Goal: Communication & Community: Answer question/provide support

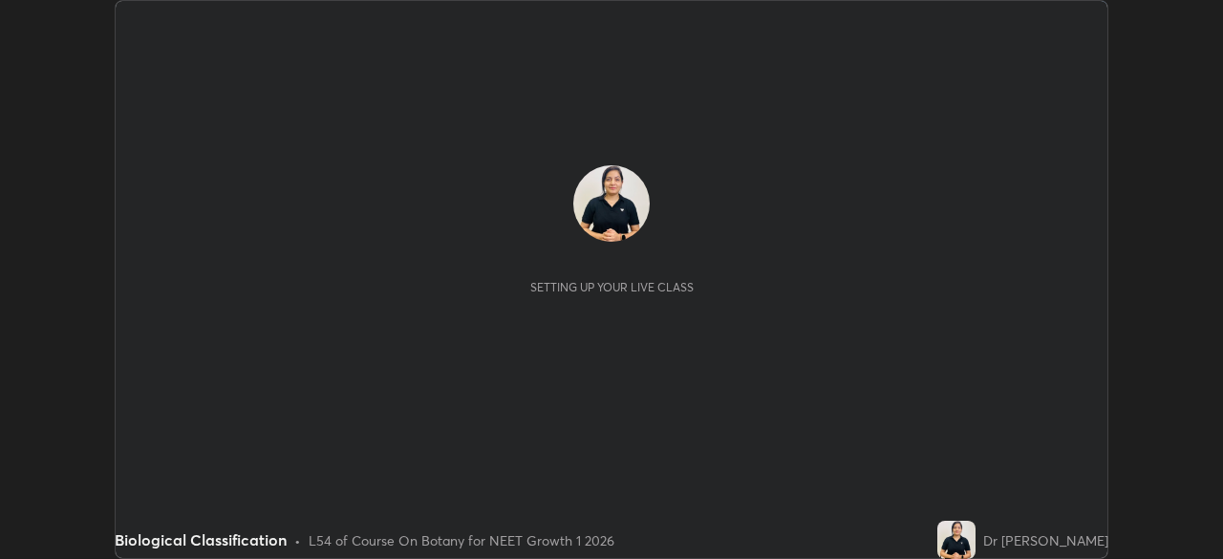
scroll to position [559, 1222]
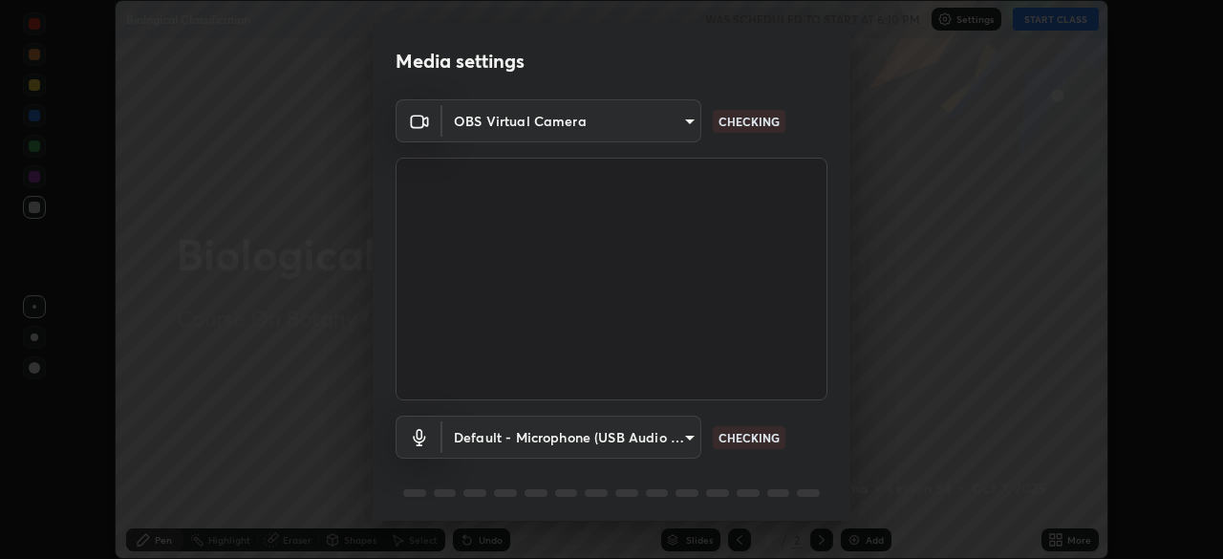
click at [1061, 534] on div "Media settings OBS Virtual Camera d736724b47dde996dc13b2c2ab0d19b74faef882039ac…" at bounding box center [611, 279] width 1223 height 559
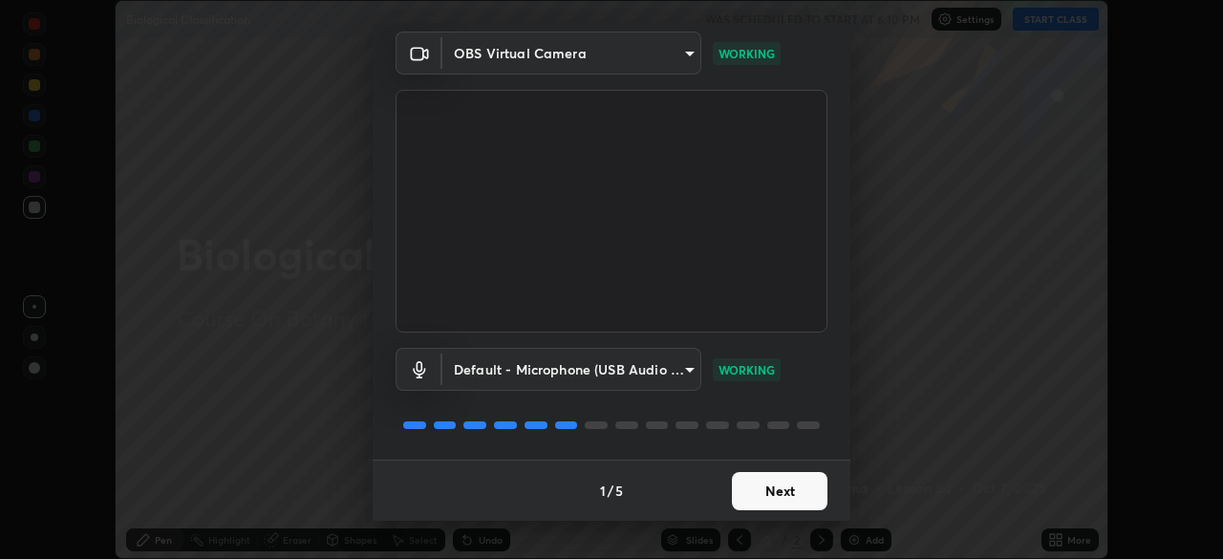
click at [751, 490] on button "Next" at bounding box center [780, 491] width 96 height 38
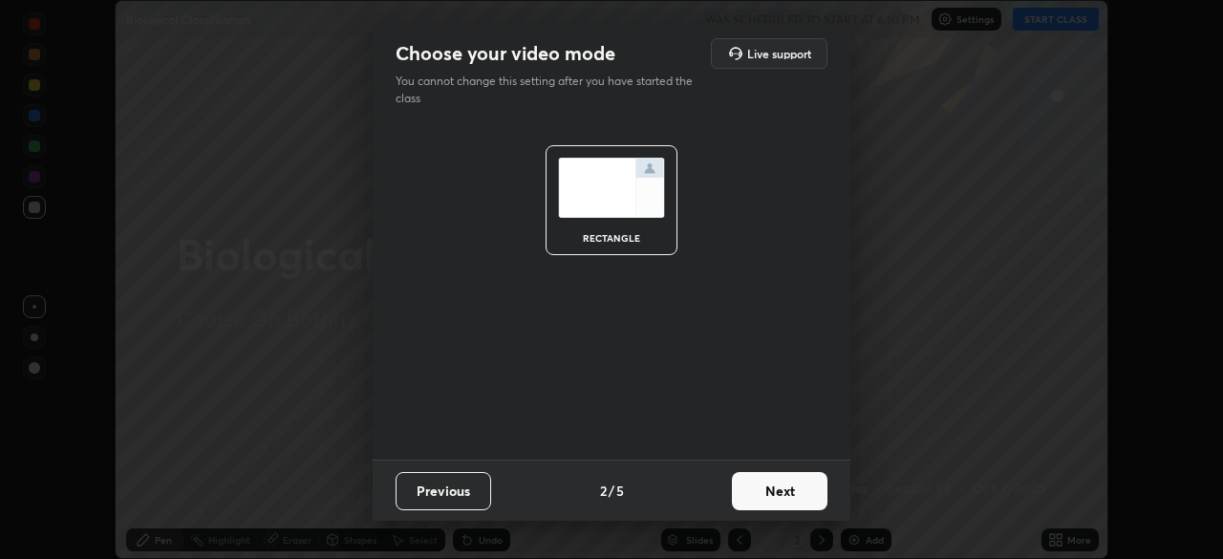
click at [751, 490] on button "Next" at bounding box center [780, 491] width 96 height 38
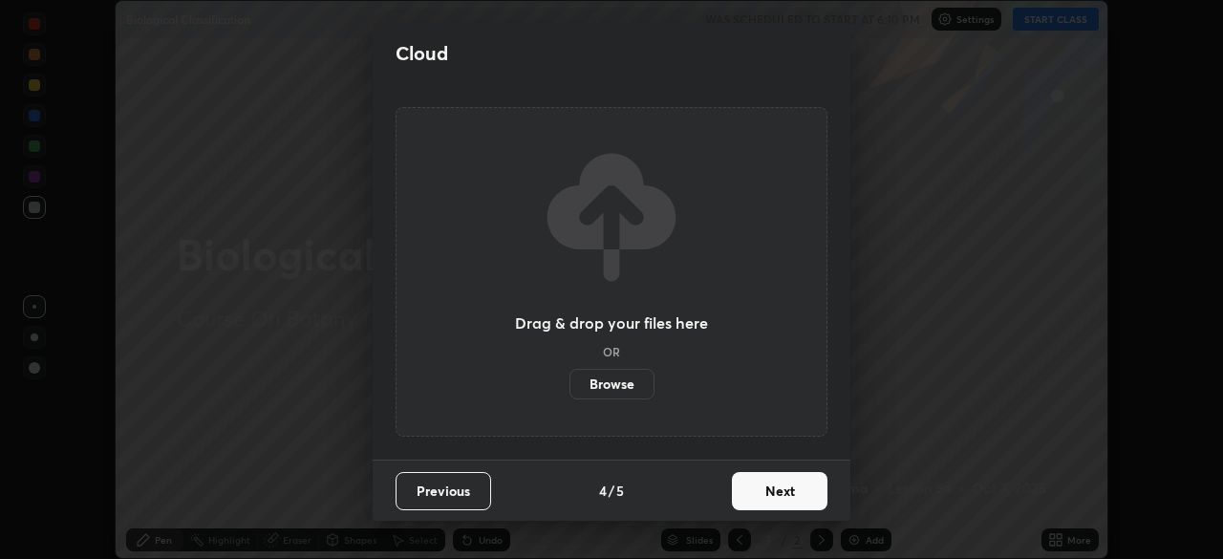
click at [753, 493] on button "Next" at bounding box center [780, 491] width 96 height 38
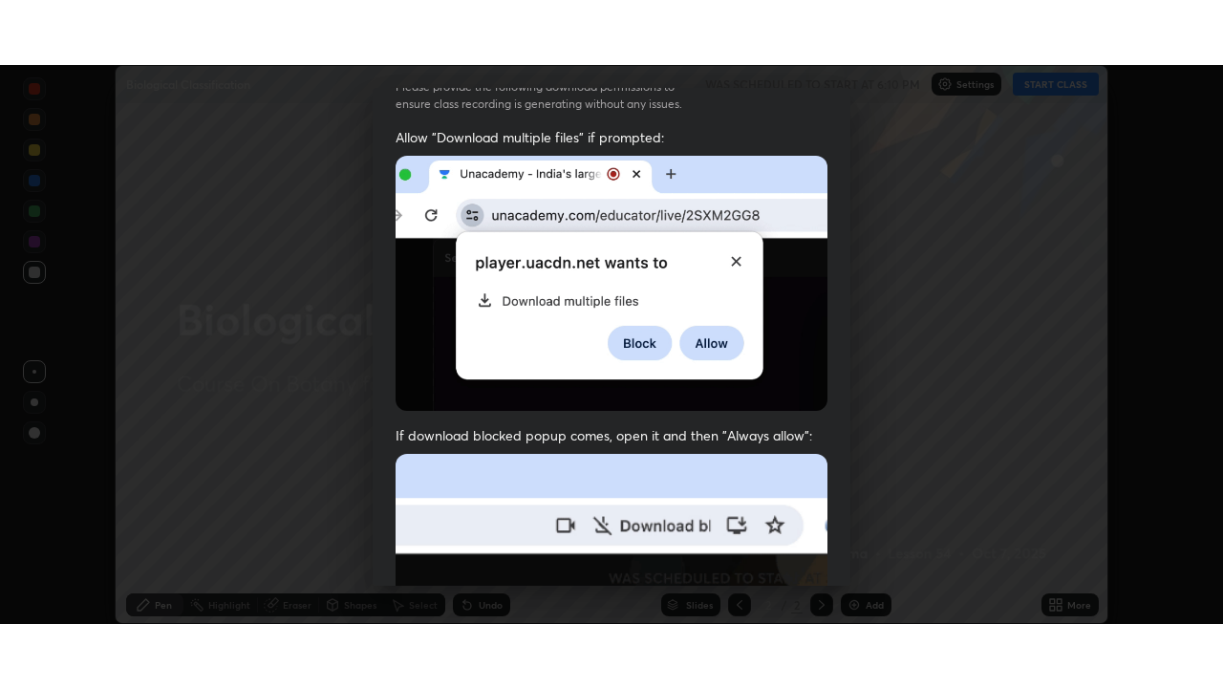
scroll to position [458, 0]
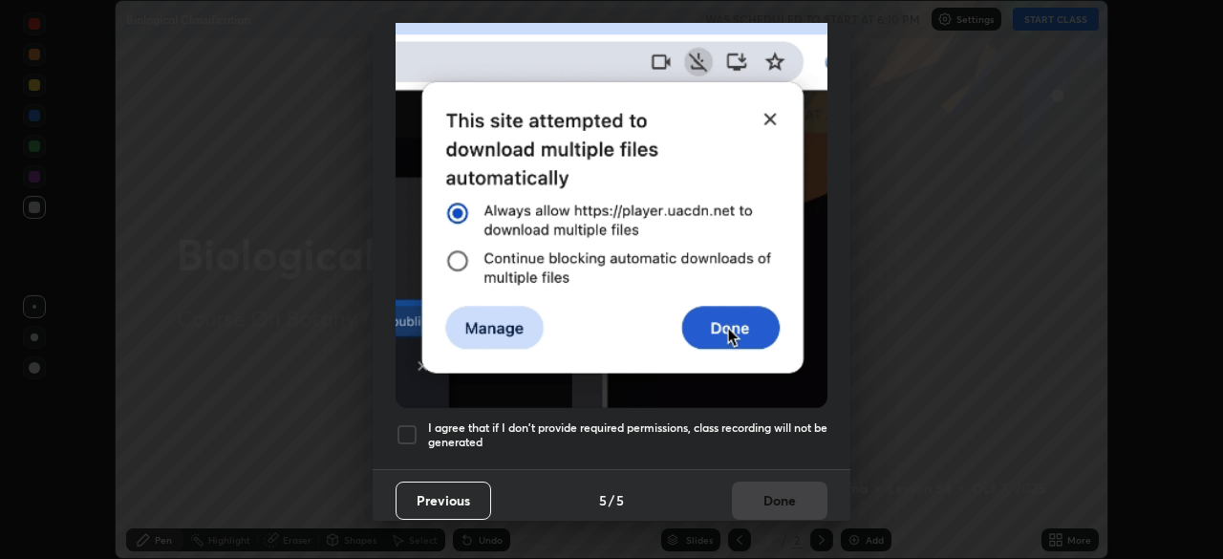
click at [406, 425] on div at bounding box center [406, 434] width 23 height 23
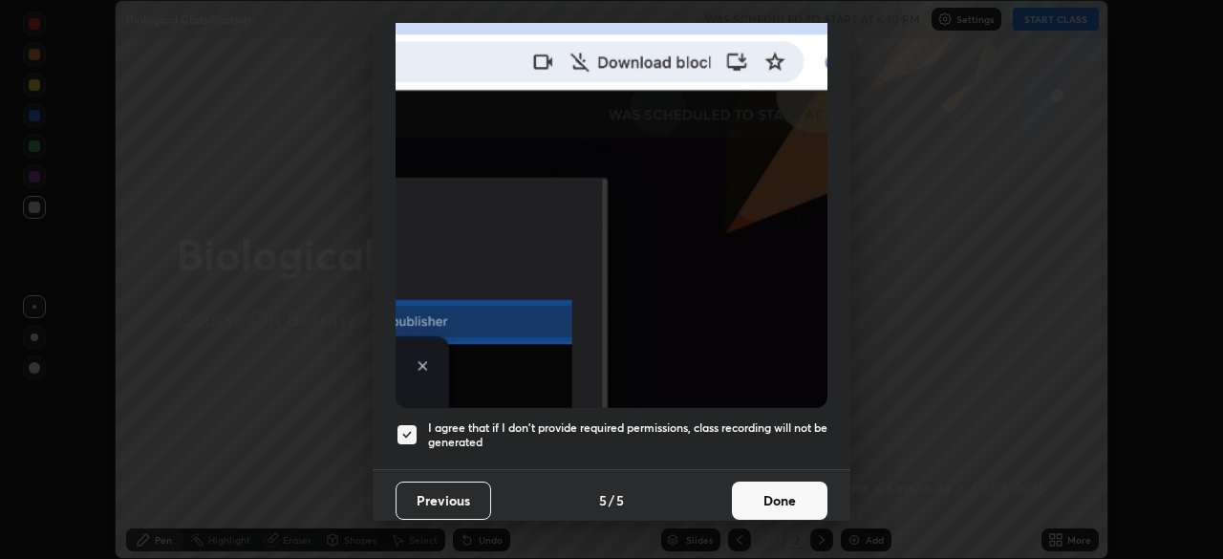
click at [758, 493] on button "Done" at bounding box center [780, 500] width 96 height 38
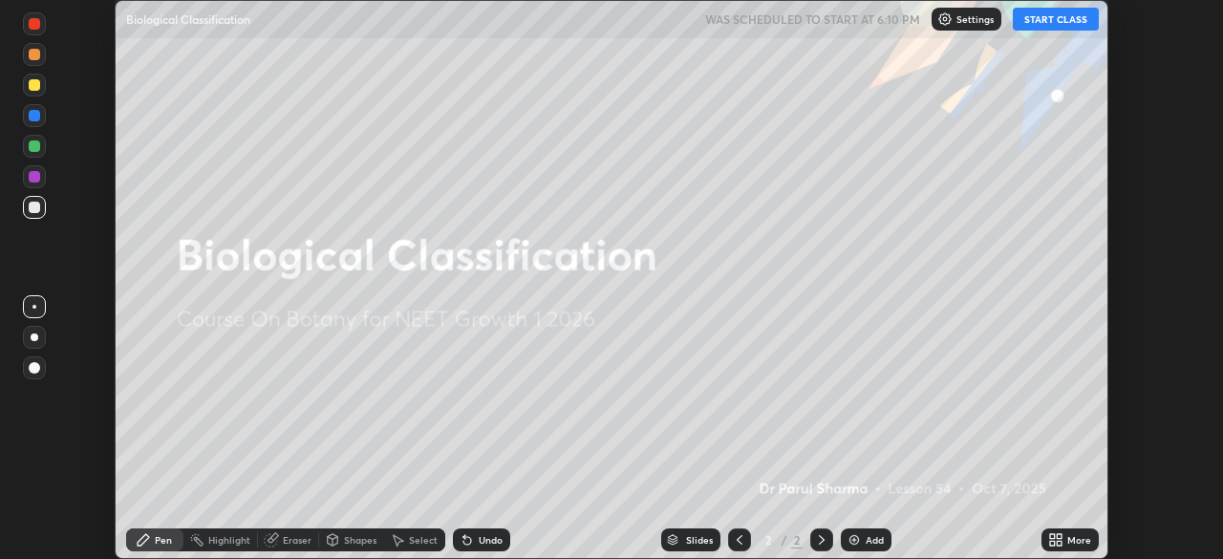
click at [1048, 18] on button "START CLASS" at bounding box center [1055, 19] width 86 height 23
click at [1056, 540] on icon at bounding box center [1055, 539] width 15 height 15
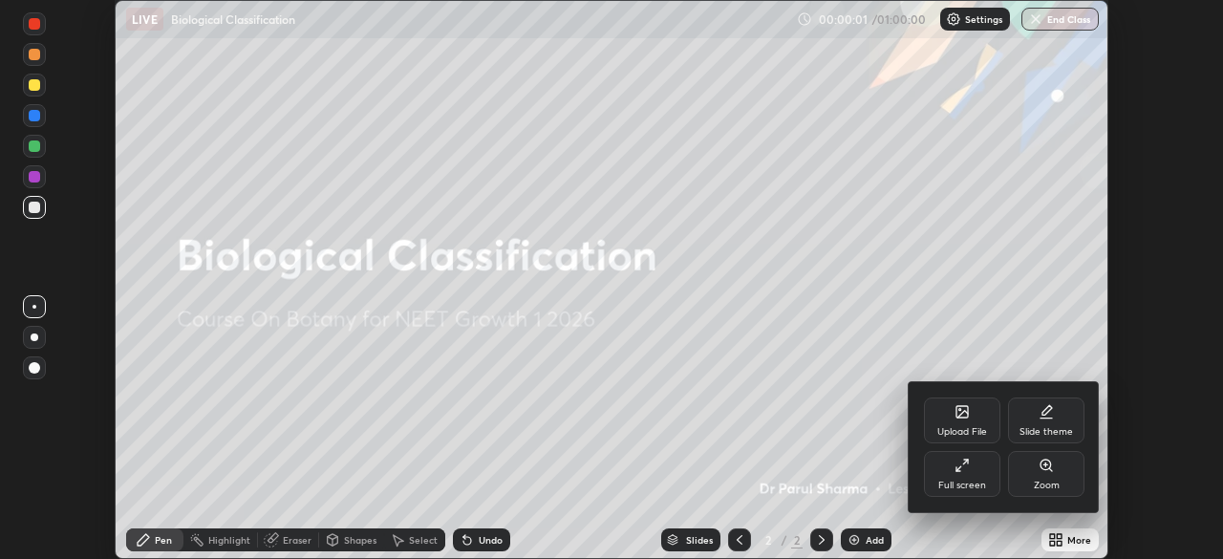
click at [965, 470] on icon at bounding box center [961, 465] width 15 height 15
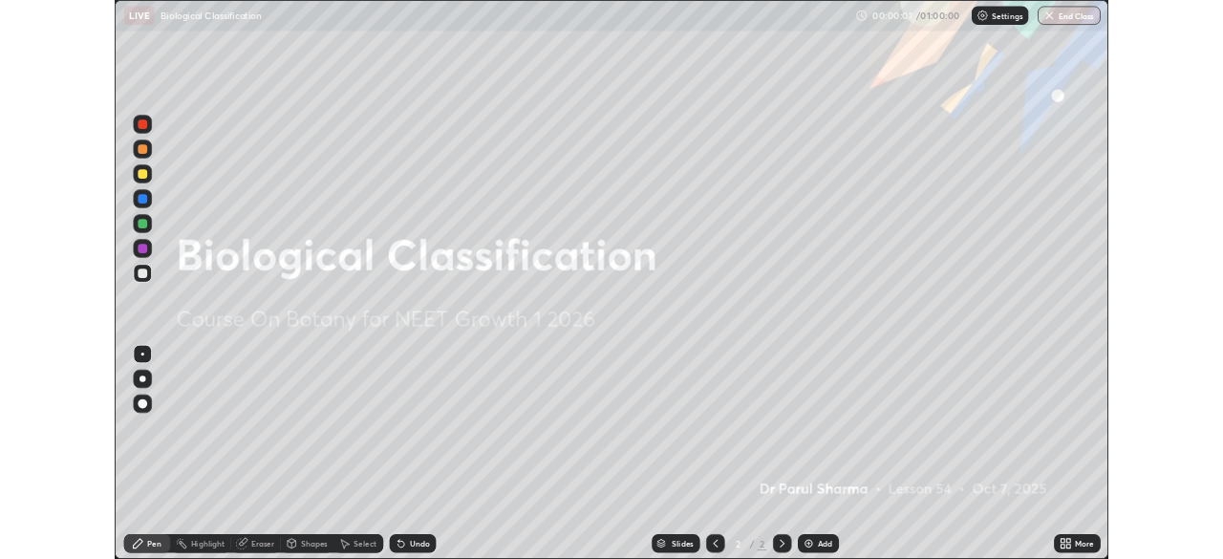
scroll to position [688, 1223]
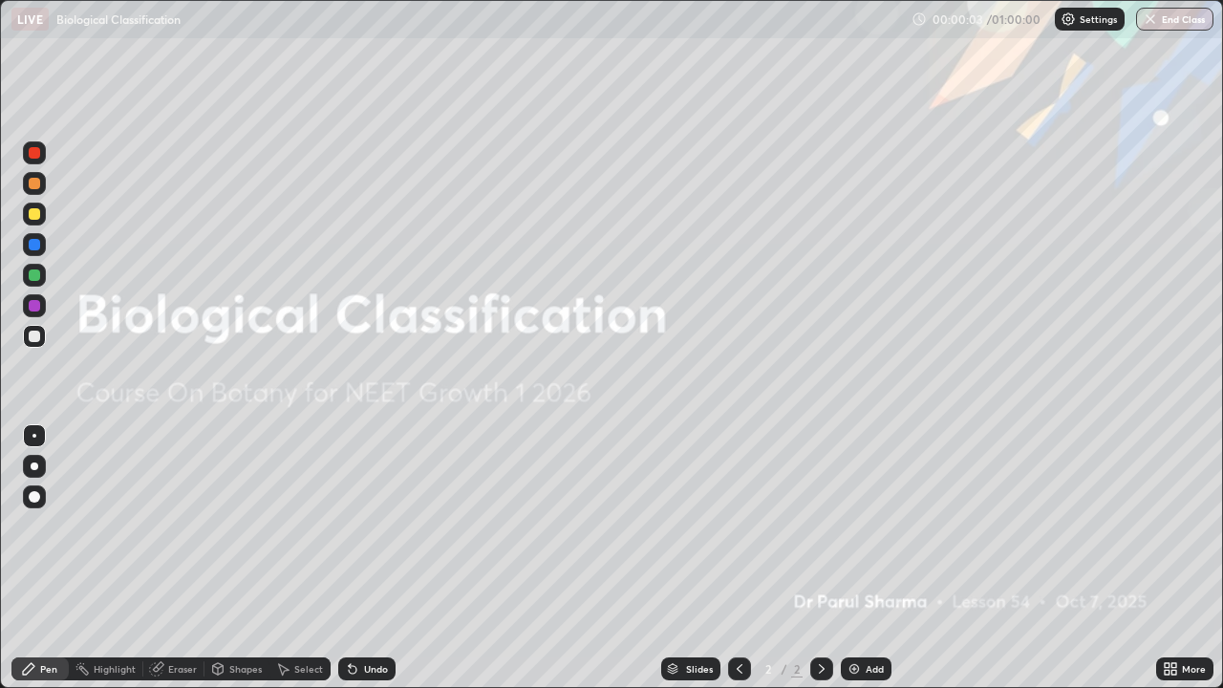
click at [852, 558] on img at bounding box center [853, 668] width 15 height 15
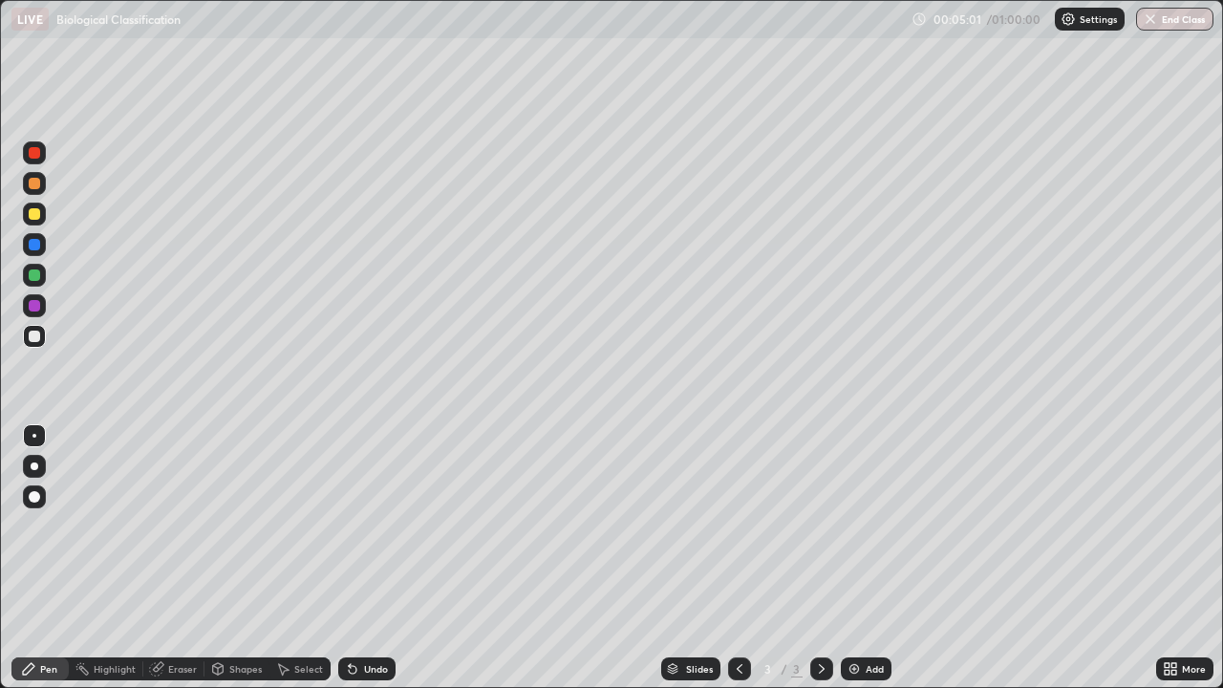
click at [36, 155] on div at bounding box center [34, 152] width 11 height 11
click at [32, 340] on div at bounding box center [34, 335] width 11 height 11
click at [32, 216] on div at bounding box center [34, 213] width 11 height 11
click at [39, 301] on div at bounding box center [34, 305] width 23 height 23
click at [33, 154] on div at bounding box center [34, 152] width 11 height 11
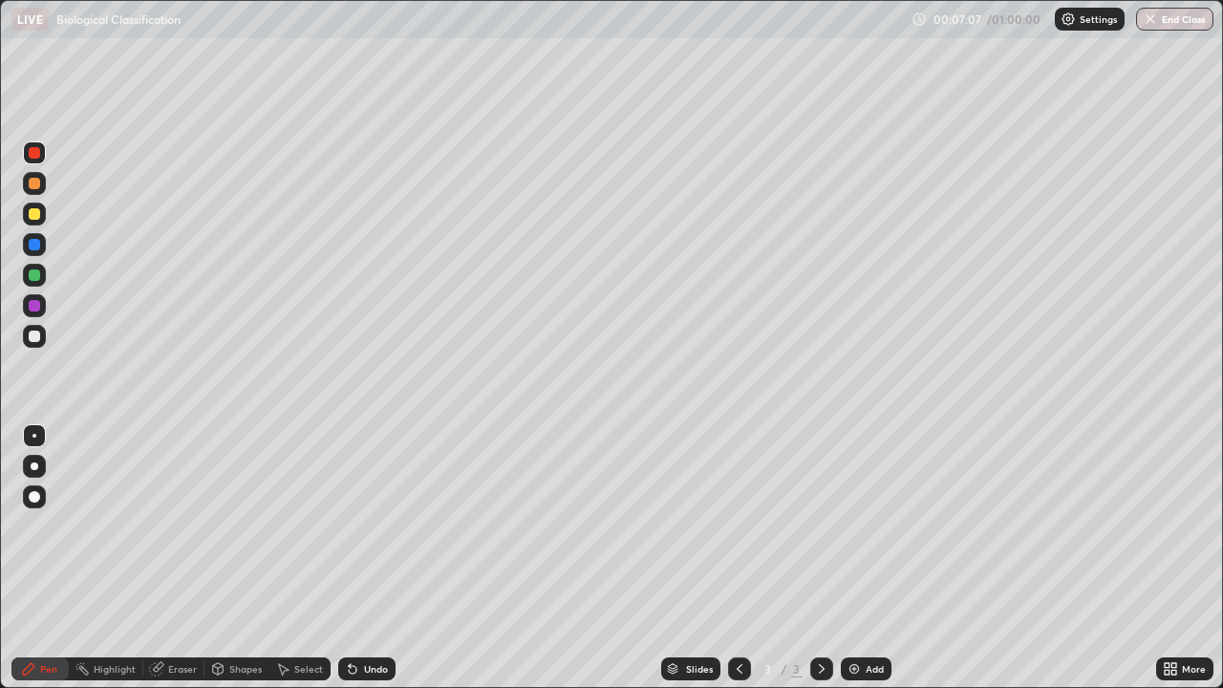
click at [34, 216] on div at bounding box center [34, 213] width 11 height 11
click at [38, 332] on div at bounding box center [34, 335] width 11 height 11
click at [32, 216] on div at bounding box center [34, 213] width 11 height 11
click at [32, 340] on div at bounding box center [34, 335] width 11 height 11
click at [31, 212] on div at bounding box center [34, 213] width 11 height 11
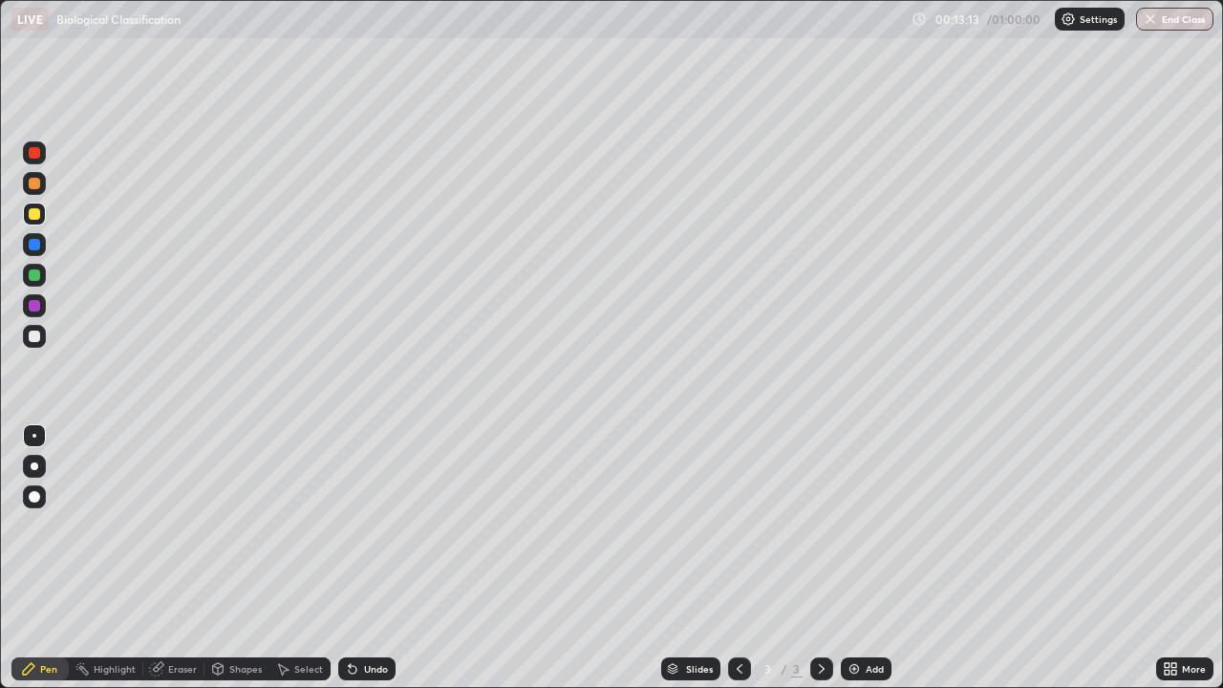
click at [848, 558] on img at bounding box center [853, 668] width 15 height 15
click at [34, 334] on div at bounding box center [34, 335] width 11 height 11
click at [31, 306] on div at bounding box center [34, 305] width 11 height 11
click at [34, 339] on div at bounding box center [34, 335] width 11 height 11
click at [35, 150] on div at bounding box center [34, 152] width 11 height 11
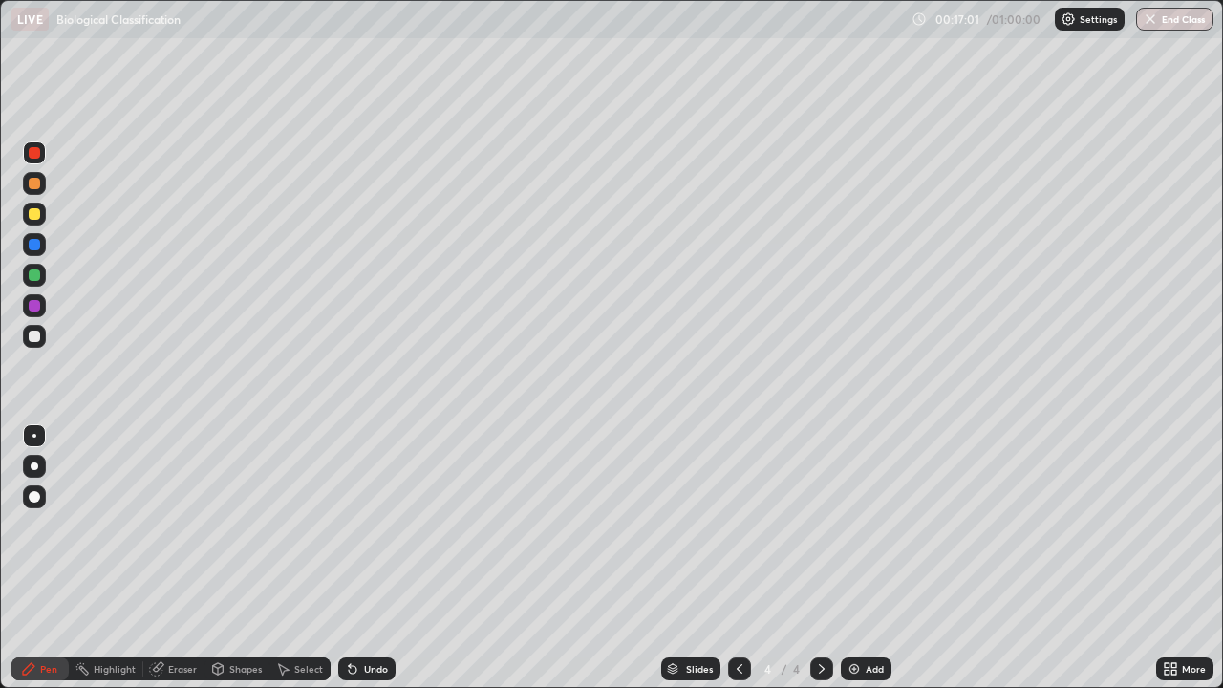
click at [853, 558] on img at bounding box center [853, 668] width 15 height 15
click at [35, 340] on div at bounding box center [34, 335] width 11 height 11
click at [32, 217] on div at bounding box center [34, 213] width 11 height 11
click at [34, 243] on div at bounding box center [34, 244] width 11 height 11
click at [30, 274] on div at bounding box center [34, 274] width 11 height 11
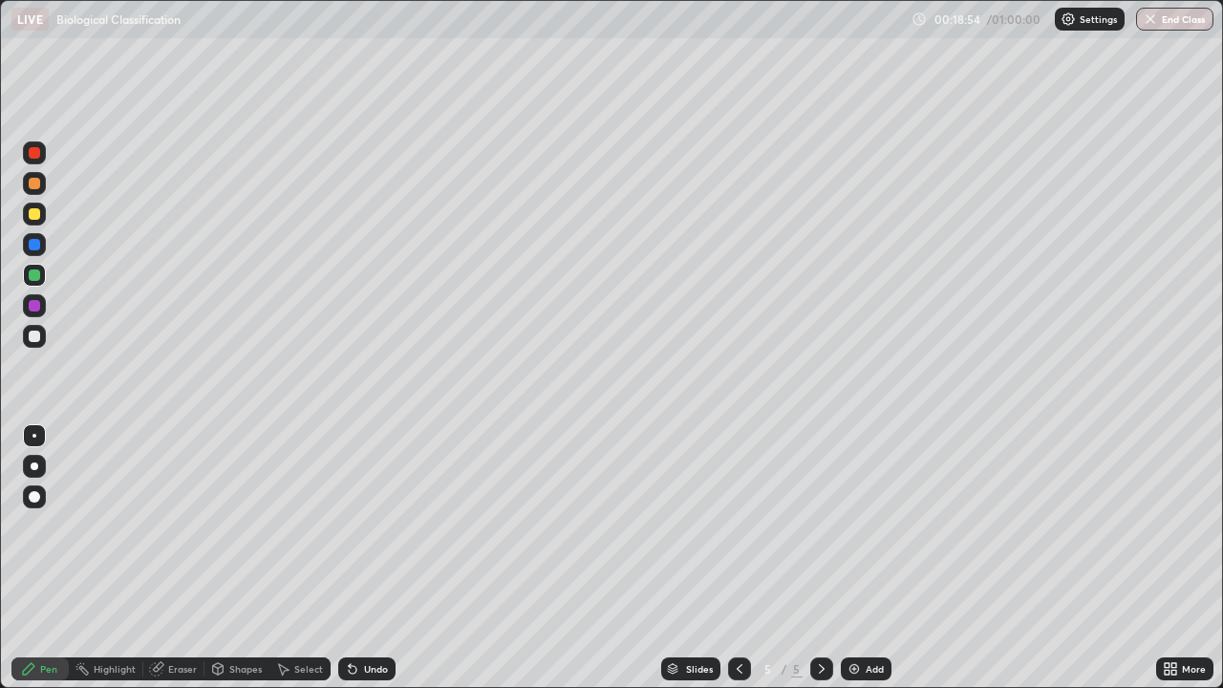
click at [736, 558] on icon at bounding box center [739, 669] width 6 height 10
click at [737, 558] on icon at bounding box center [739, 669] width 6 height 10
click at [819, 558] on icon at bounding box center [821, 668] width 15 height 15
click at [1173, 558] on icon at bounding box center [1173, 665] width 5 height 5
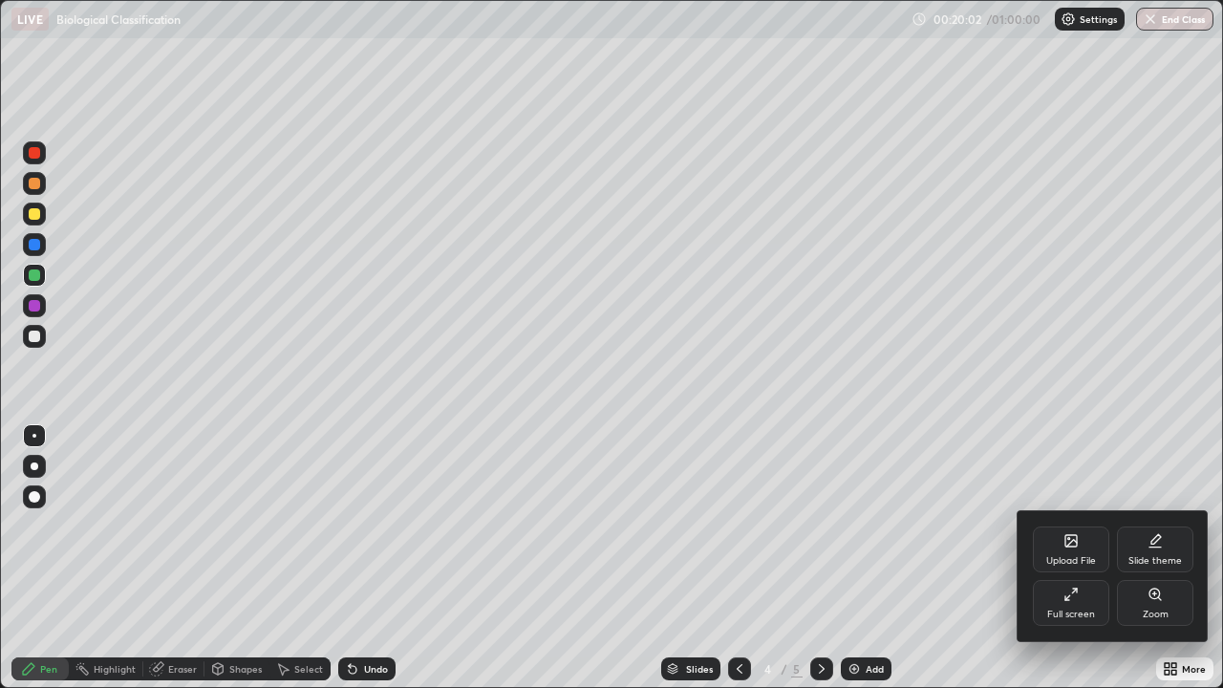
click at [1072, 545] on icon at bounding box center [1070, 540] width 11 height 11
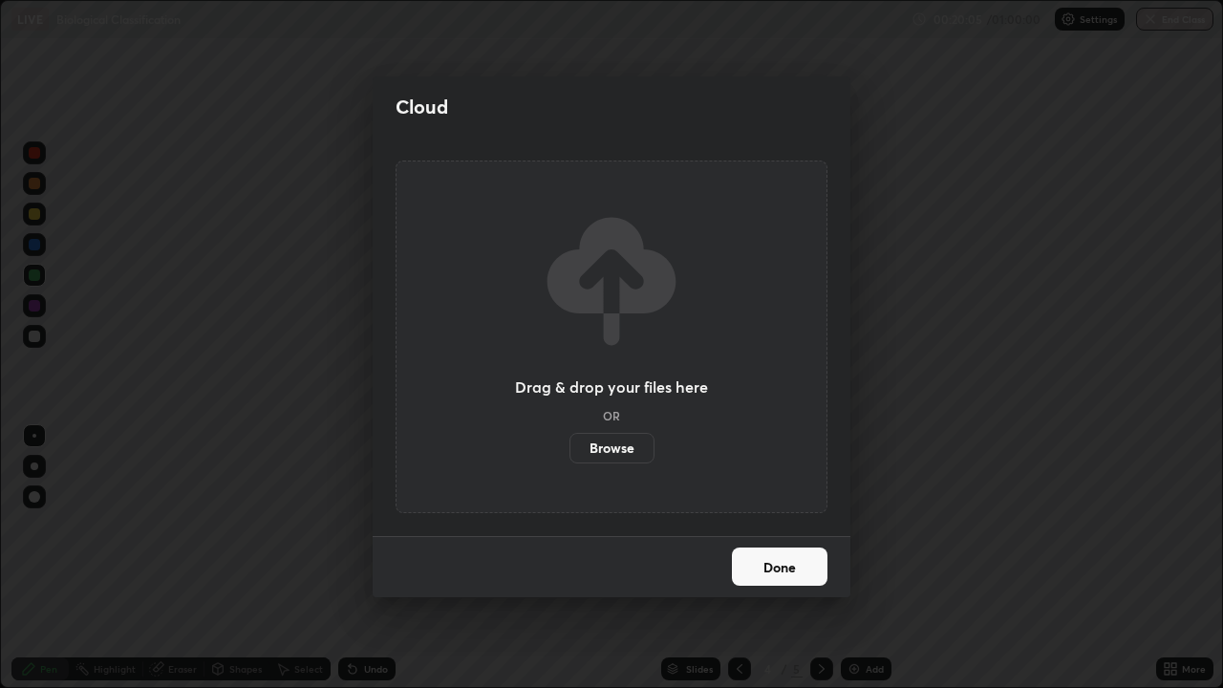
click at [603, 446] on label "Browse" at bounding box center [611, 448] width 85 height 31
click at [569, 446] on input "Browse" at bounding box center [569, 448] width 0 height 31
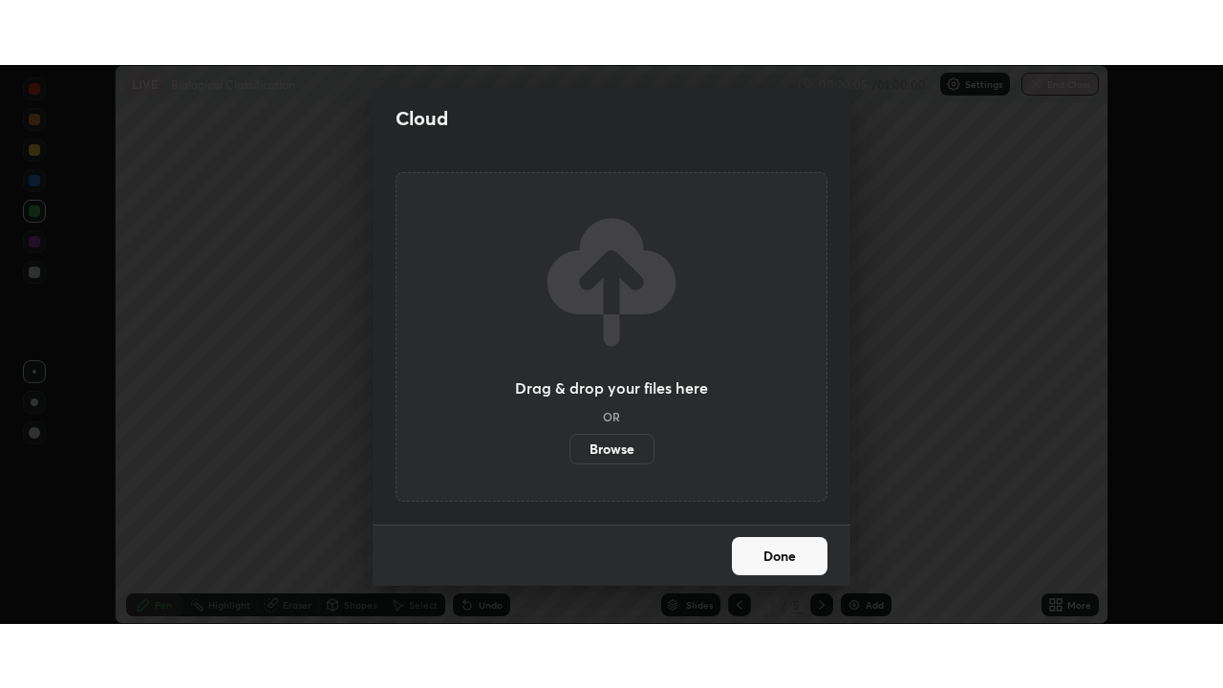
scroll to position [94953, 94289]
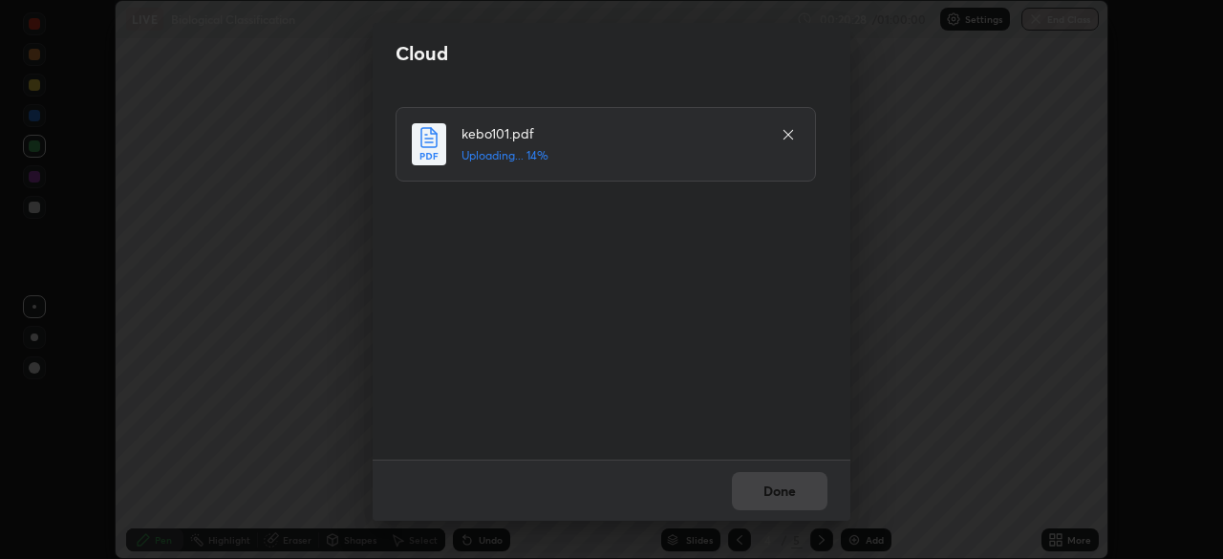
click at [787, 135] on icon at bounding box center [788, 135] width 10 height 10
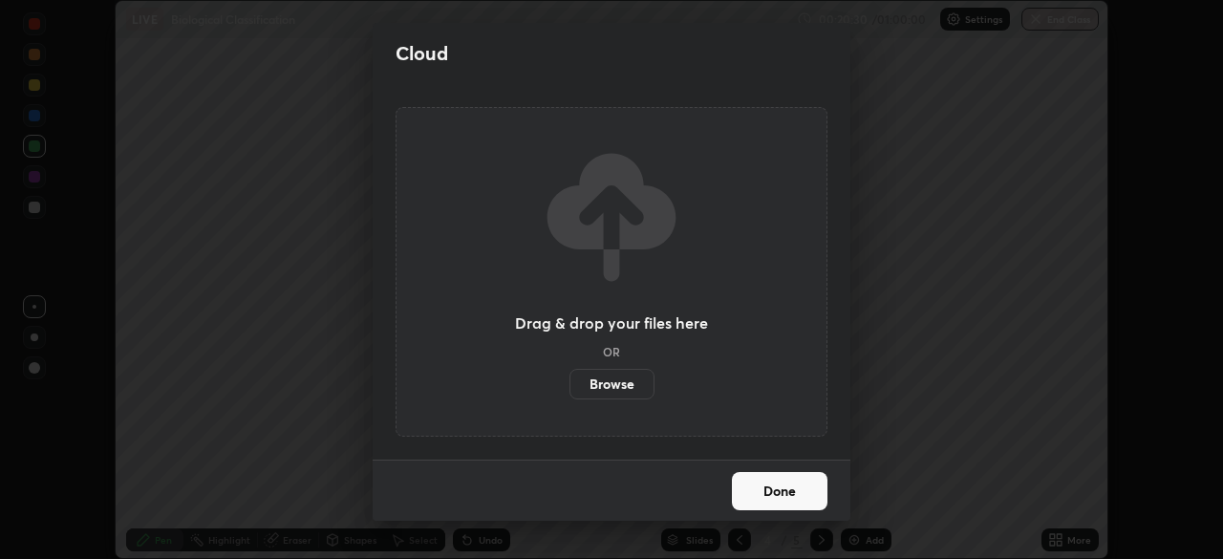
click at [611, 384] on label "Browse" at bounding box center [611, 384] width 85 height 31
click at [569, 384] on input "Browse" at bounding box center [569, 384] width 0 height 31
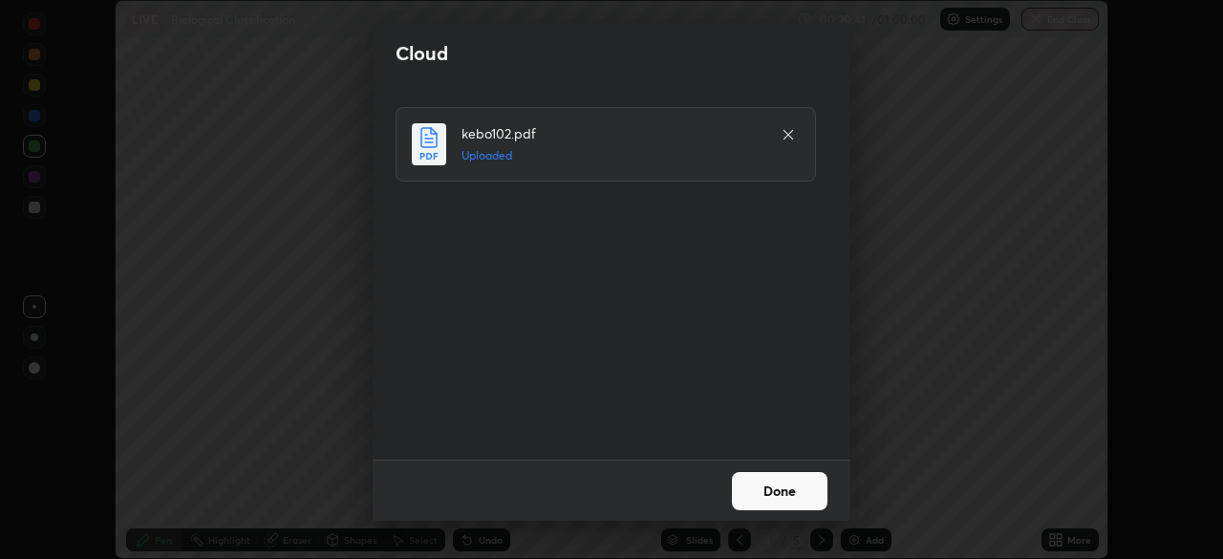
click at [775, 486] on button "Done" at bounding box center [780, 491] width 96 height 38
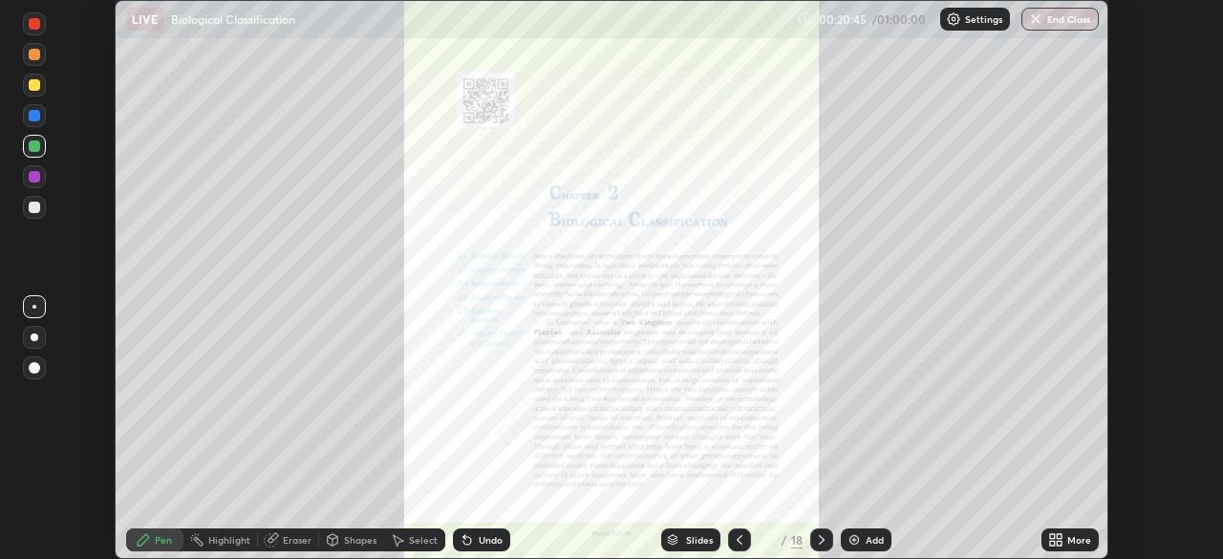
click at [1056, 537] on icon at bounding box center [1058, 536] width 5 height 5
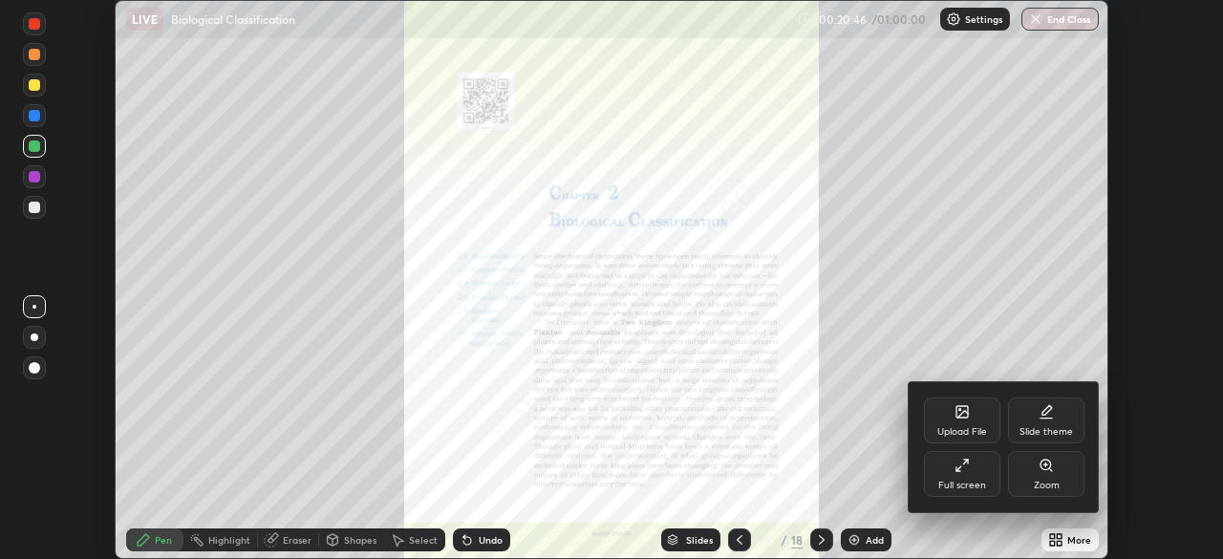
click at [960, 476] on div "Full screen" at bounding box center [962, 474] width 76 height 46
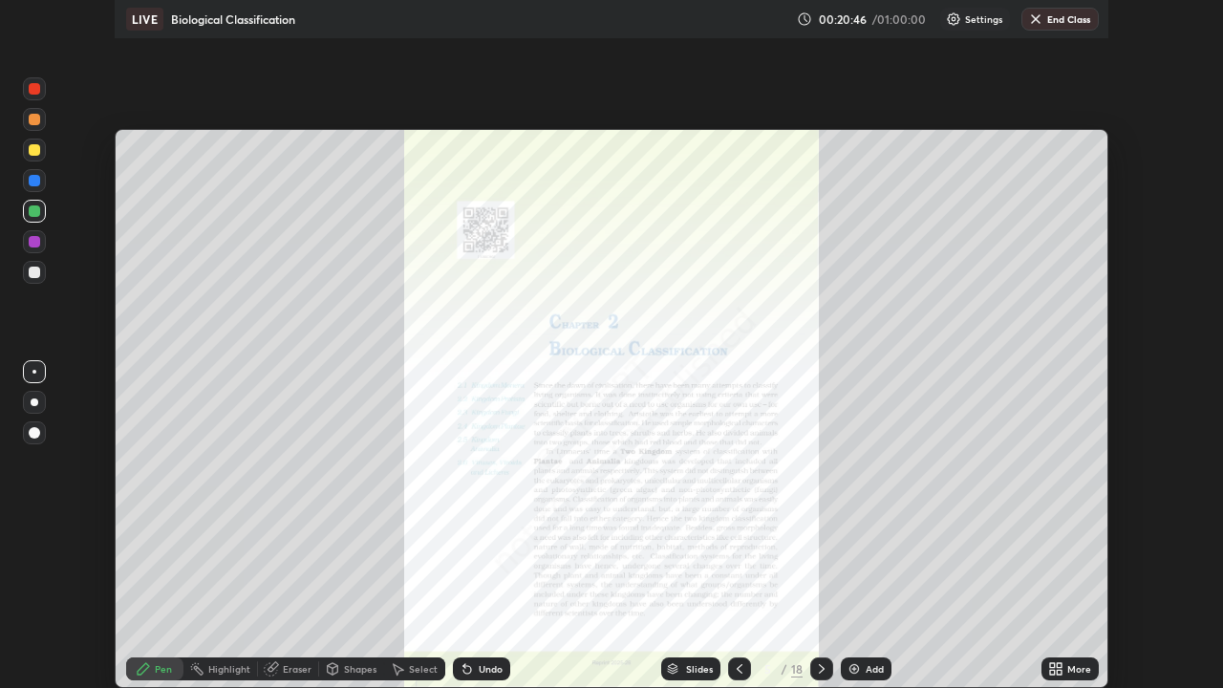
scroll to position [688, 1223]
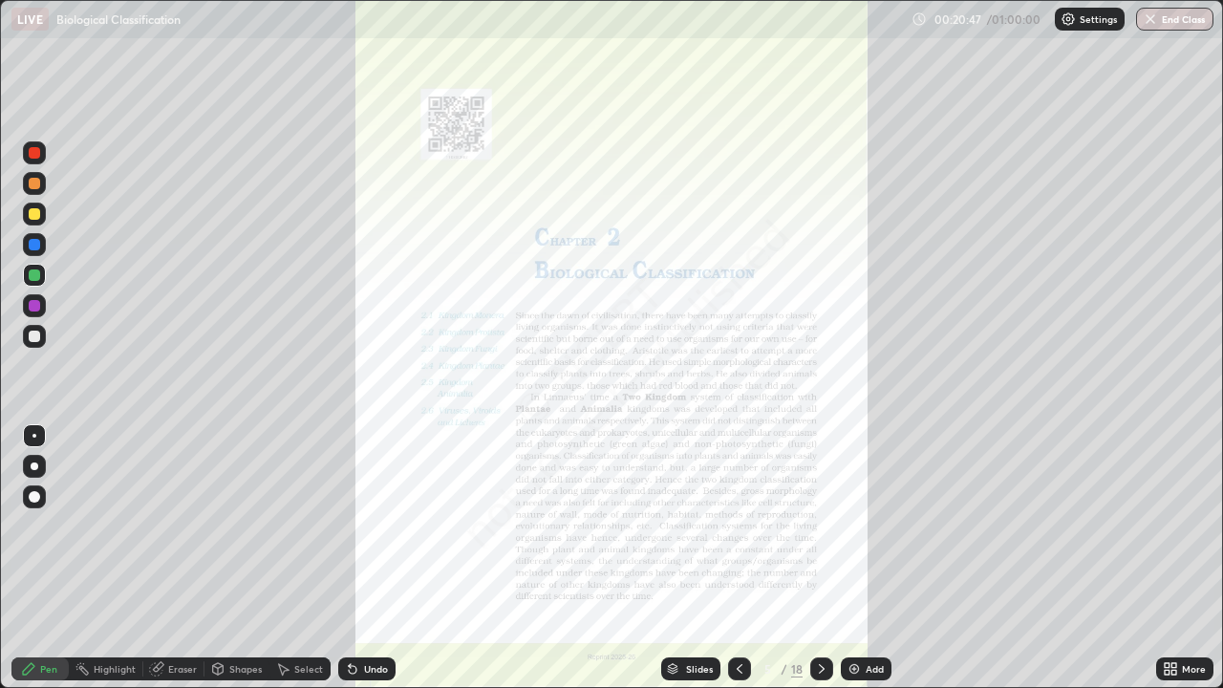
click at [694, 558] on div "Slides" at bounding box center [699, 669] width 27 height 10
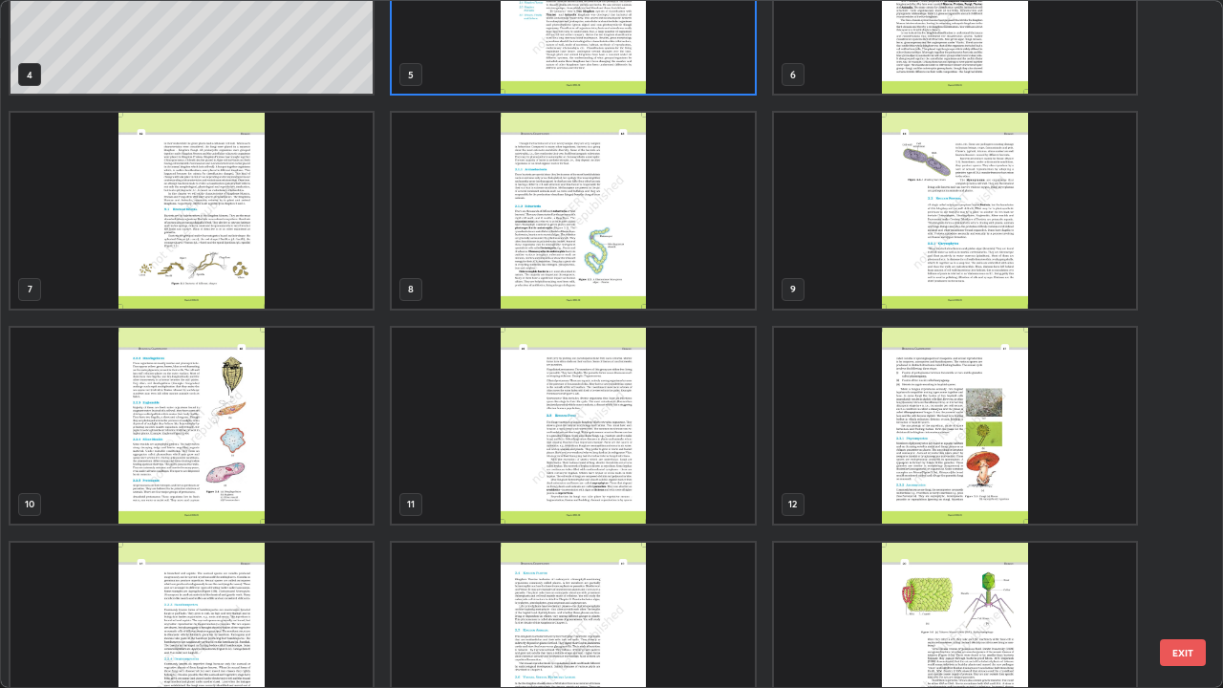
scroll to position [377, 0]
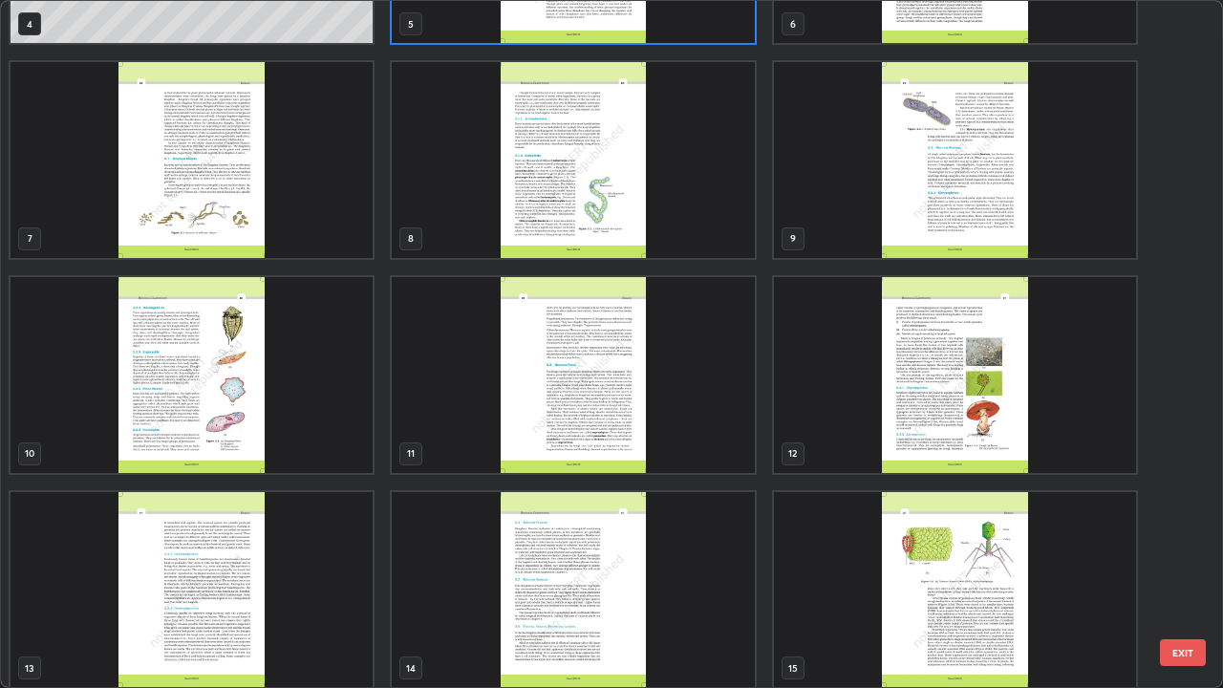
click at [243, 384] on img "grid" at bounding box center [192, 375] width 362 height 196
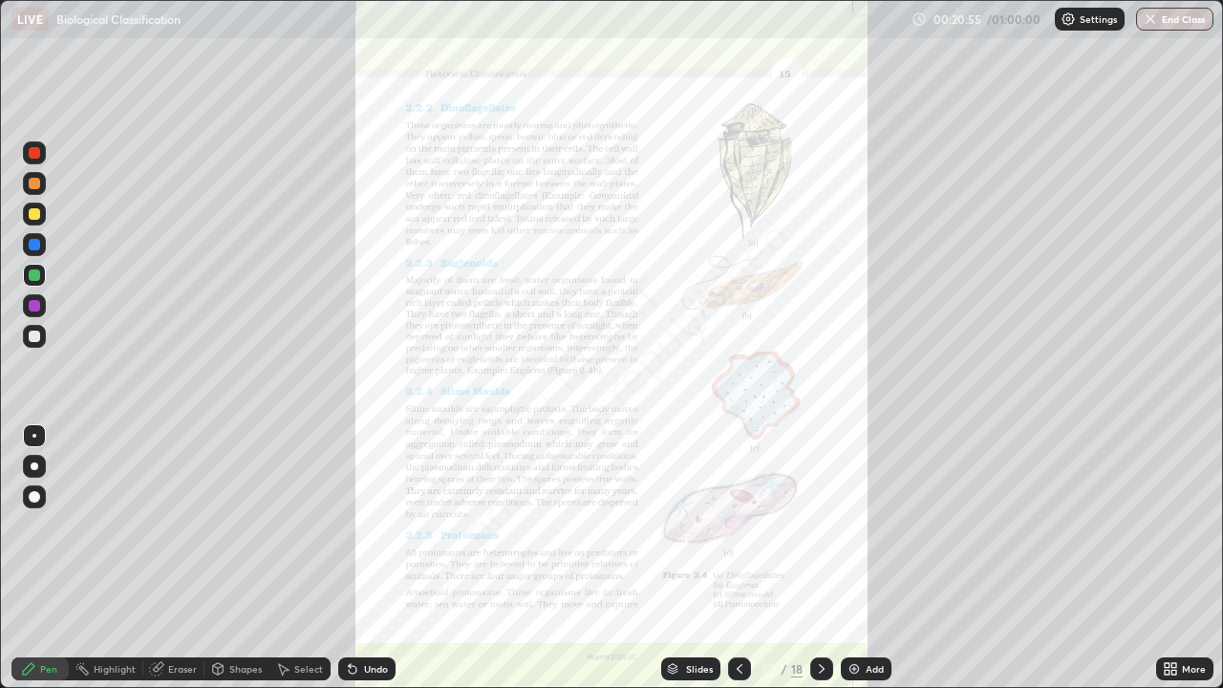
click at [244, 388] on img "grid" at bounding box center [192, 375] width 362 height 196
click at [1172, 558] on icon at bounding box center [1173, 672] width 5 height 5
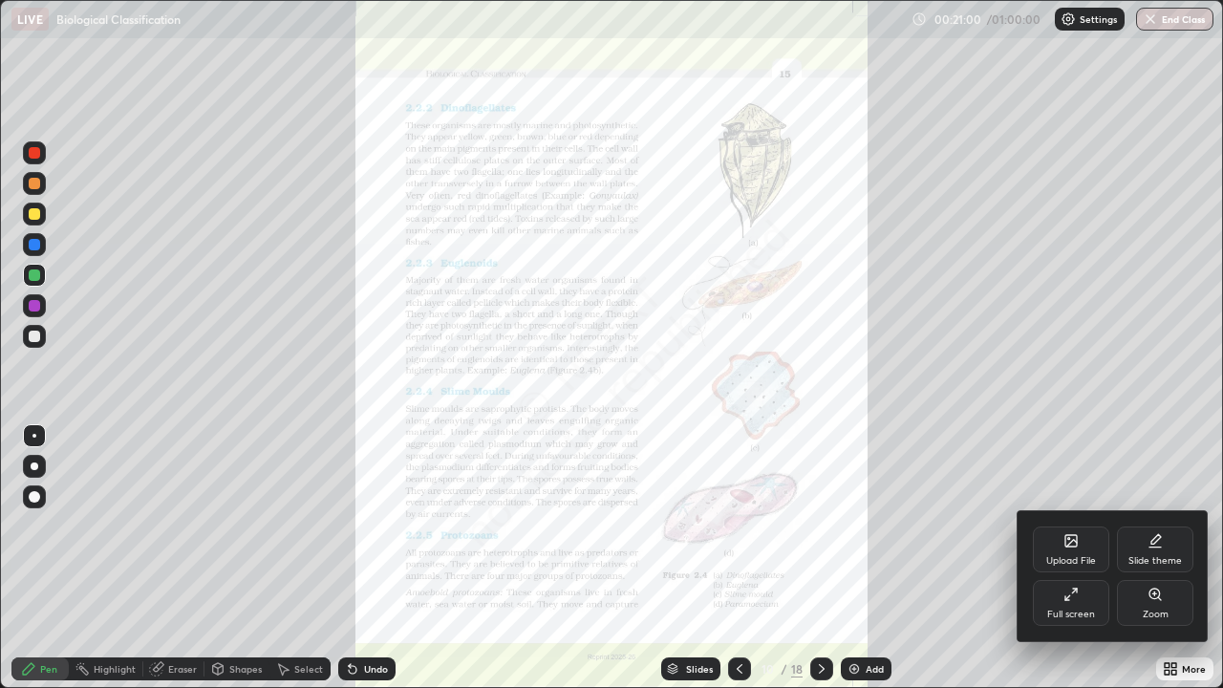
click at [1153, 558] on icon at bounding box center [1154, 593] width 11 height 11
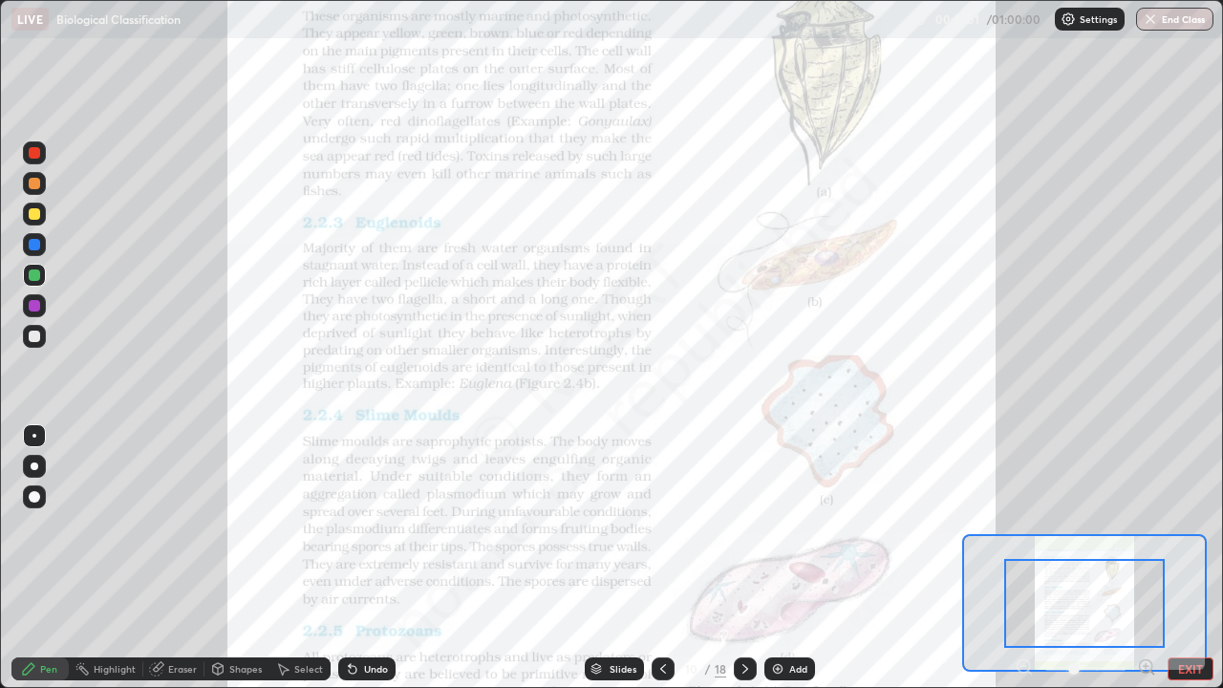
click at [1131, 558] on div at bounding box center [1084, 603] width 160 height 89
click at [35, 216] on div at bounding box center [34, 213] width 11 height 11
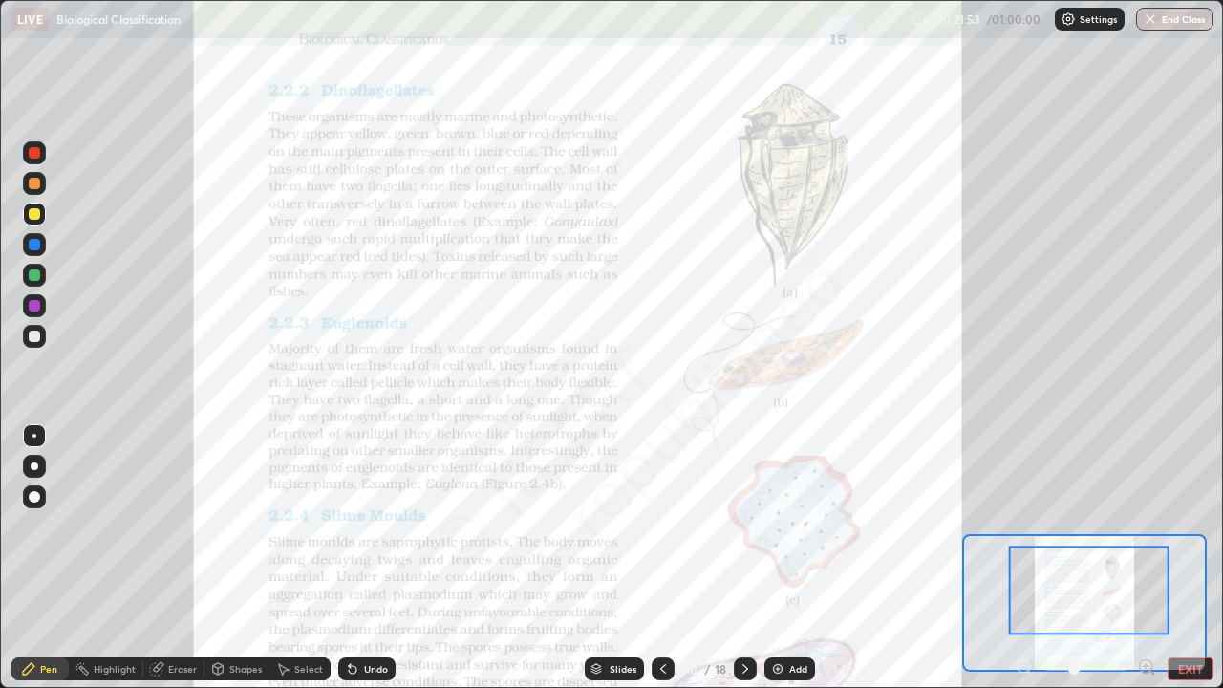
click at [616, 558] on div "Slides" at bounding box center [622, 669] width 27 height 10
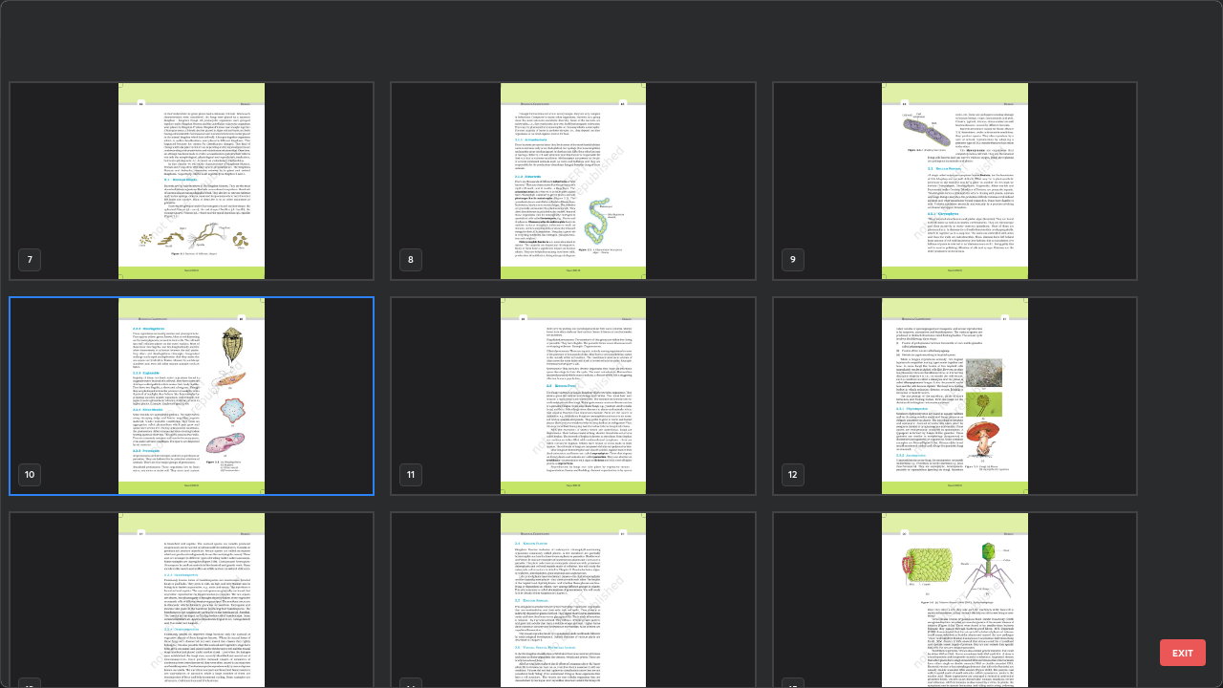
scroll to position [601, 0]
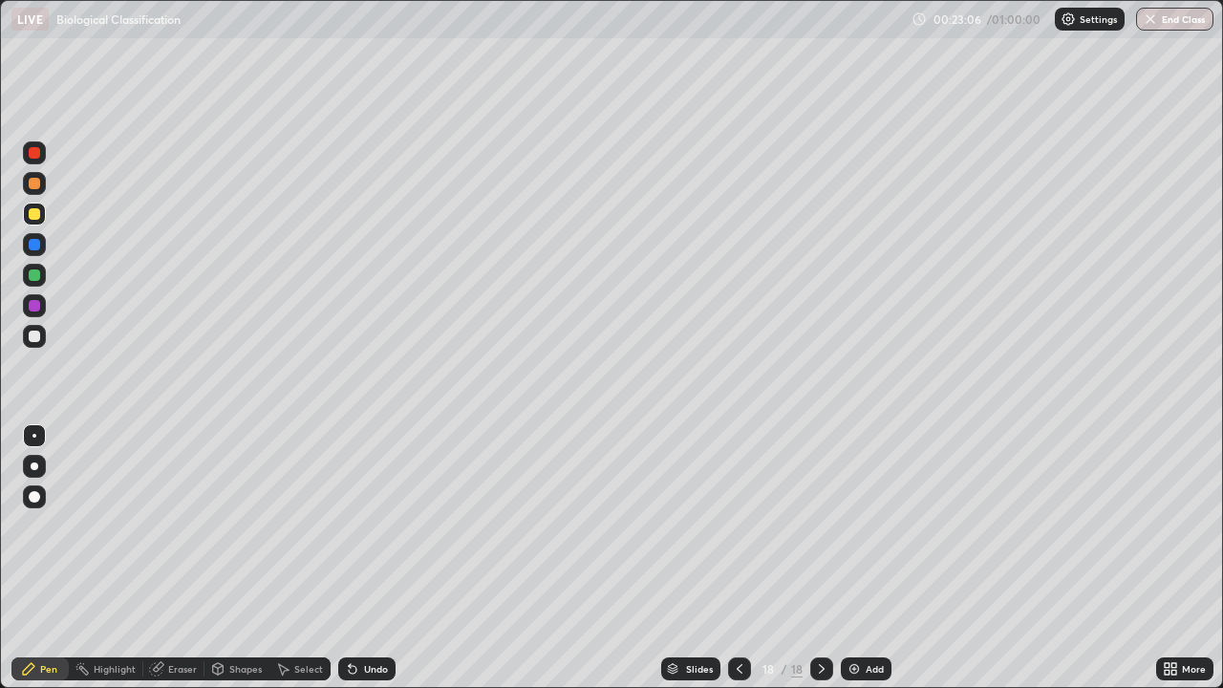
click at [850, 558] on img at bounding box center [853, 668] width 15 height 15
click at [42, 152] on div at bounding box center [34, 152] width 23 height 23
click at [32, 335] on div at bounding box center [34, 335] width 11 height 11
click at [694, 558] on div "Slides" at bounding box center [699, 669] width 27 height 10
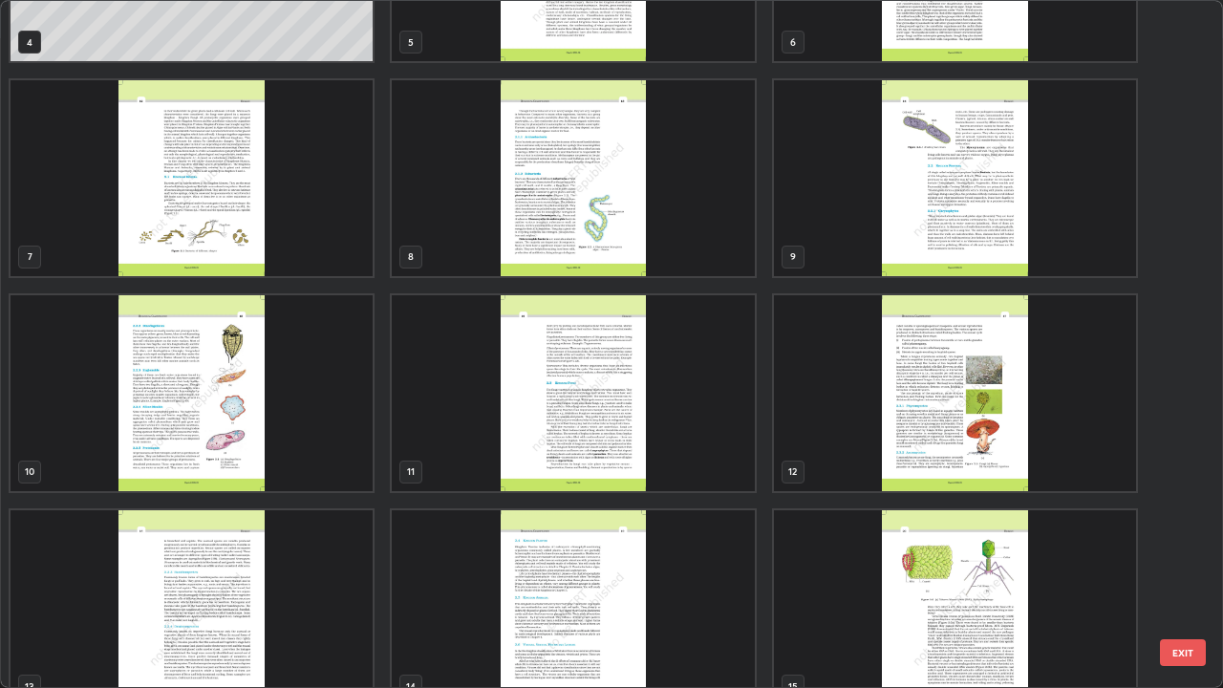
scroll to position [354, 0]
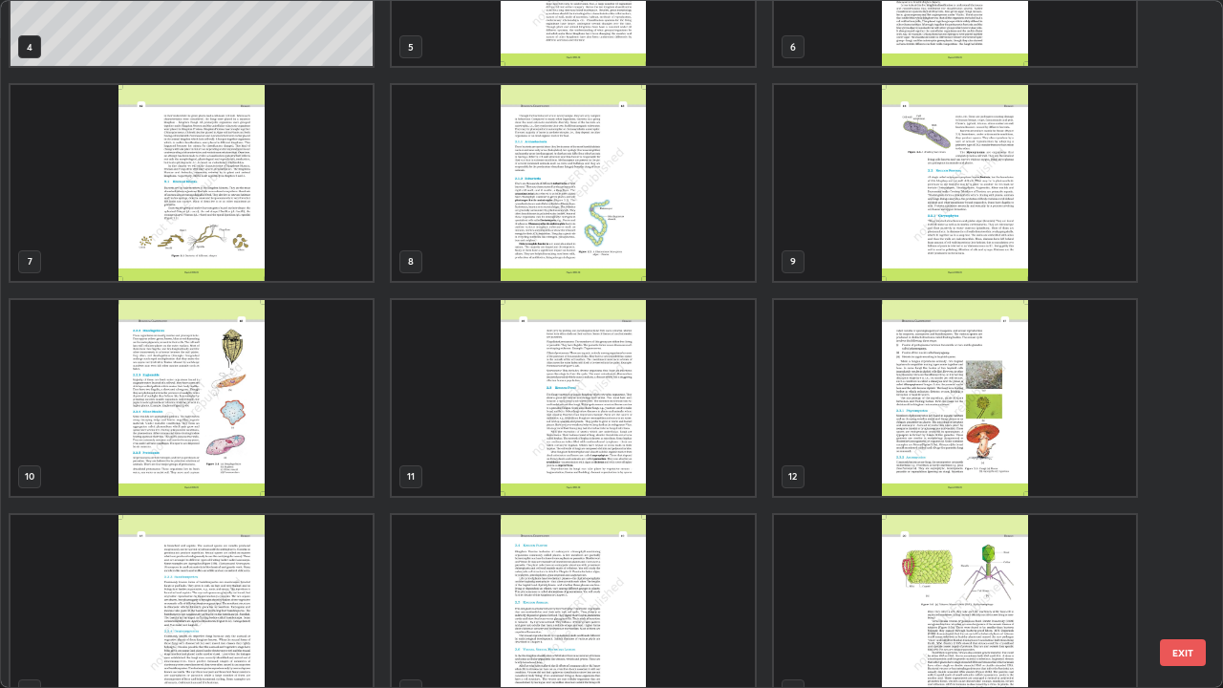
click at [237, 437] on img "grid" at bounding box center [192, 398] width 362 height 196
click at [232, 440] on img "grid" at bounding box center [192, 398] width 362 height 196
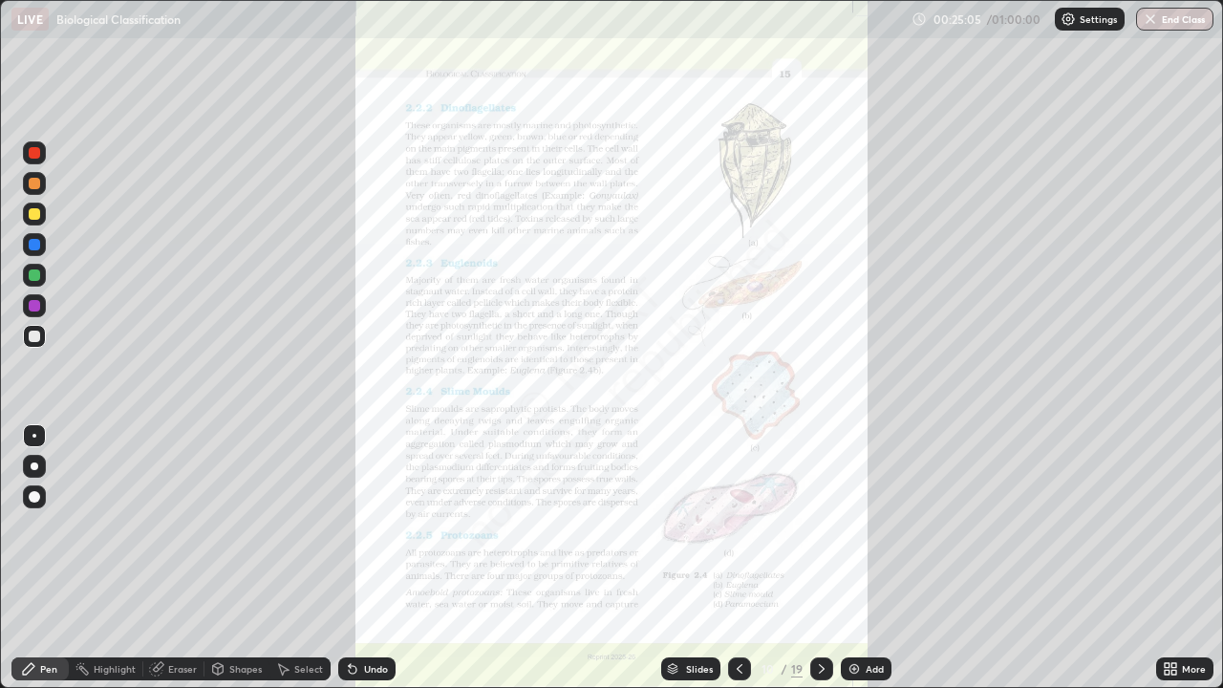
click at [1166, 558] on icon at bounding box center [1166, 665] width 5 height 5
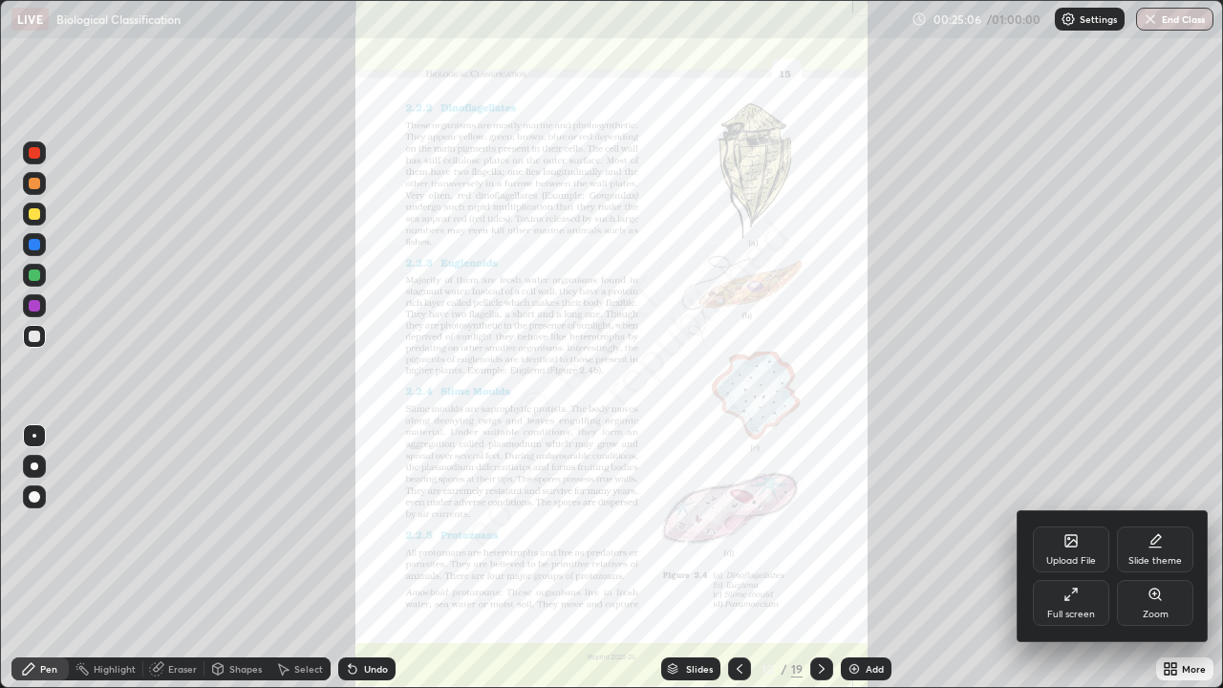
click at [1145, 558] on div "Zoom" at bounding box center [1155, 603] width 76 height 46
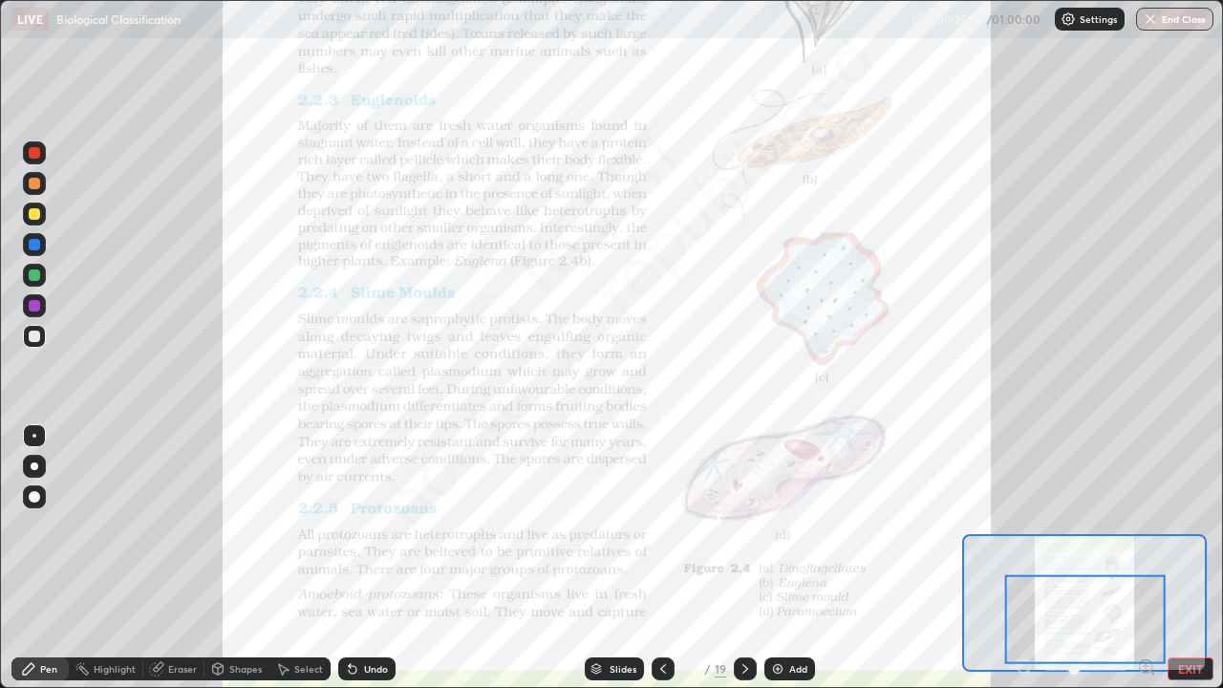
click at [29, 274] on div at bounding box center [34, 274] width 11 height 11
click at [618, 558] on div "Slides" at bounding box center [622, 669] width 27 height 10
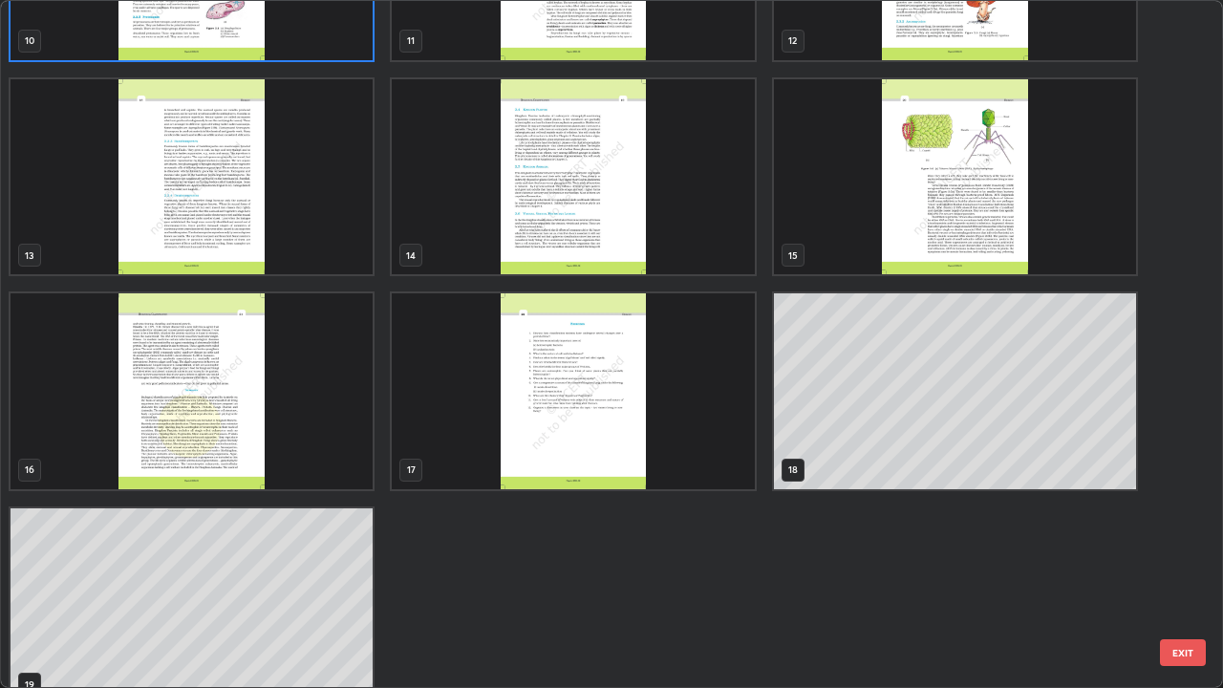
scroll to position [816, 0]
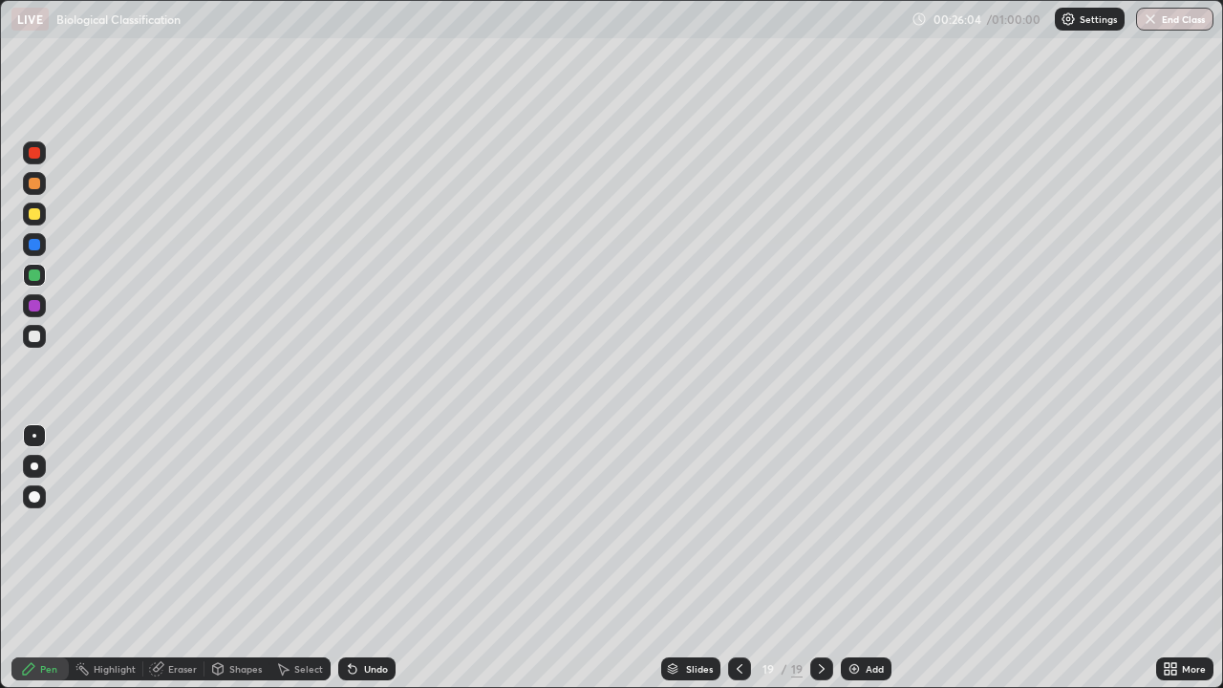
click at [851, 558] on img at bounding box center [853, 668] width 15 height 15
click at [34, 155] on div at bounding box center [34, 152] width 11 height 11
click at [235, 558] on div "Shapes" at bounding box center [236, 668] width 65 height 23
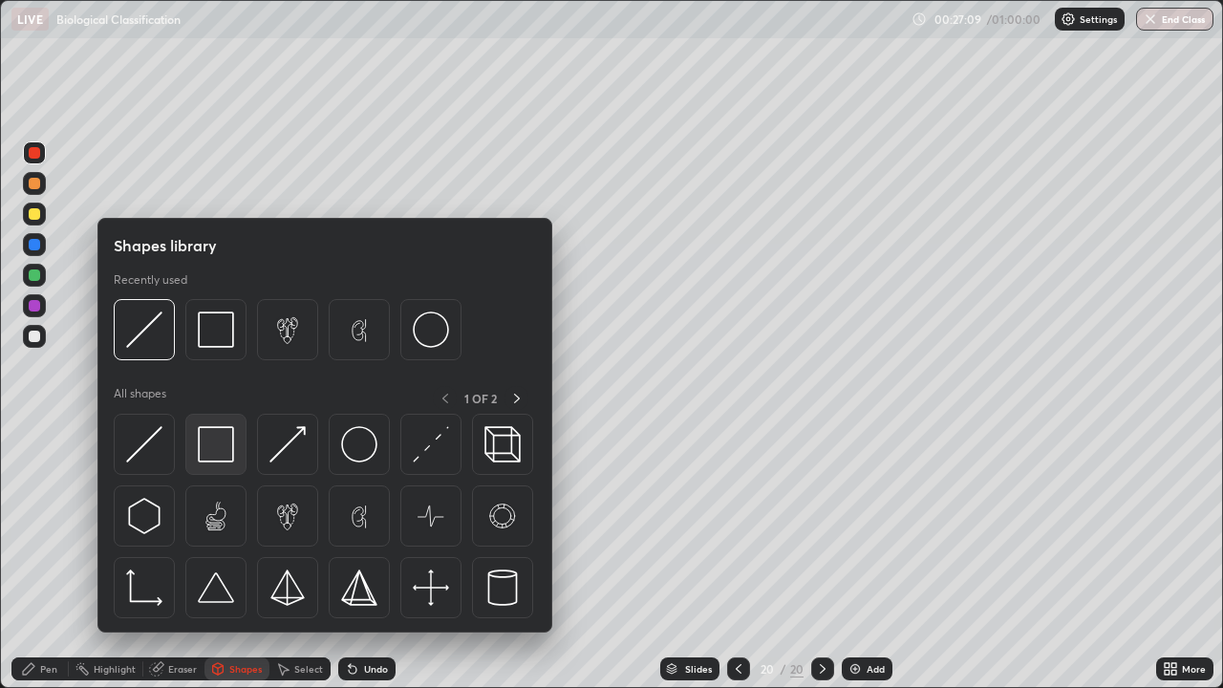
click at [223, 436] on img at bounding box center [216, 444] width 36 height 36
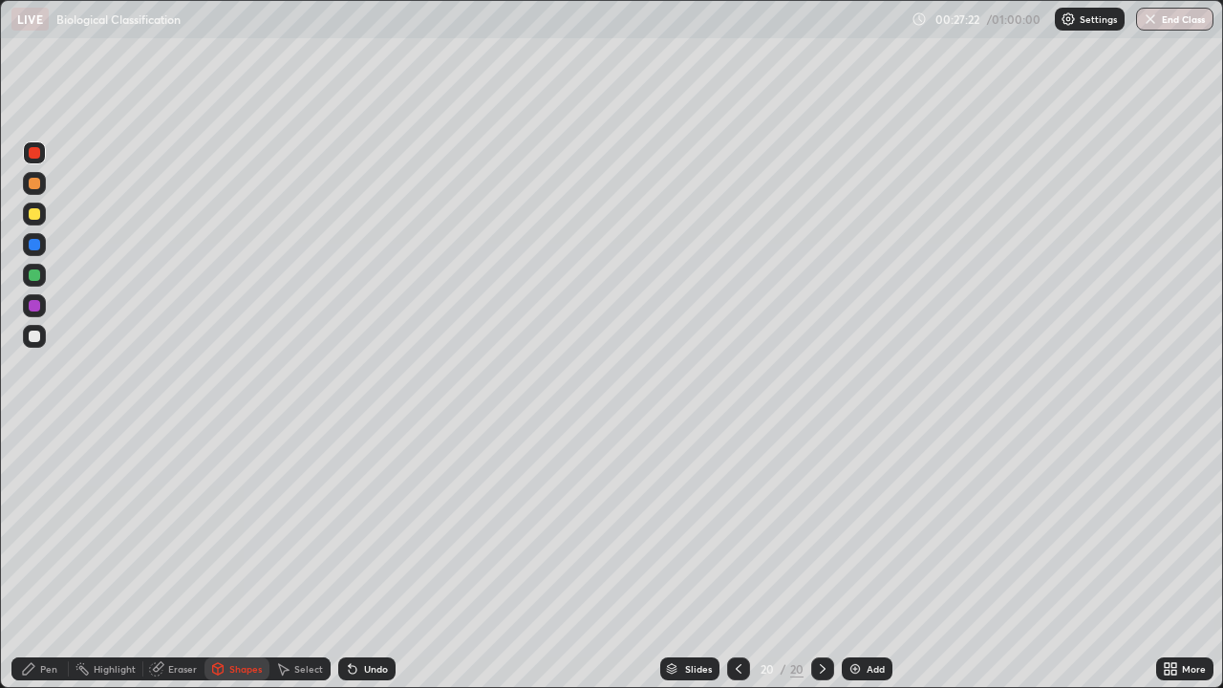
click at [27, 335] on div at bounding box center [34, 336] width 23 height 23
click at [351, 558] on icon at bounding box center [353, 670] width 8 height 8
click at [352, 558] on icon at bounding box center [353, 670] width 8 height 8
click at [34, 558] on div "Pen" at bounding box center [39, 668] width 57 height 23
click at [33, 215] on div at bounding box center [34, 213] width 11 height 11
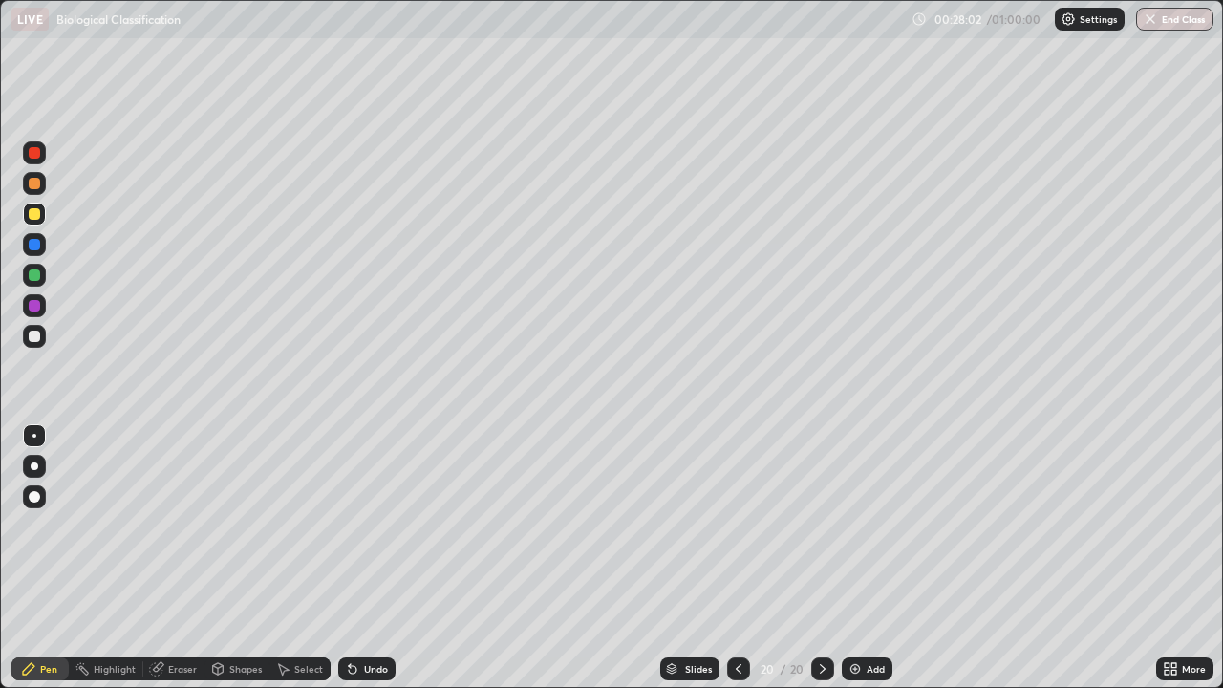
click at [34, 333] on div at bounding box center [34, 335] width 11 height 11
click at [32, 336] on div at bounding box center [34, 335] width 11 height 11
click at [29, 215] on div at bounding box center [34, 213] width 11 height 11
click at [33, 243] on div at bounding box center [34, 244] width 11 height 11
click at [33, 336] on div at bounding box center [34, 335] width 11 height 11
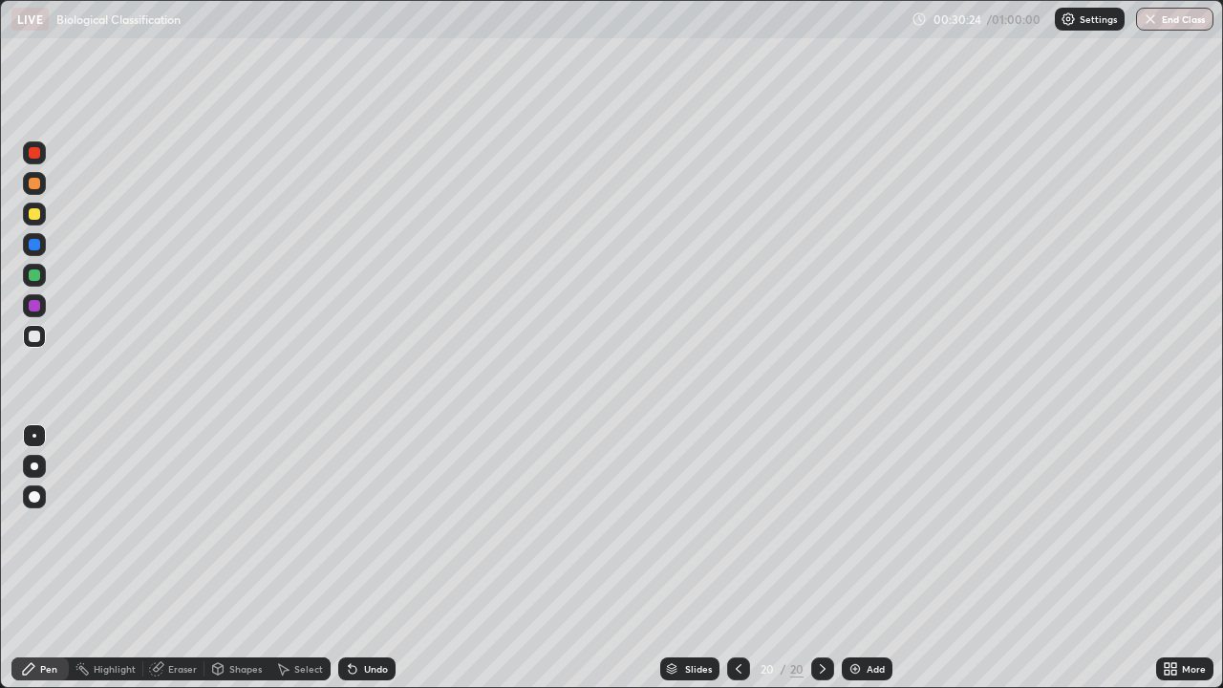
click at [34, 334] on div at bounding box center [34, 335] width 11 height 11
click at [32, 154] on div at bounding box center [34, 152] width 11 height 11
click at [35, 338] on div at bounding box center [34, 335] width 11 height 11
click at [38, 155] on div at bounding box center [34, 152] width 11 height 11
click at [32, 337] on div at bounding box center [34, 335] width 11 height 11
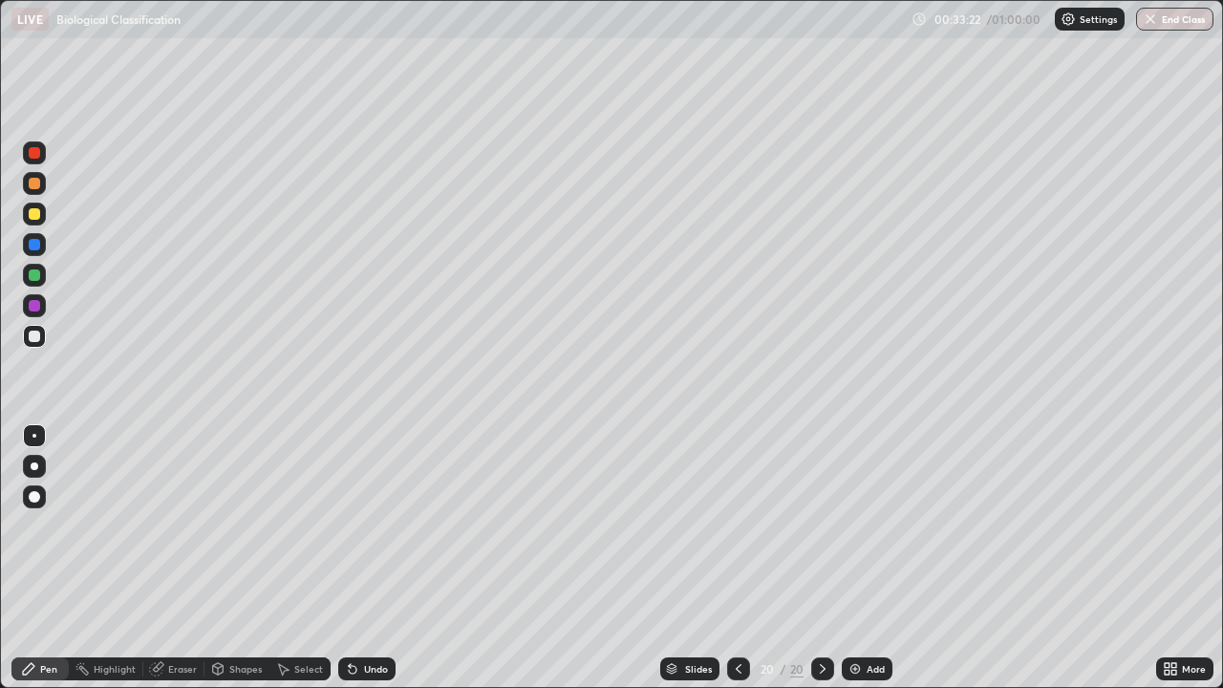
click at [32, 302] on div at bounding box center [34, 305] width 11 height 11
click at [34, 337] on div at bounding box center [34, 335] width 11 height 11
click at [686, 558] on div "Slides" at bounding box center [698, 669] width 27 height 10
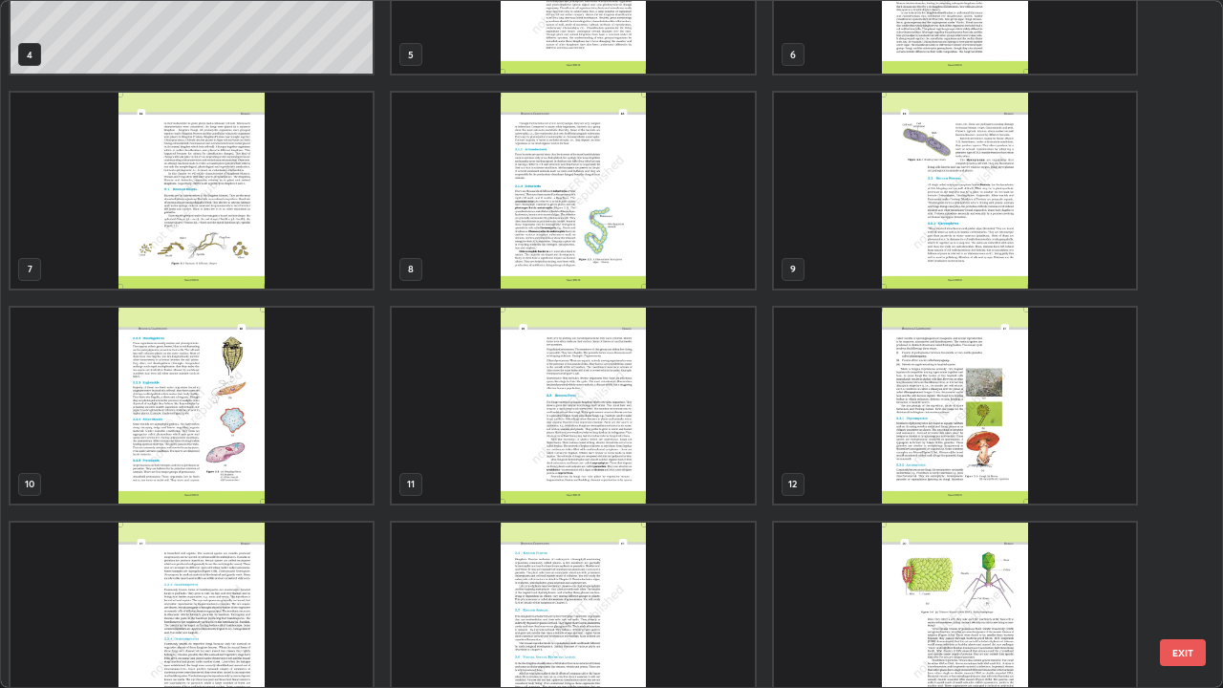
scroll to position [347, 0]
click at [190, 441] on img "grid" at bounding box center [192, 406] width 362 height 196
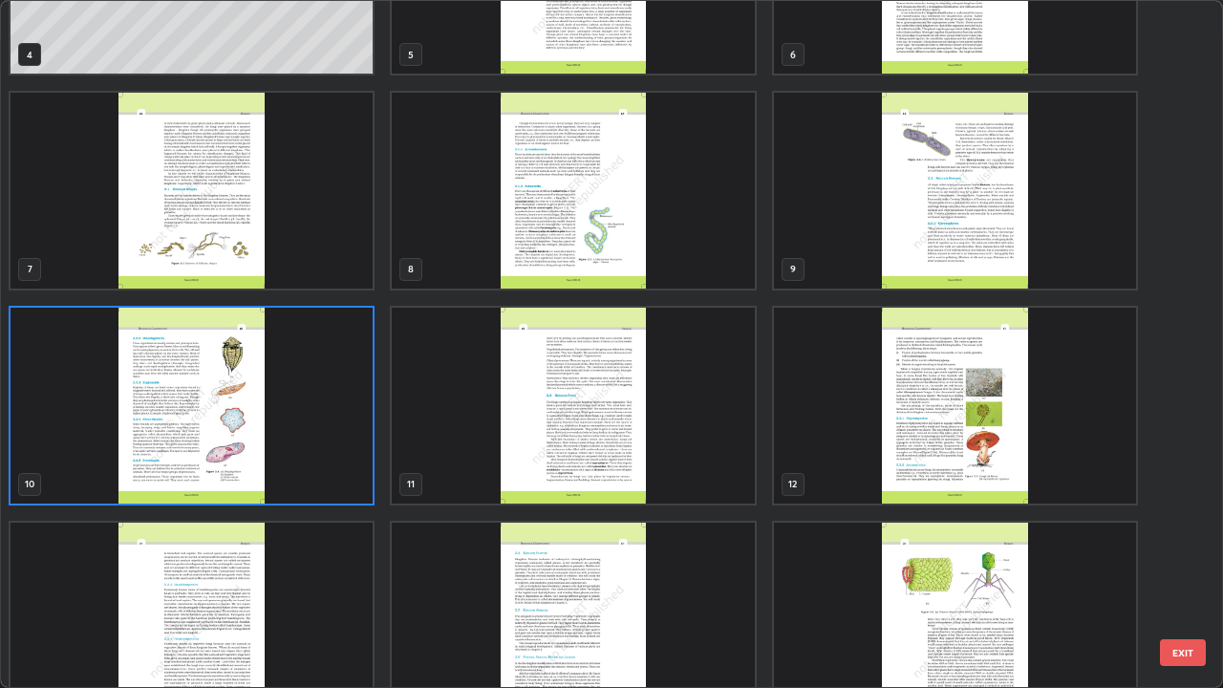
click at [190, 441] on img "grid" at bounding box center [192, 406] width 362 height 196
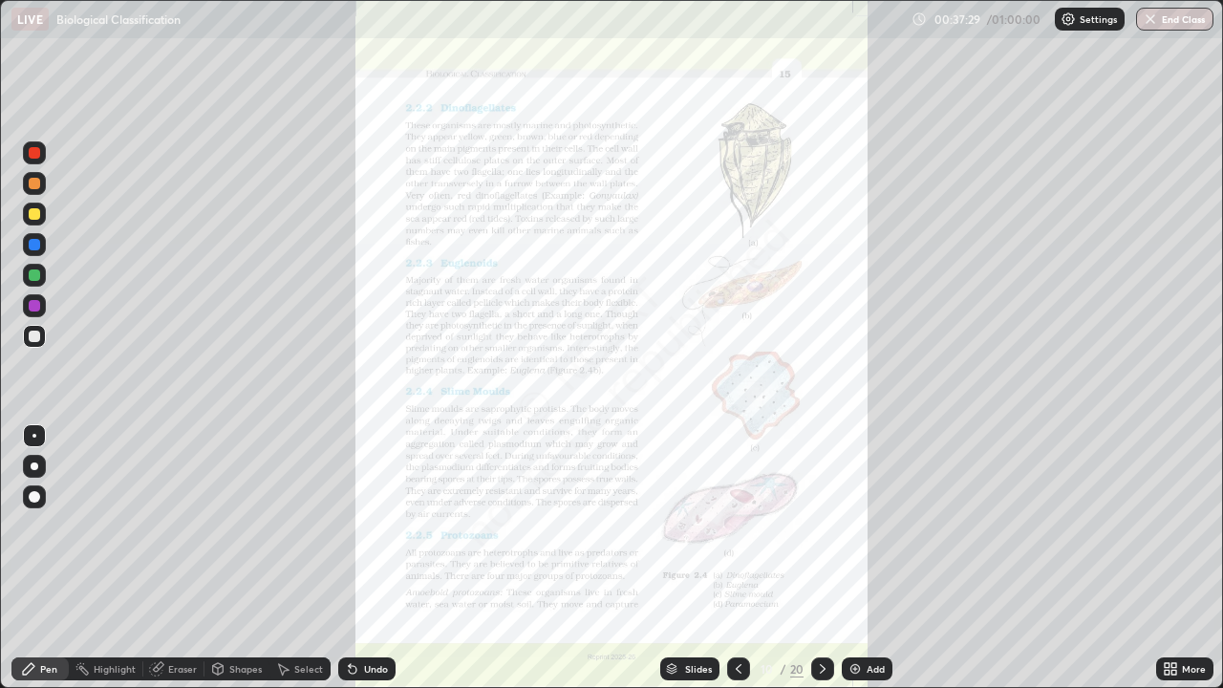
click at [849, 558] on img at bounding box center [854, 668] width 15 height 15
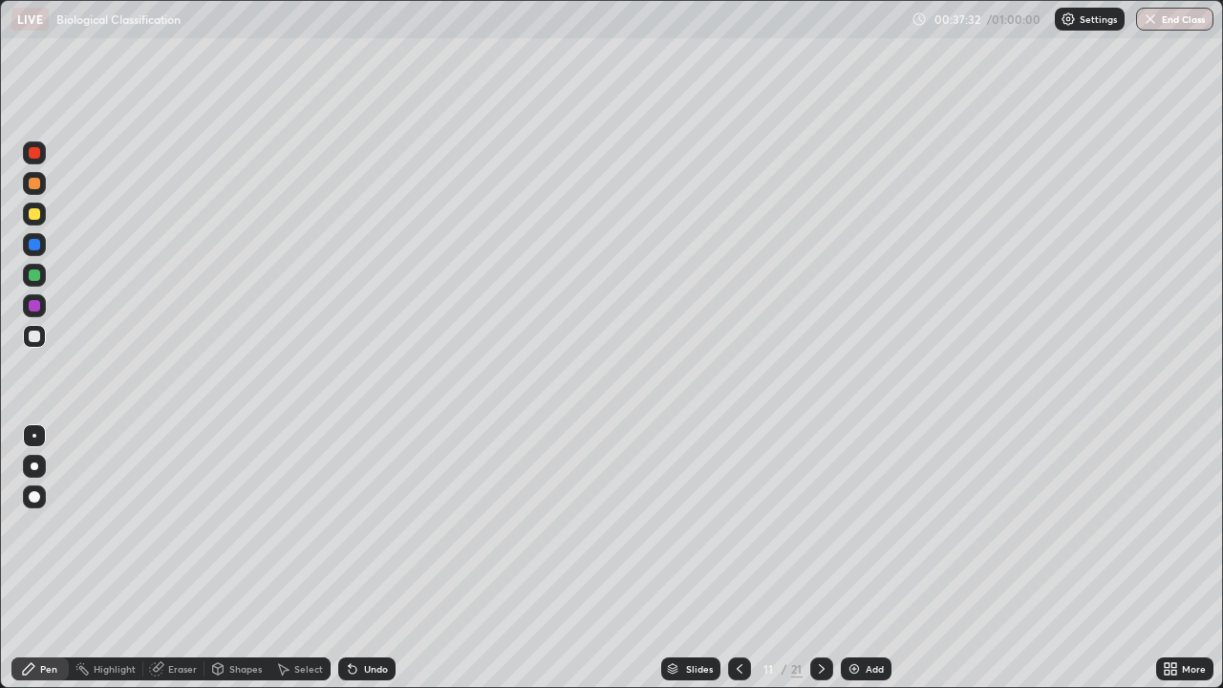
click at [38, 157] on div at bounding box center [34, 152] width 11 height 11
click at [25, 335] on div at bounding box center [34, 336] width 23 height 23
click at [31, 303] on div at bounding box center [34, 305] width 11 height 11
click at [235, 558] on div "Shapes" at bounding box center [236, 668] width 65 height 23
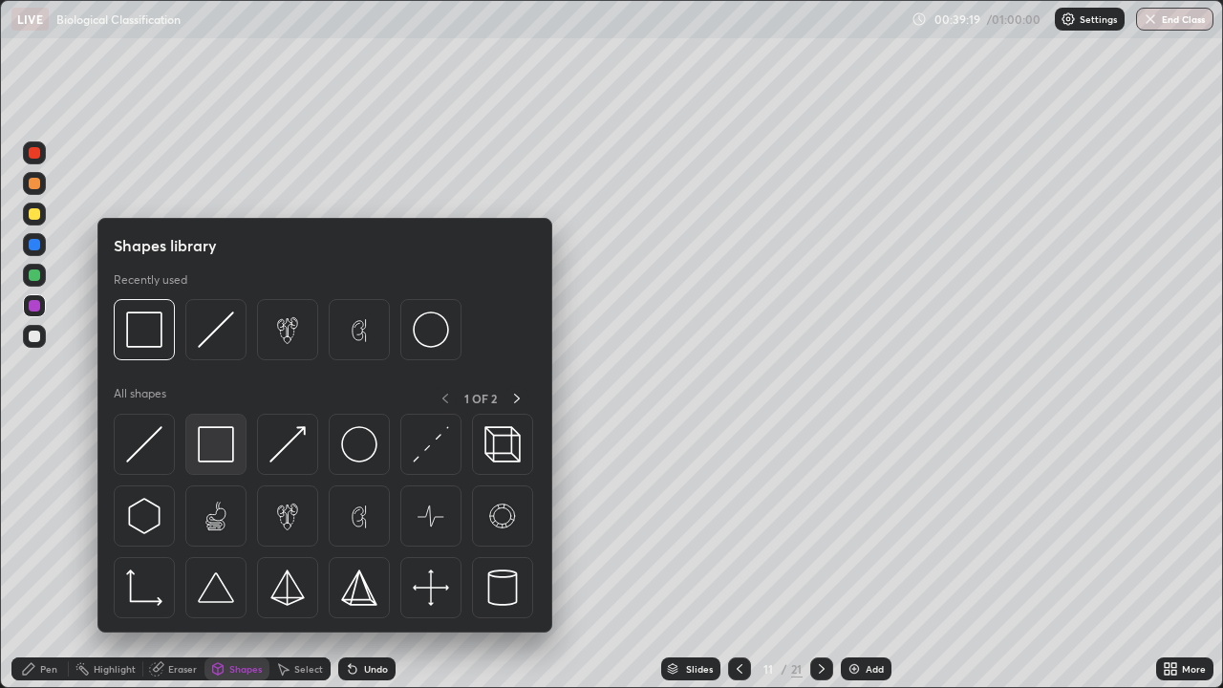
click at [219, 444] on img at bounding box center [216, 444] width 36 height 36
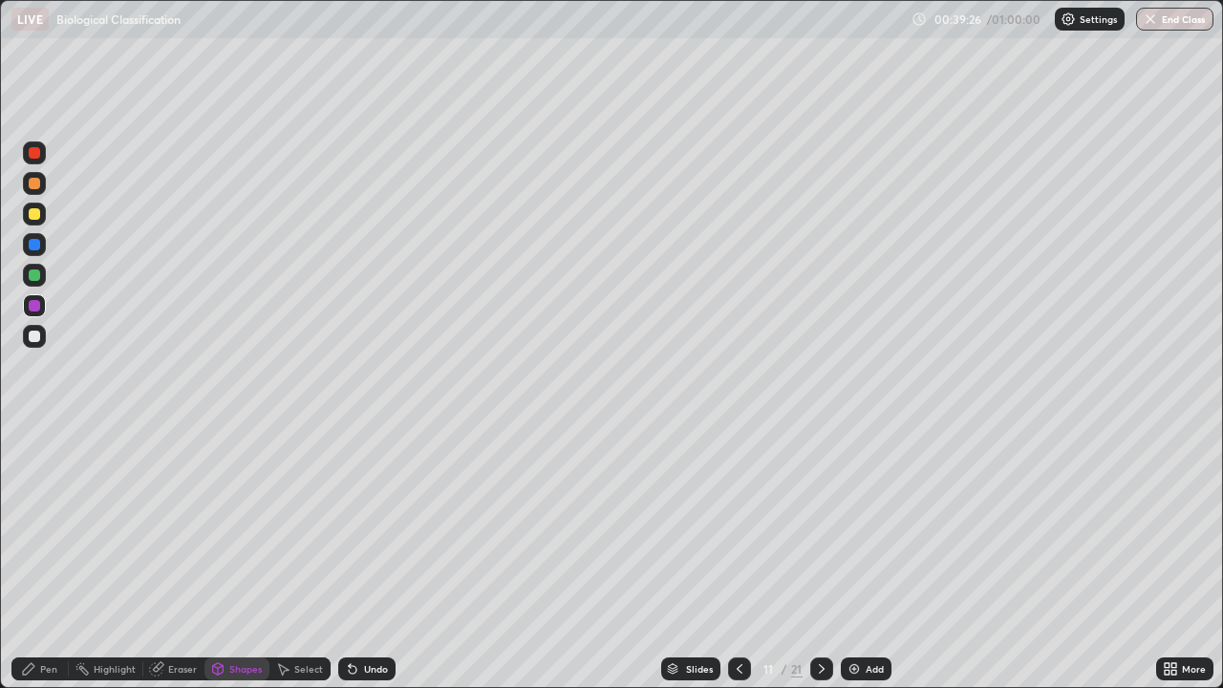
click at [39, 558] on div "Pen" at bounding box center [39, 668] width 57 height 23
click at [32, 335] on div at bounding box center [34, 335] width 11 height 11
click at [227, 558] on div "Shapes" at bounding box center [236, 668] width 65 height 23
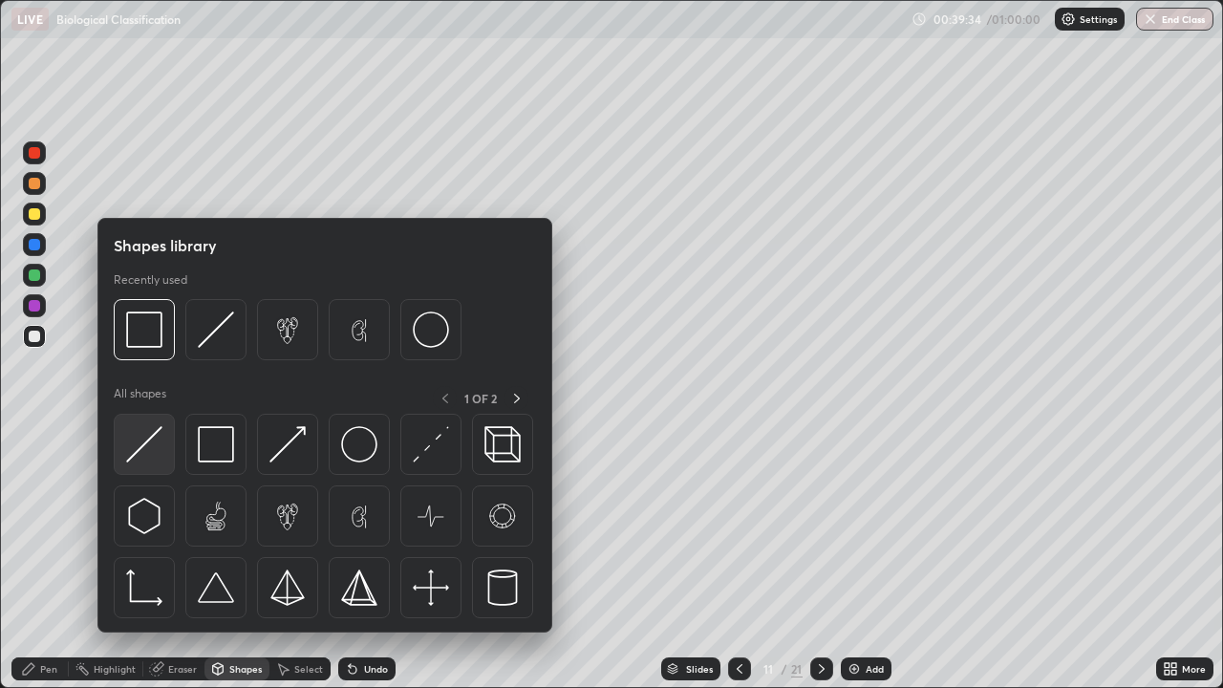
click at [146, 449] on img at bounding box center [144, 444] width 36 height 36
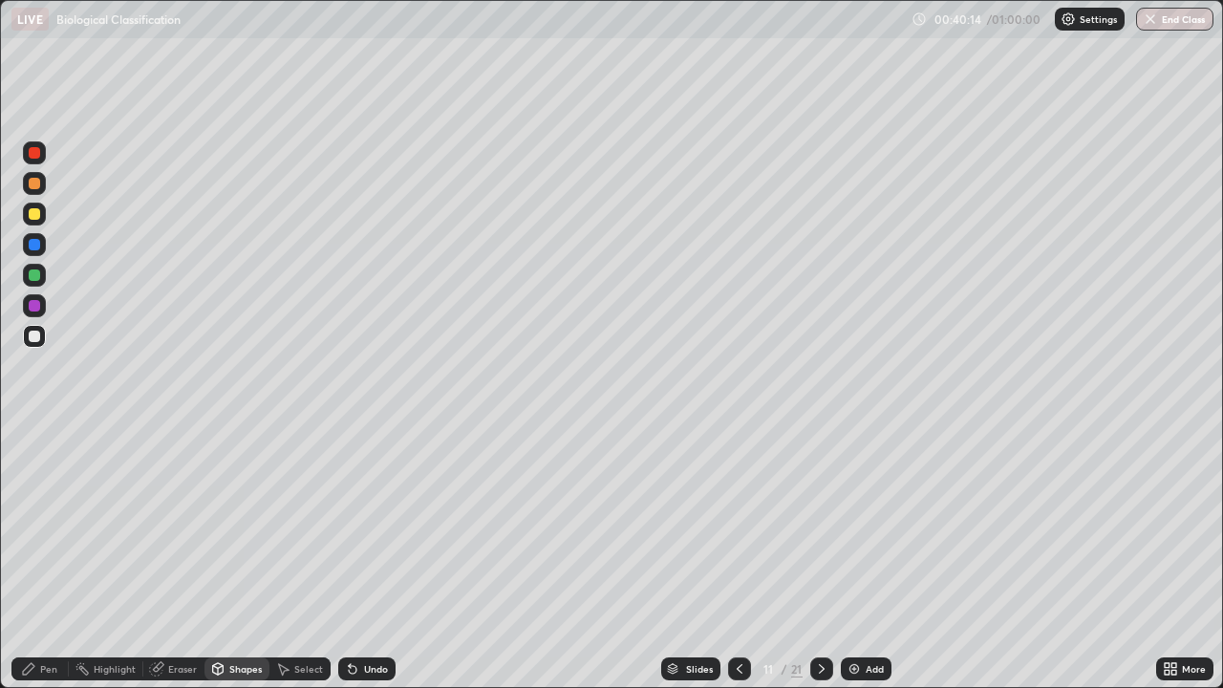
click at [34, 243] on div at bounding box center [34, 244] width 11 height 11
click at [32, 558] on icon at bounding box center [28, 668] width 11 height 11
click at [31, 336] on div at bounding box center [34, 335] width 11 height 11
click at [851, 558] on img at bounding box center [853, 668] width 15 height 15
click at [34, 245] on div at bounding box center [34, 244] width 11 height 11
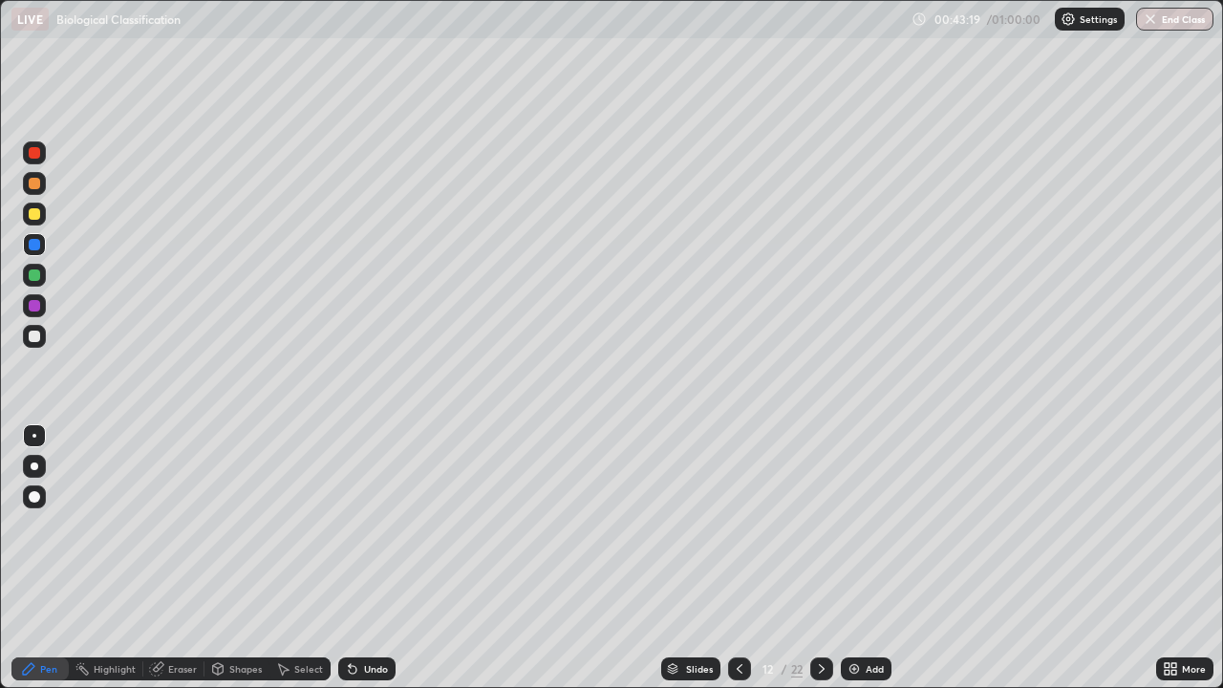
click at [32, 333] on div at bounding box center [34, 335] width 11 height 11
click at [34, 245] on div at bounding box center [34, 244] width 11 height 11
click at [33, 331] on div at bounding box center [34, 335] width 11 height 11
click at [35, 276] on div at bounding box center [34, 274] width 11 height 11
click at [38, 153] on div at bounding box center [34, 152] width 11 height 11
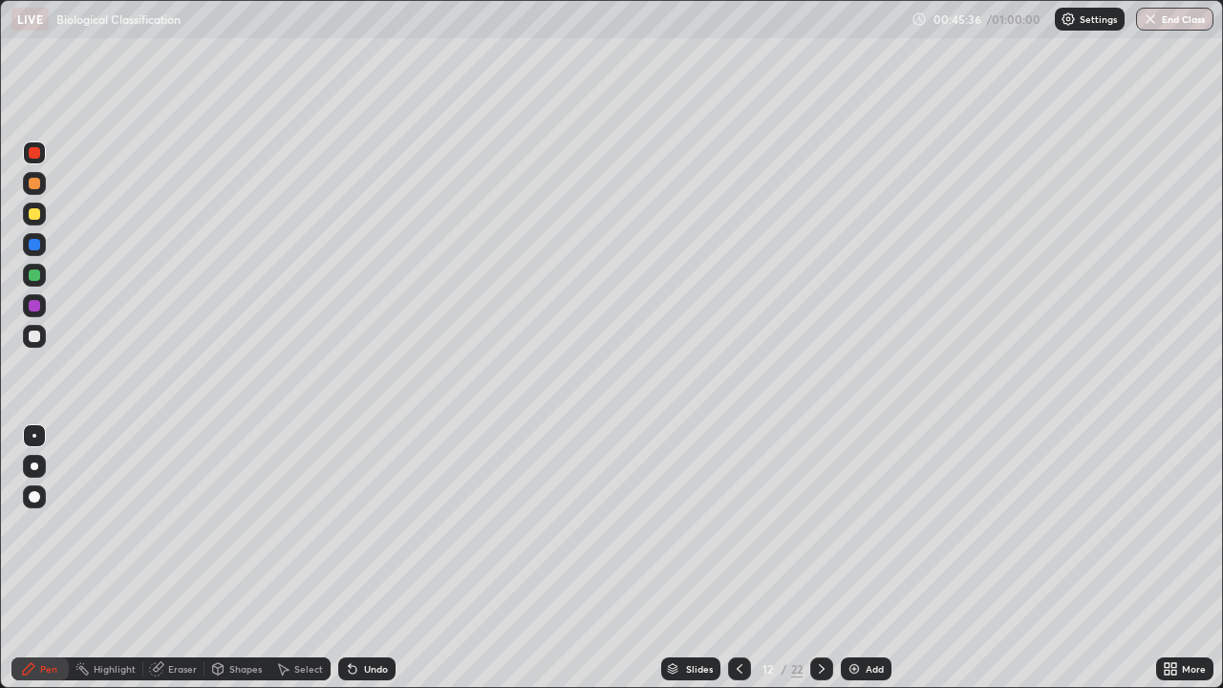
click at [32, 211] on div at bounding box center [34, 213] width 11 height 11
click at [31, 270] on div at bounding box center [34, 274] width 11 height 11
click at [29, 334] on div at bounding box center [34, 335] width 11 height 11
click at [34, 212] on div at bounding box center [34, 213] width 11 height 11
click at [34, 337] on div at bounding box center [34, 335] width 11 height 11
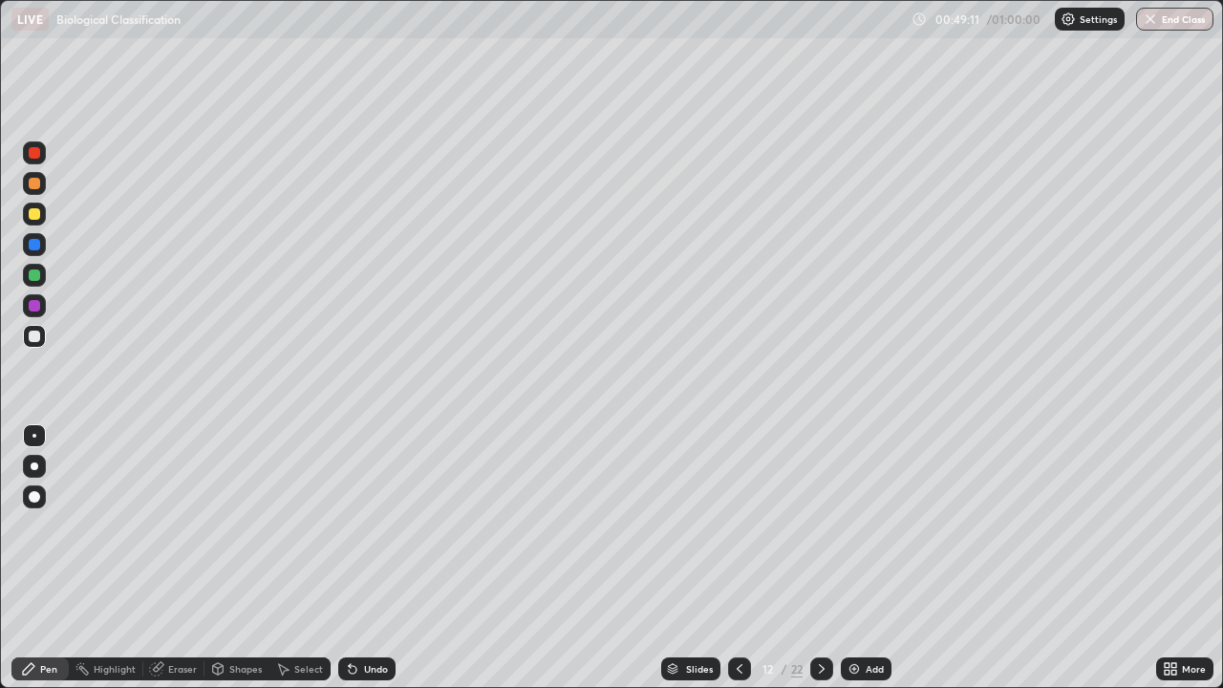
click at [690, 558] on div "Slides" at bounding box center [699, 669] width 27 height 10
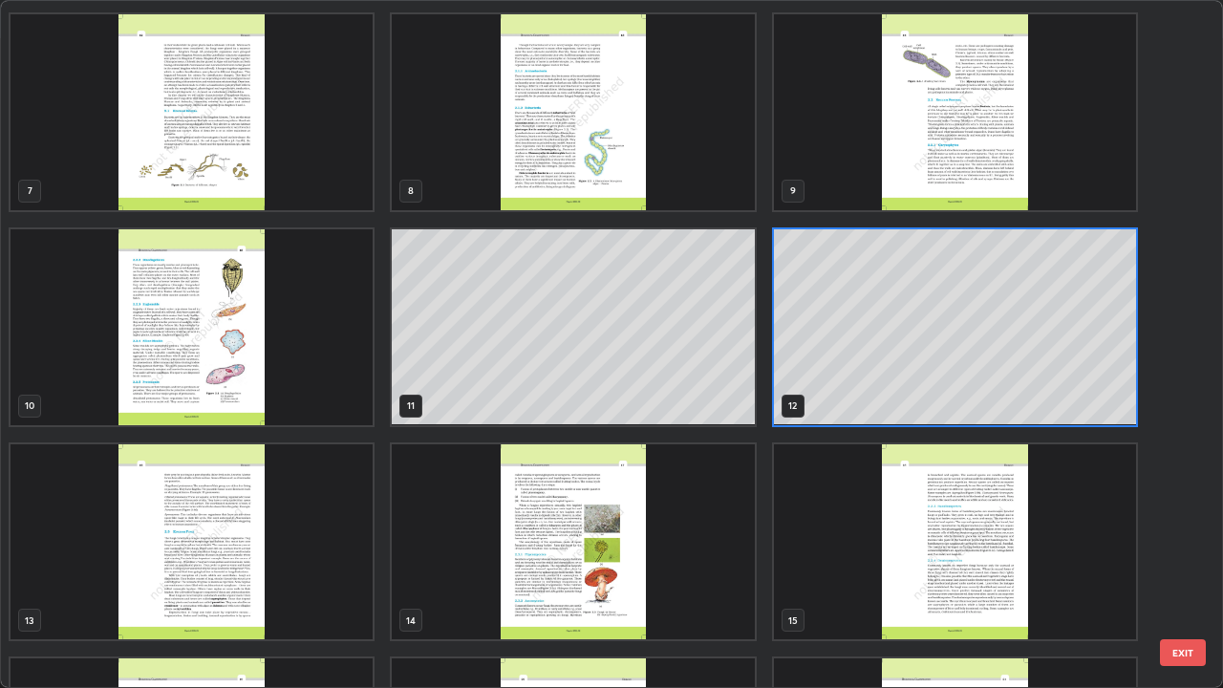
scroll to position [424, 0]
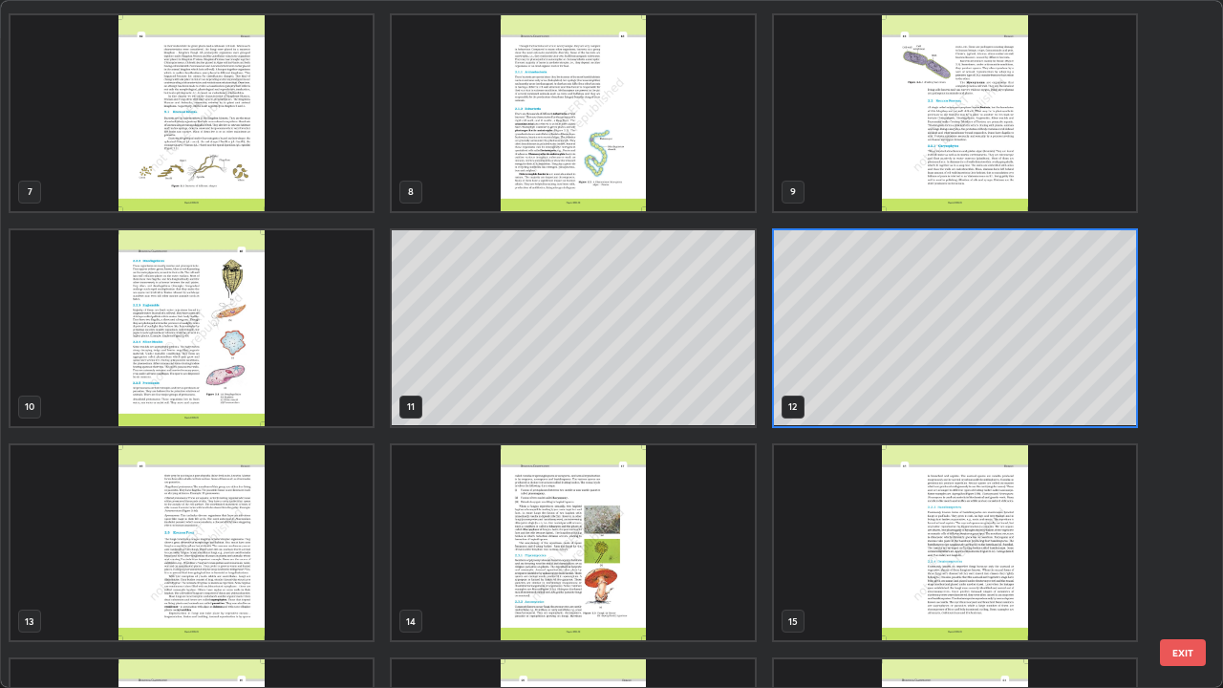
click at [156, 371] on img "grid" at bounding box center [192, 328] width 362 height 196
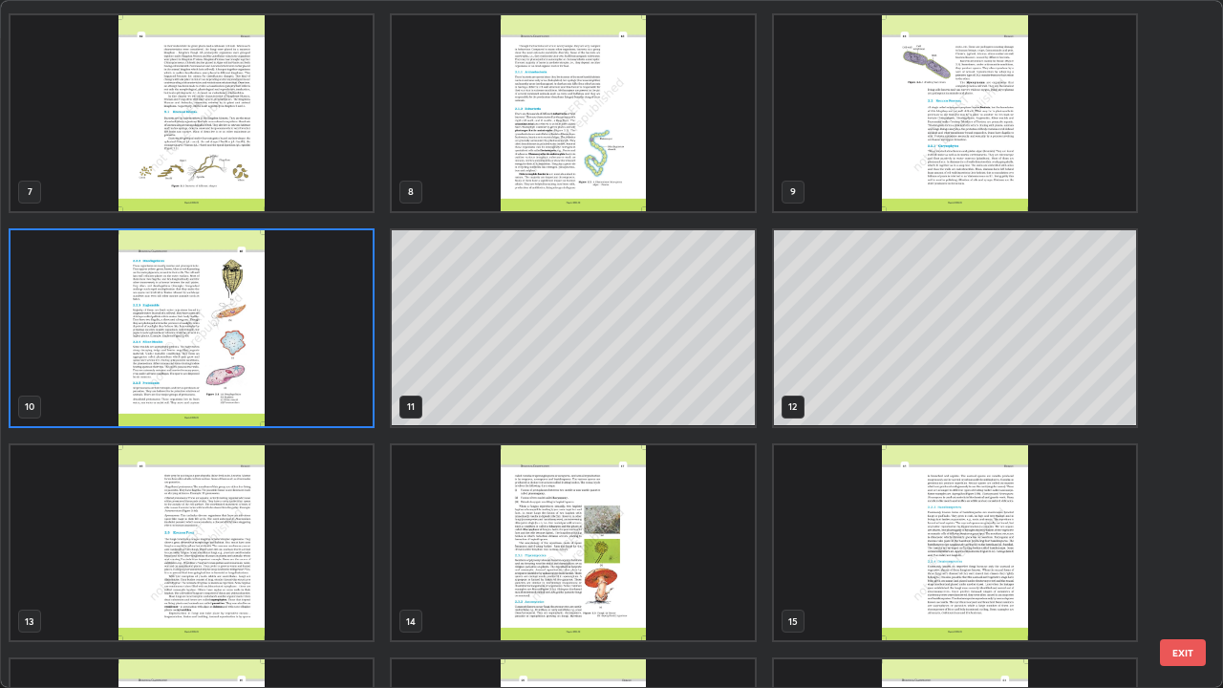
click at [158, 369] on img "grid" at bounding box center [192, 328] width 362 height 196
click at [159, 369] on img "grid" at bounding box center [192, 328] width 362 height 196
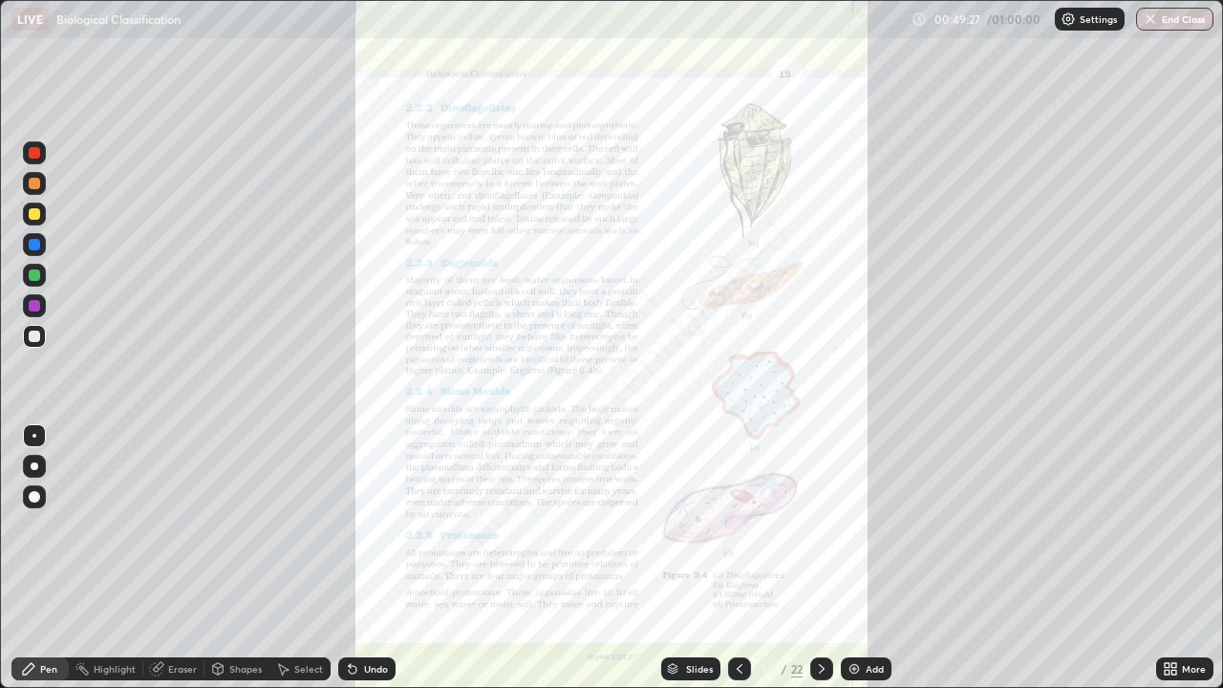
click at [1166, 558] on icon at bounding box center [1166, 665] width 5 height 5
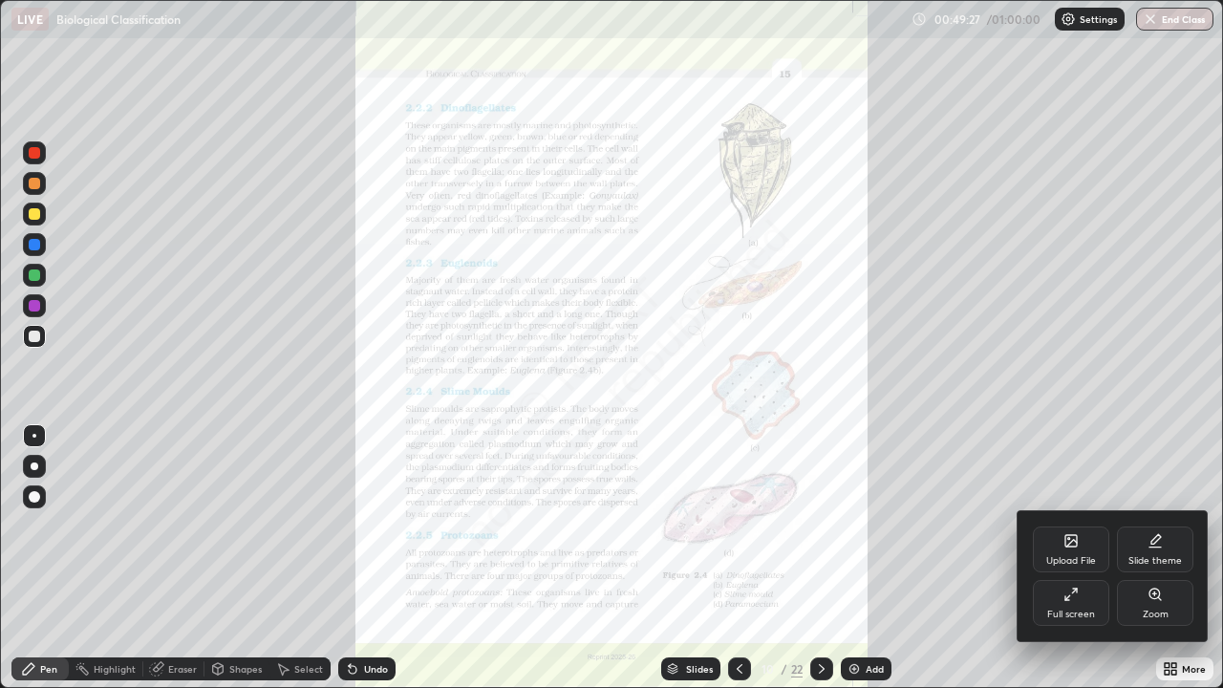
click at [1142, 558] on div "Zoom" at bounding box center [1155, 603] width 76 height 46
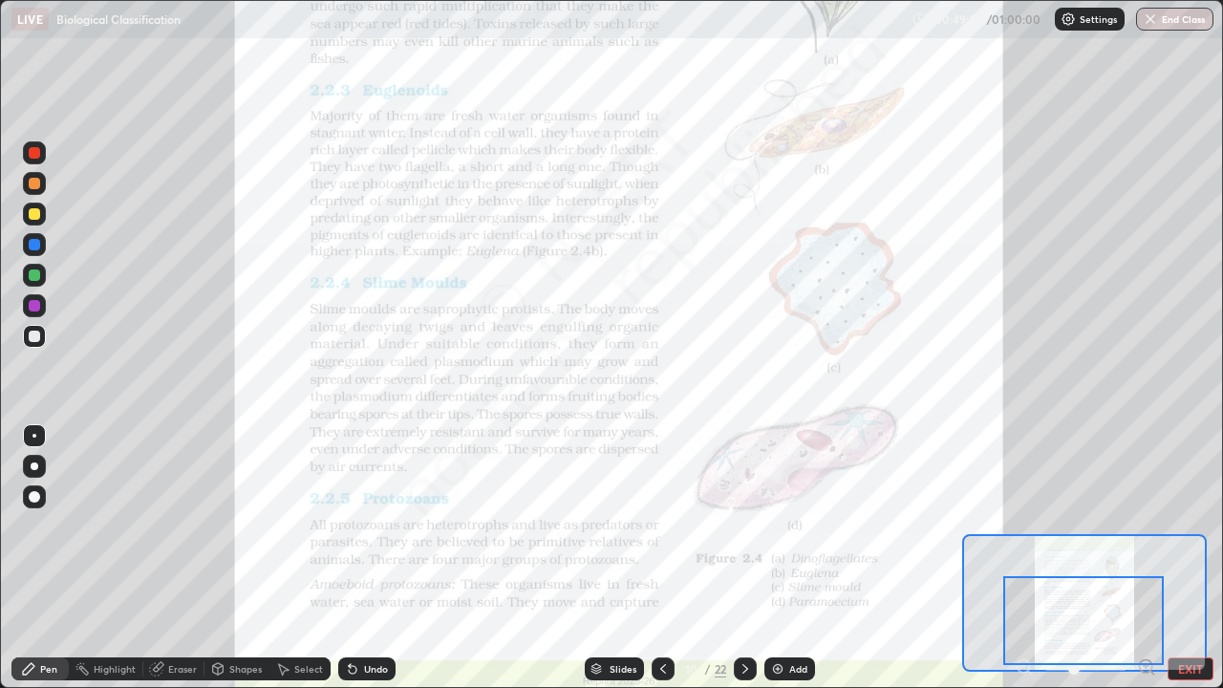
click at [32, 275] on div at bounding box center [34, 274] width 11 height 11
click at [743, 558] on icon at bounding box center [744, 668] width 15 height 15
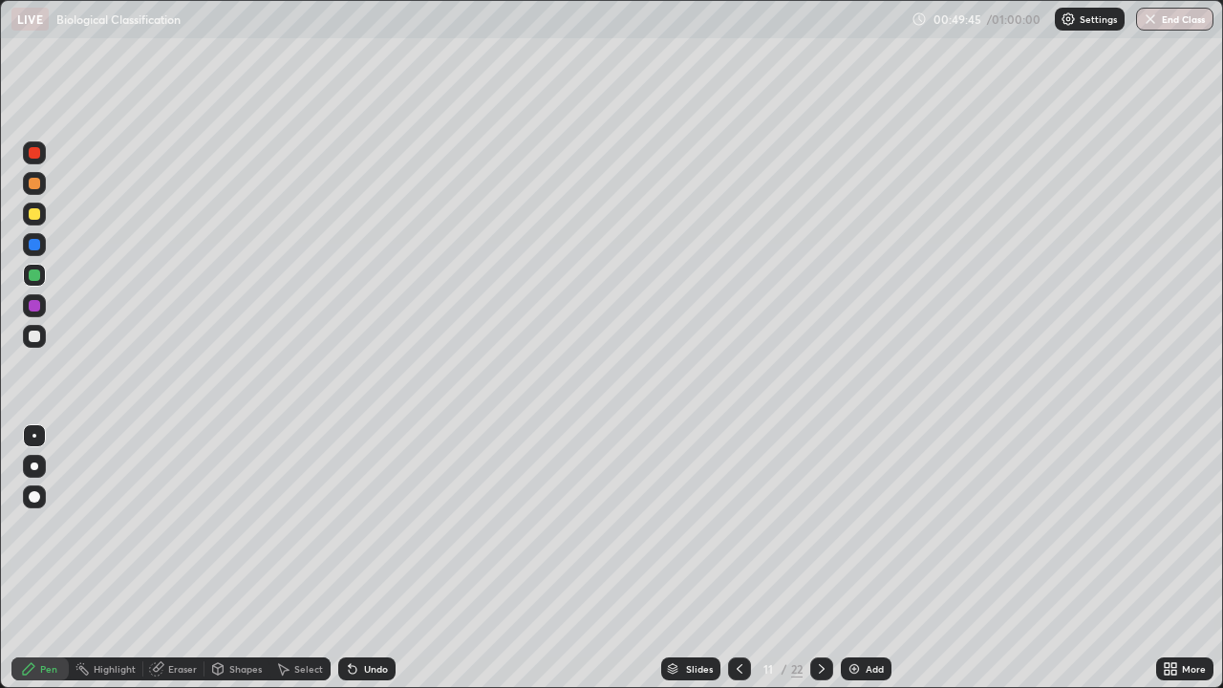
click at [673, 558] on icon at bounding box center [673, 666] width 10 height 5
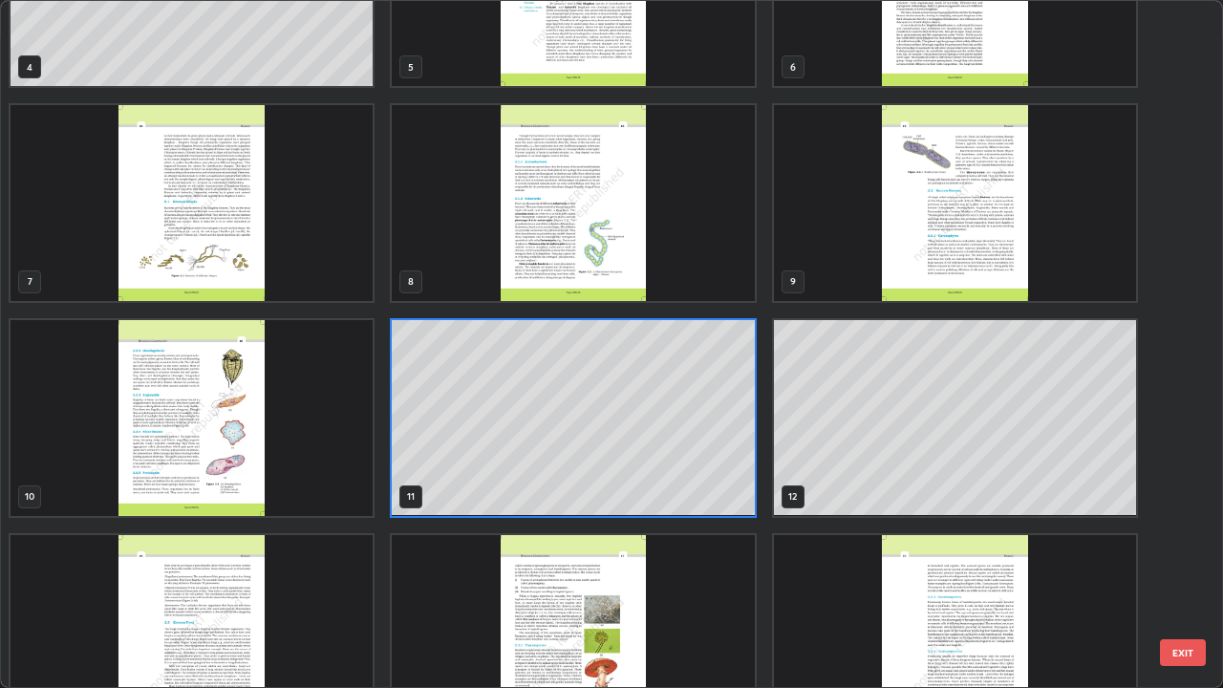
scroll to position [553, 0]
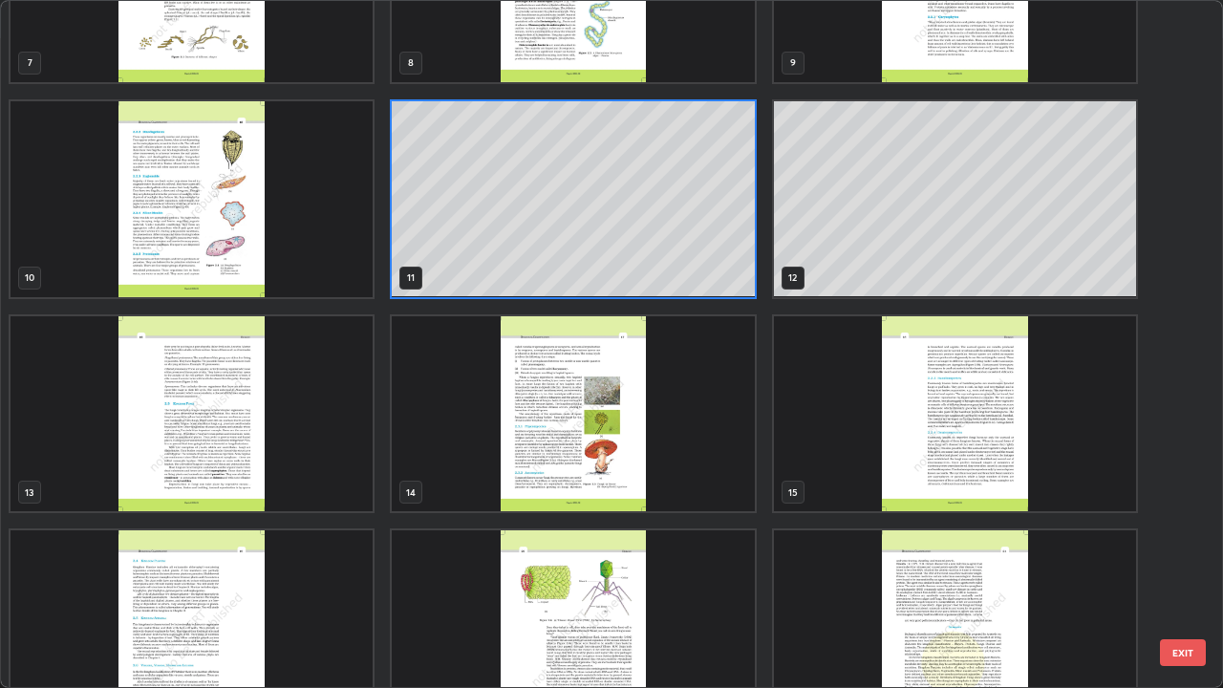
click at [199, 415] on img "grid" at bounding box center [192, 414] width 362 height 196
click at [202, 411] on img "grid" at bounding box center [192, 414] width 362 height 196
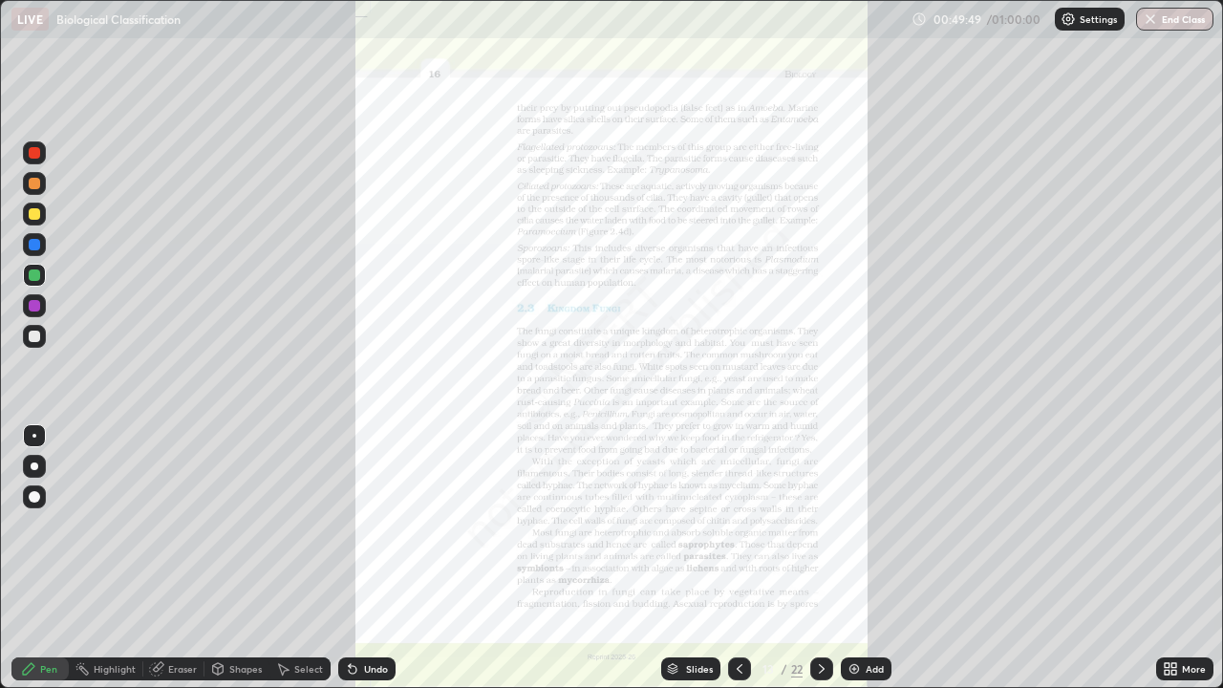
click at [202, 412] on img "grid" at bounding box center [192, 414] width 362 height 196
click at [1165, 558] on icon at bounding box center [1166, 665] width 5 height 5
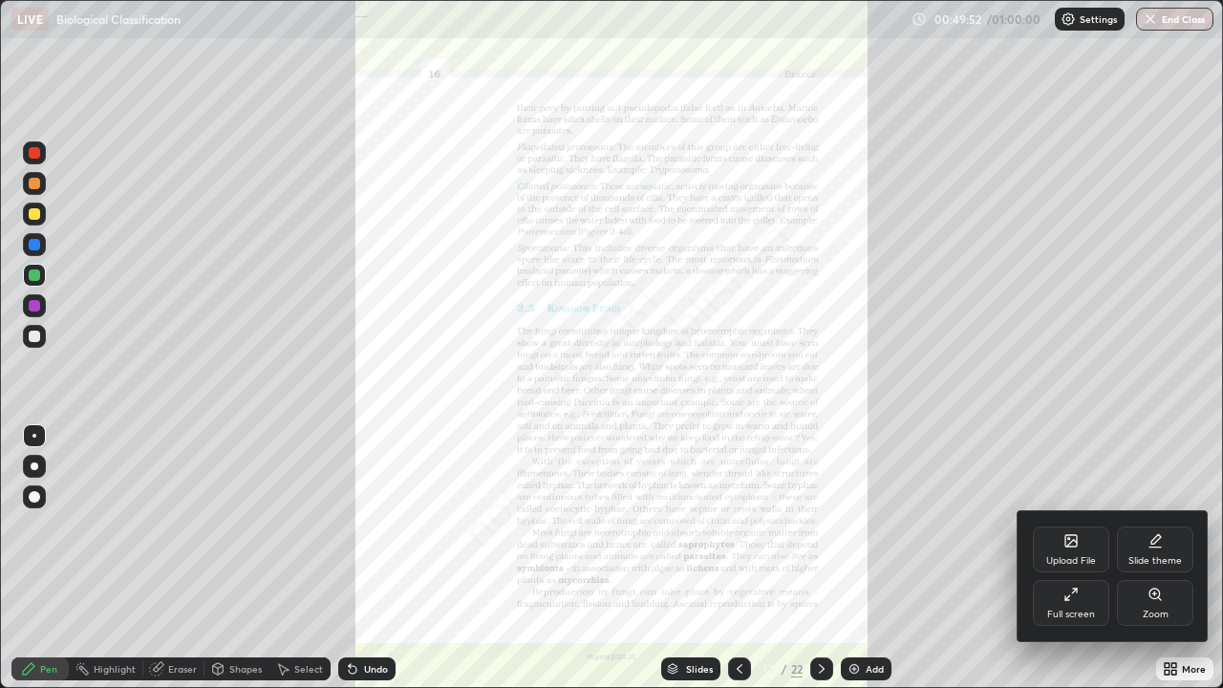
click at [1158, 558] on div "Zoom" at bounding box center [1155, 603] width 76 height 46
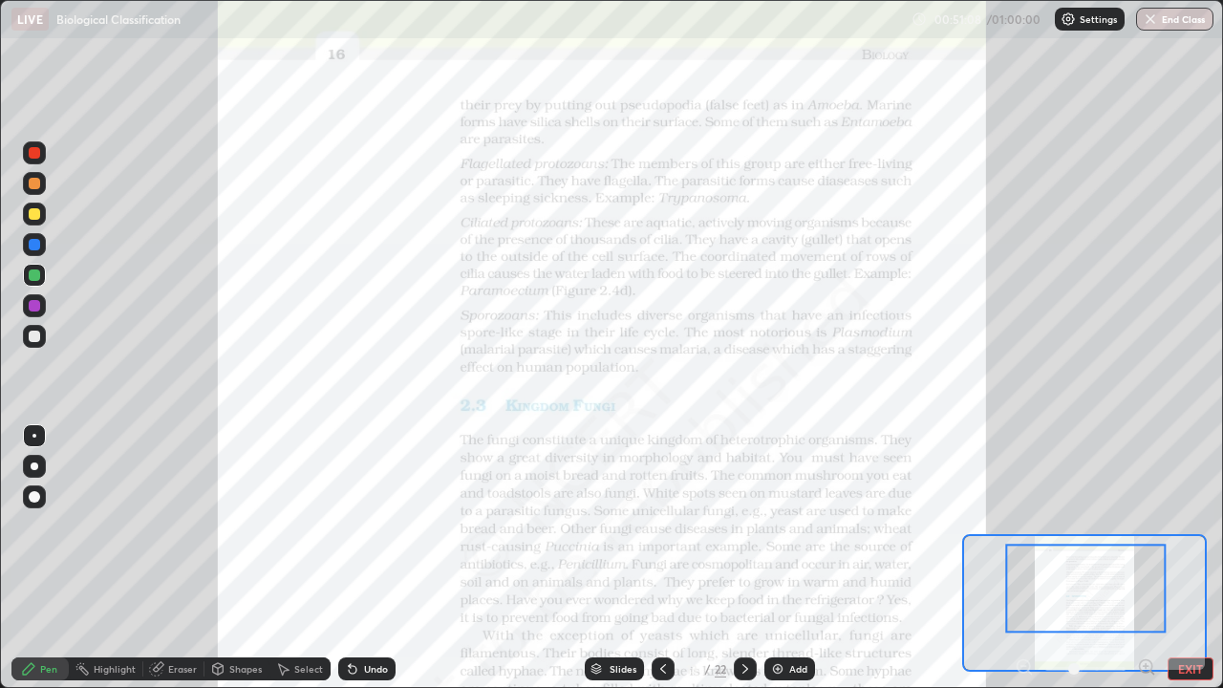
click at [613, 558] on div "Slides" at bounding box center [622, 669] width 27 height 10
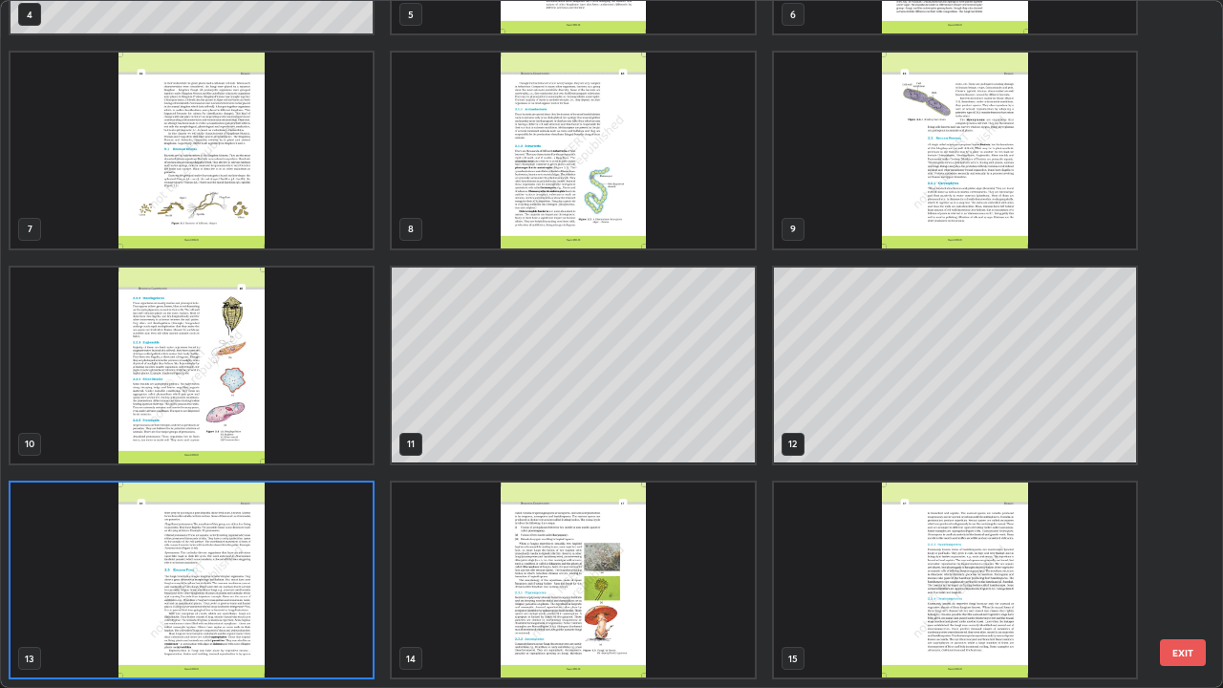
scroll to position [680, 1211]
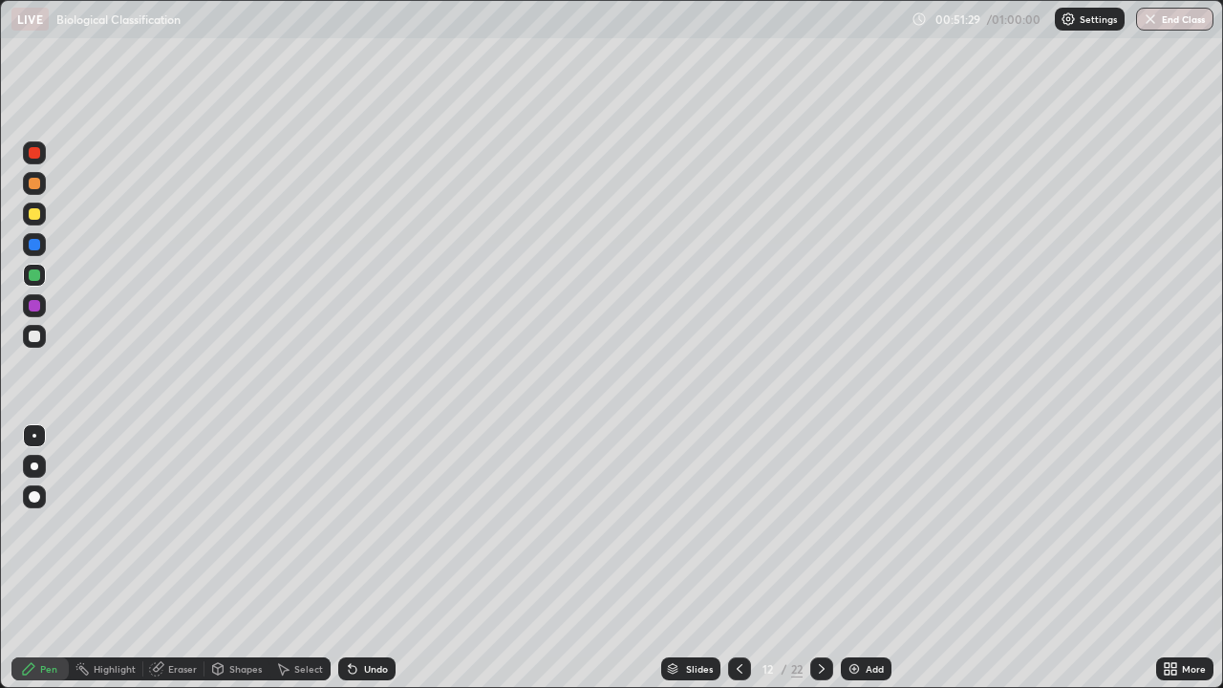
click at [681, 558] on div "Slides" at bounding box center [690, 668] width 59 height 23
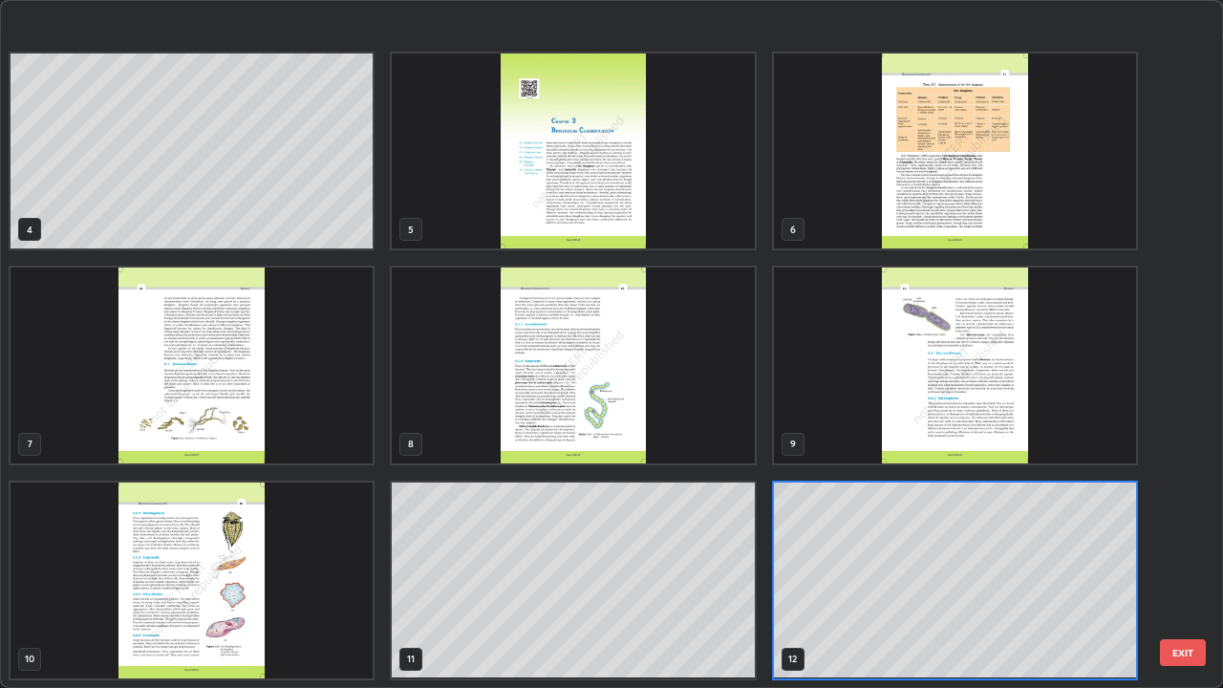
scroll to position [527, 0]
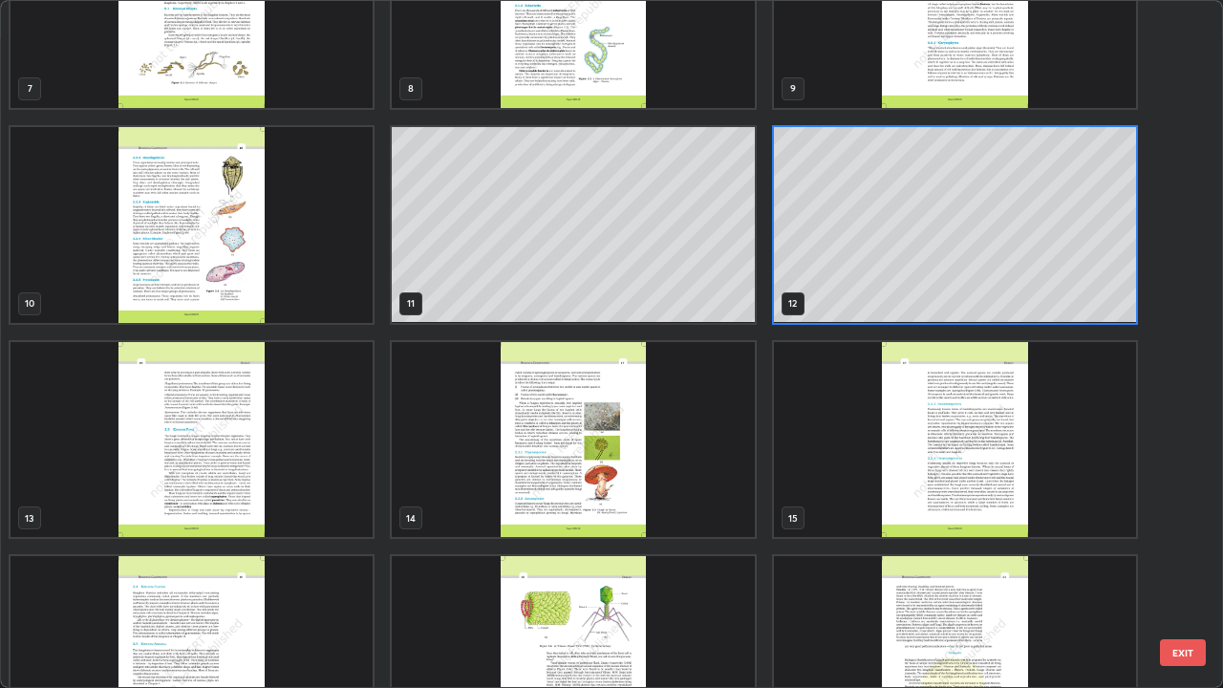
click at [187, 438] on img "grid" at bounding box center [192, 440] width 362 height 196
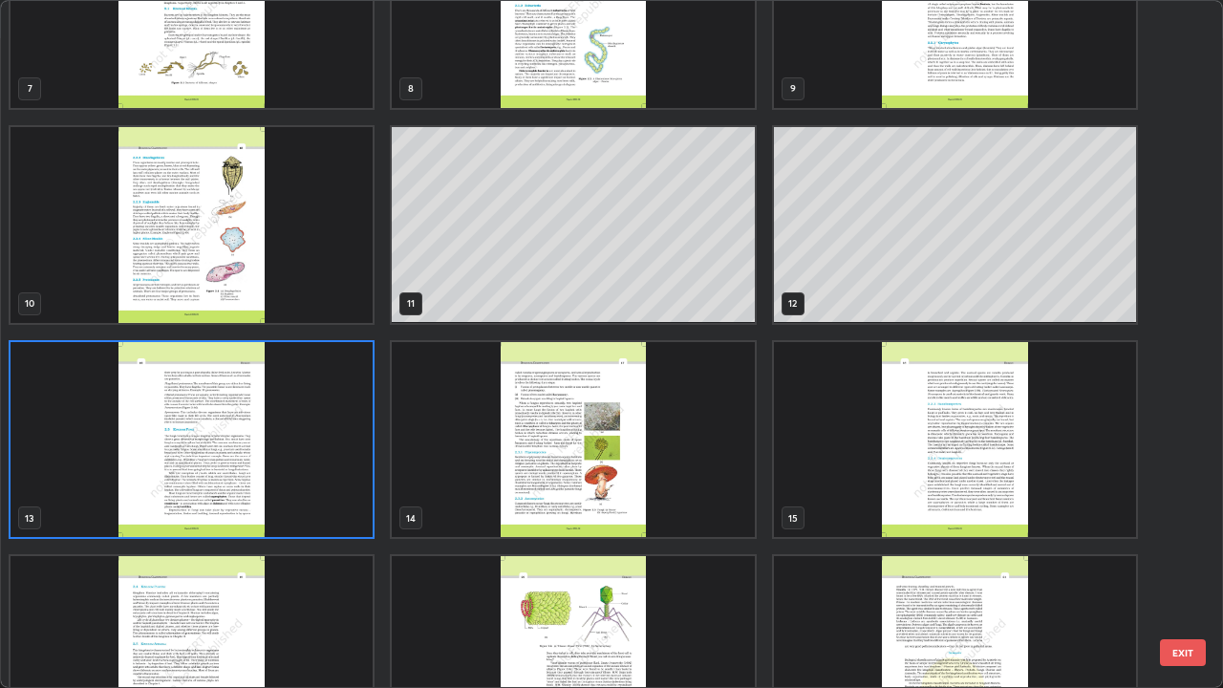
click at [184, 433] on img "grid" at bounding box center [192, 440] width 362 height 196
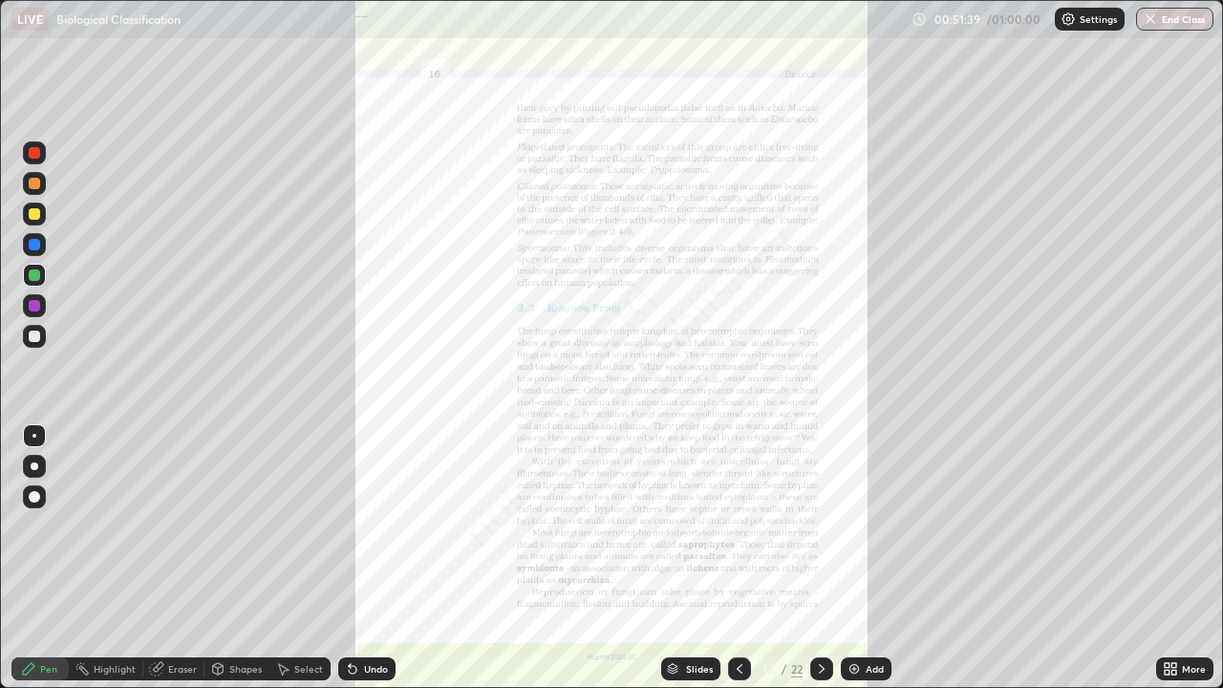
click at [1165, 558] on icon at bounding box center [1166, 672] width 5 height 5
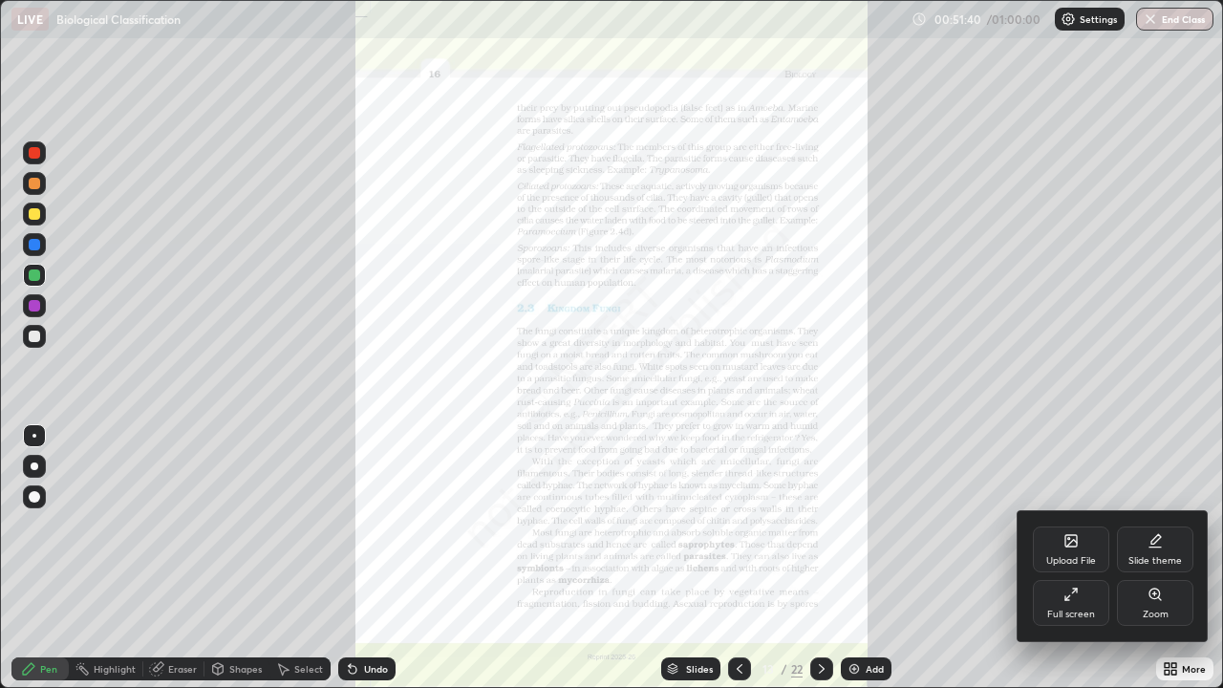
click at [1154, 558] on icon at bounding box center [1154, 593] width 11 height 11
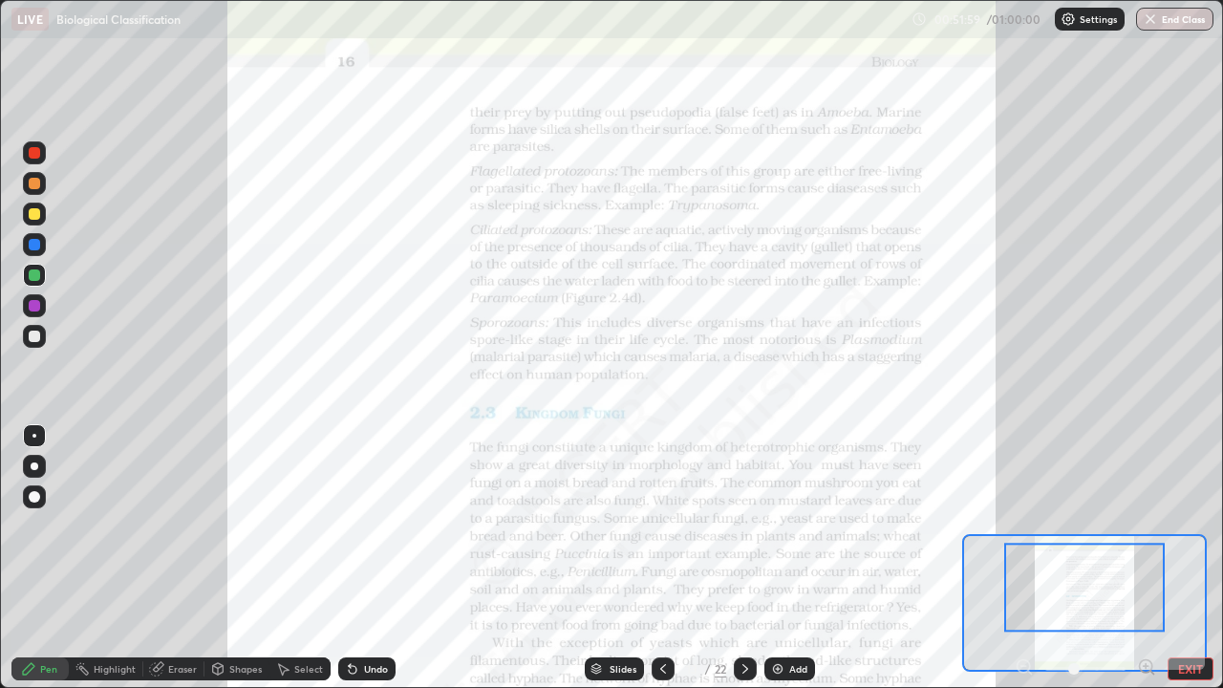
click at [623, 558] on div "Slides" at bounding box center [622, 669] width 27 height 10
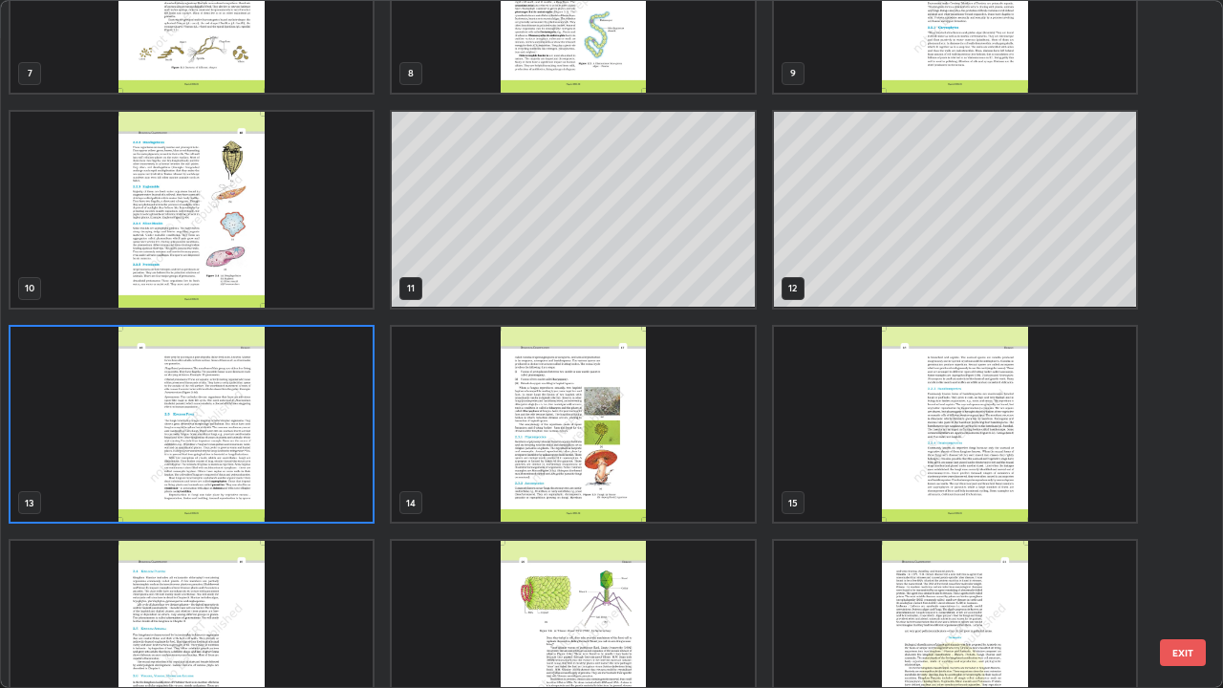
scroll to position [489, 0]
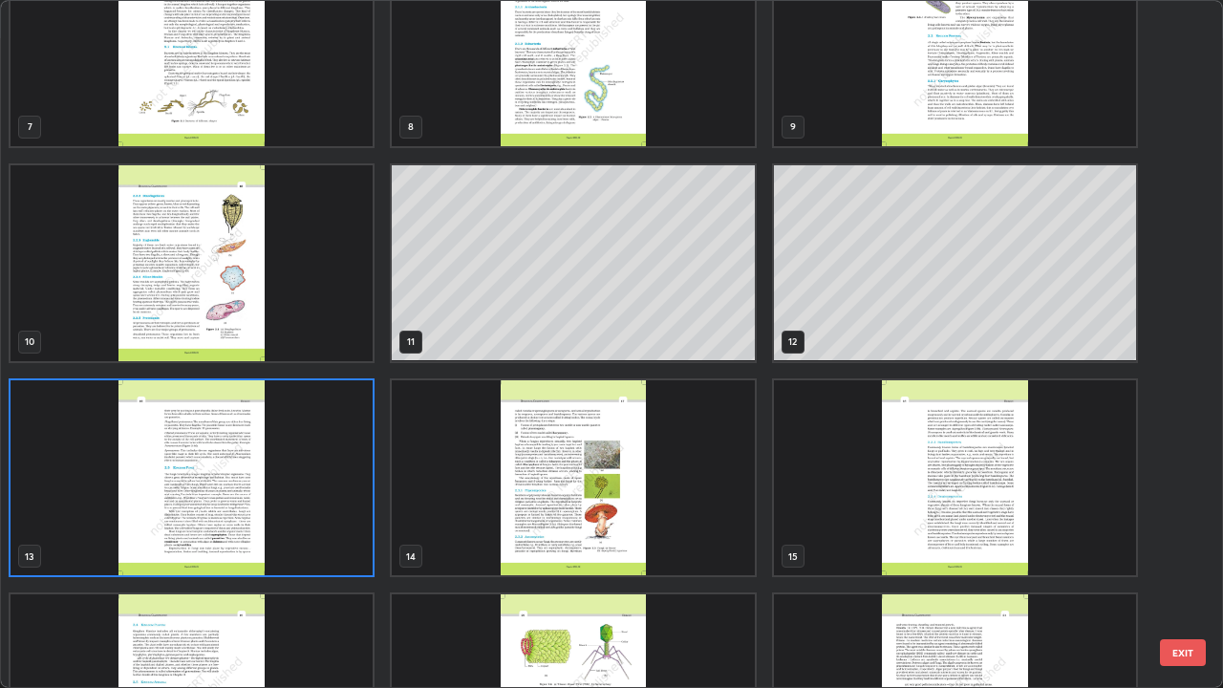
click at [287, 309] on img "grid" at bounding box center [192, 263] width 362 height 196
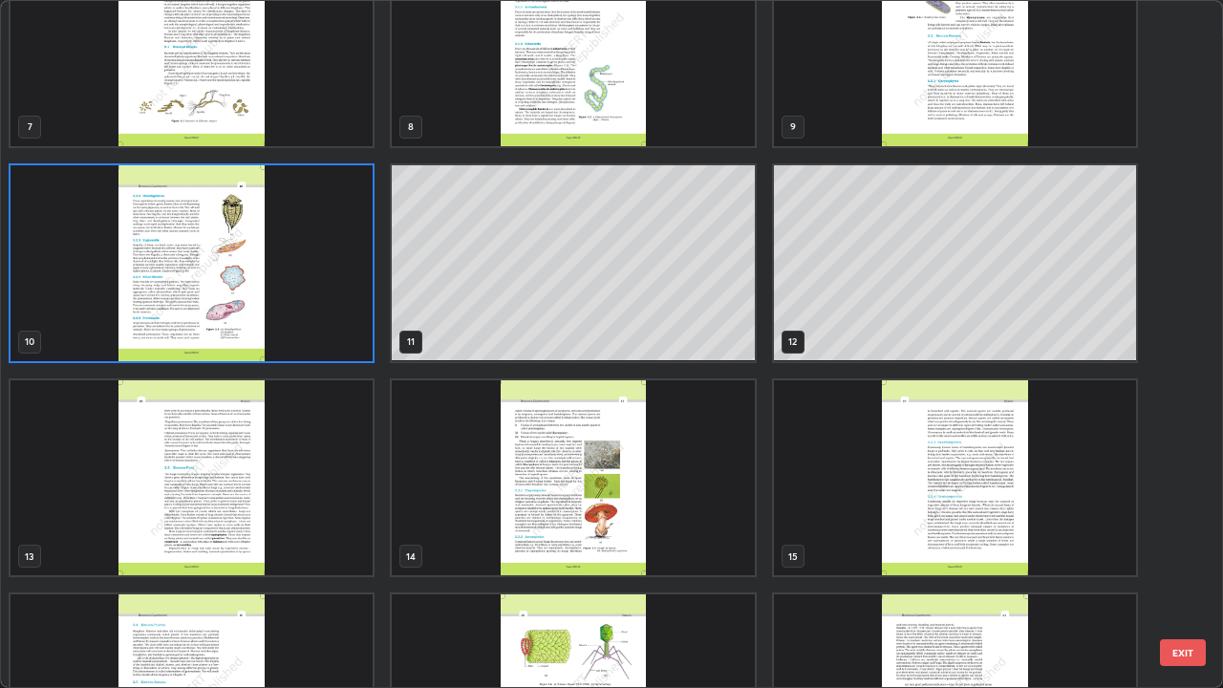
click at [287, 309] on img "grid" at bounding box center [192, 263] width 362 height 196
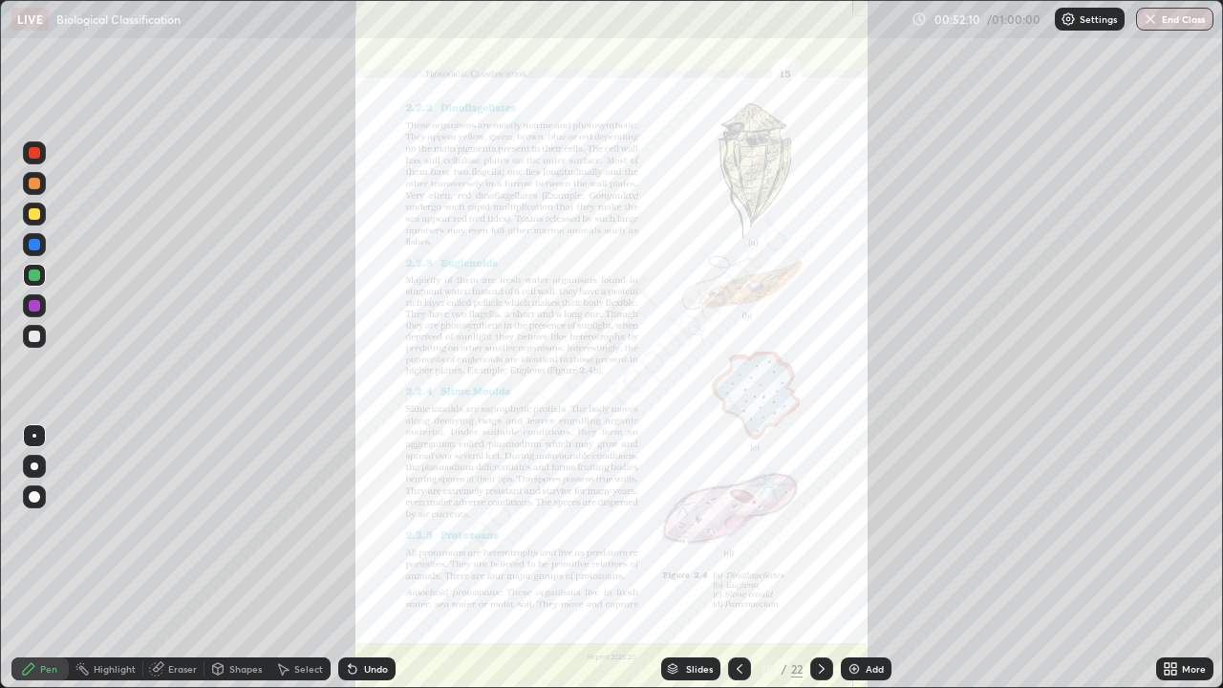
click at [1169, 558] on icon at bounding box center [1166, 665] width 5 height 5
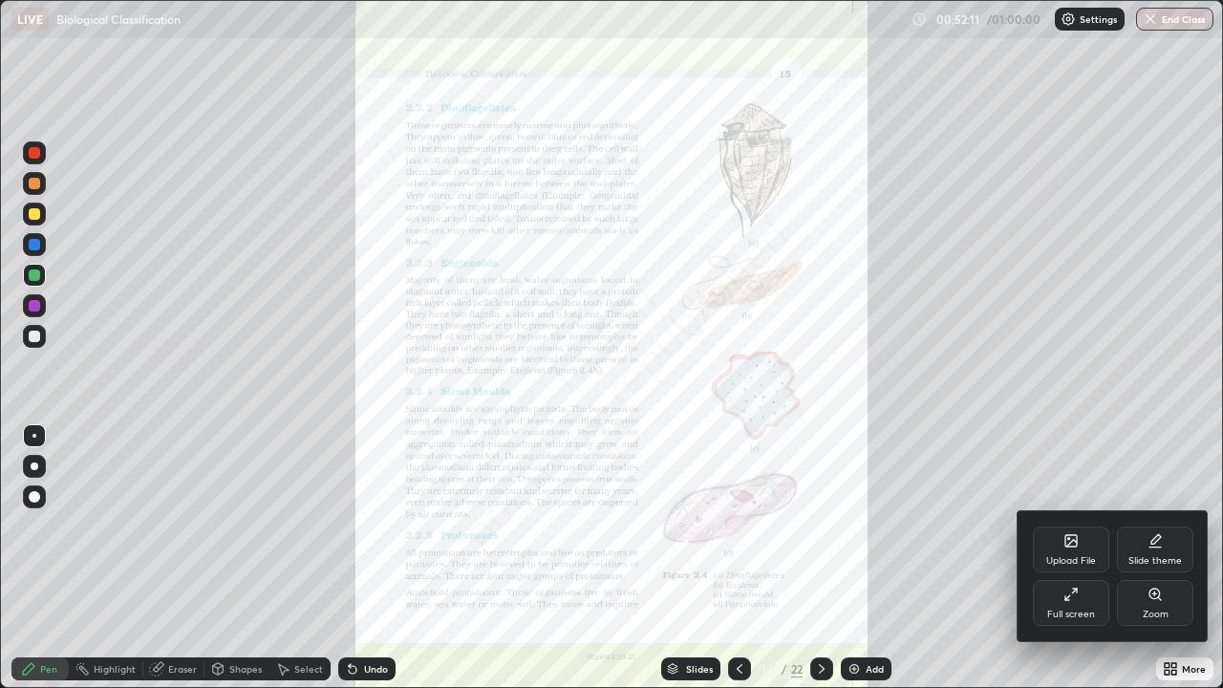
click at [1156, 558] on icon at bounding box center [1154, 593] width 15 height 15
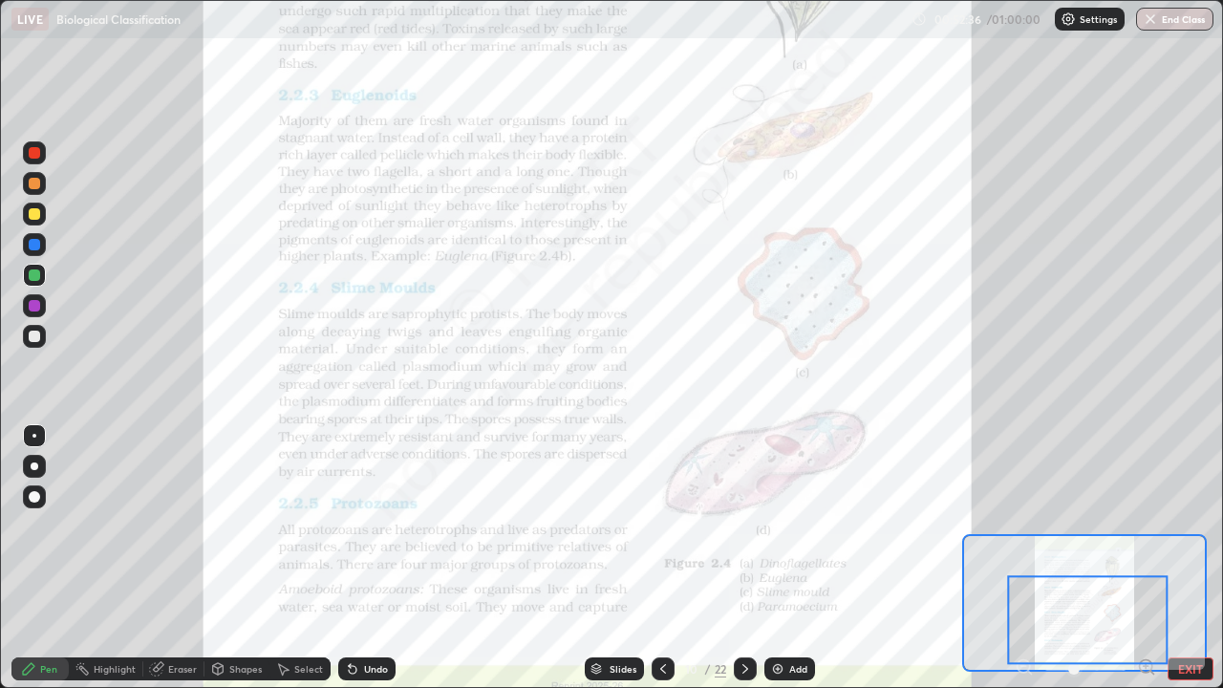
click at [619, 558] on div "Slides" at bounding box center [622, 669] width 27 height 10
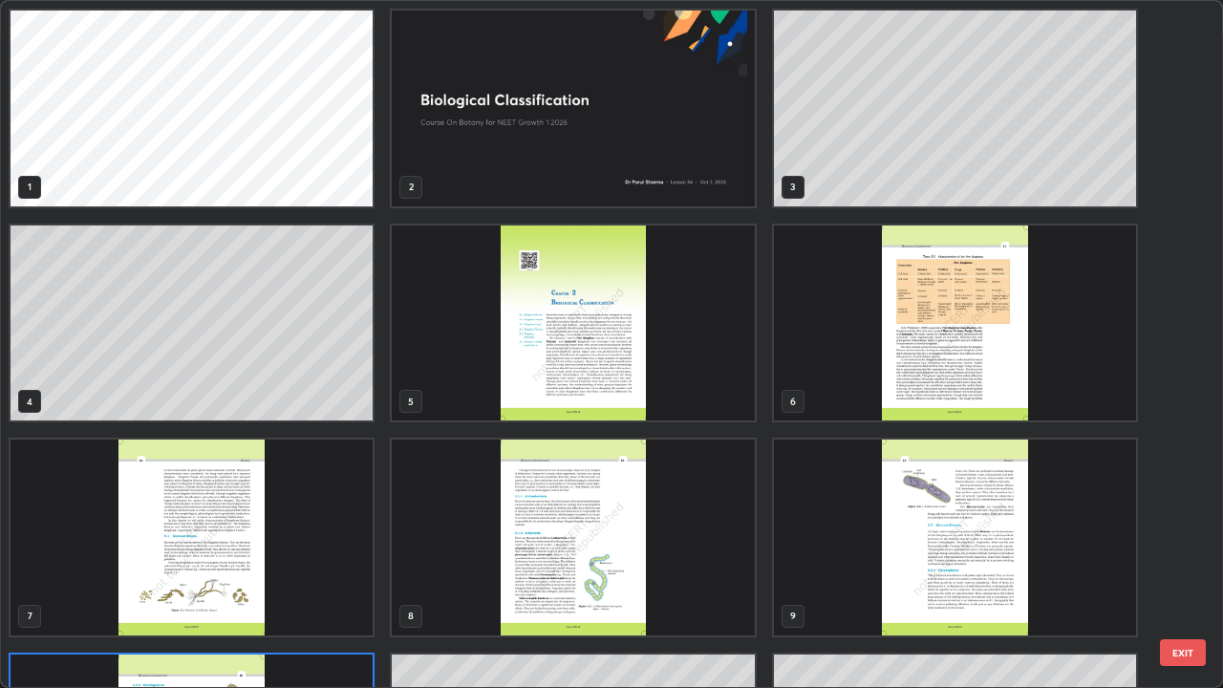
scroll to position [680, 1211]
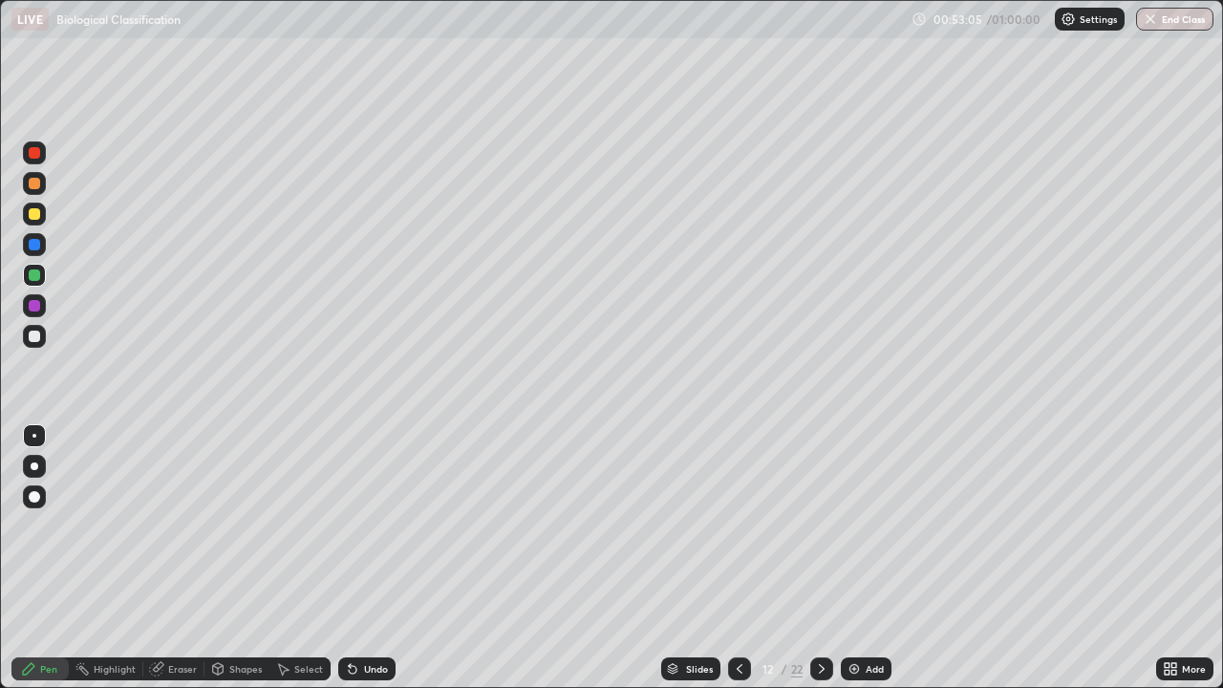
click at [798, 558] on div "22" at bounding box center [796, 668] width 11 height 17
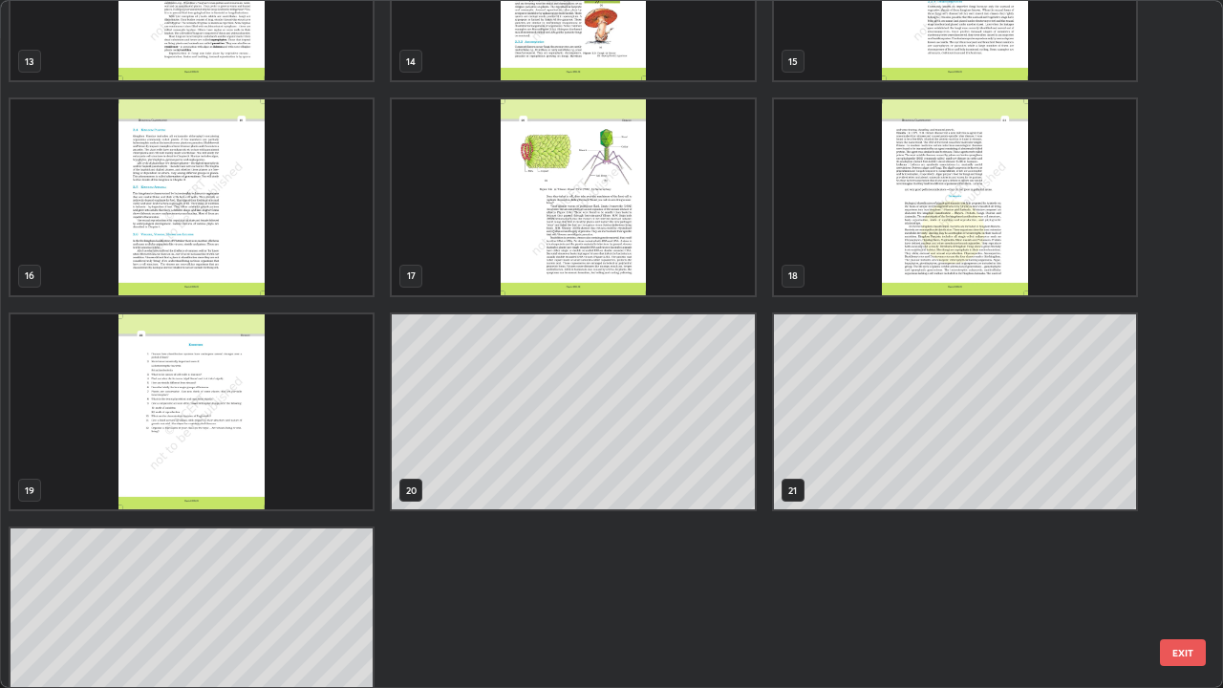
scroll to position [1031, 0]
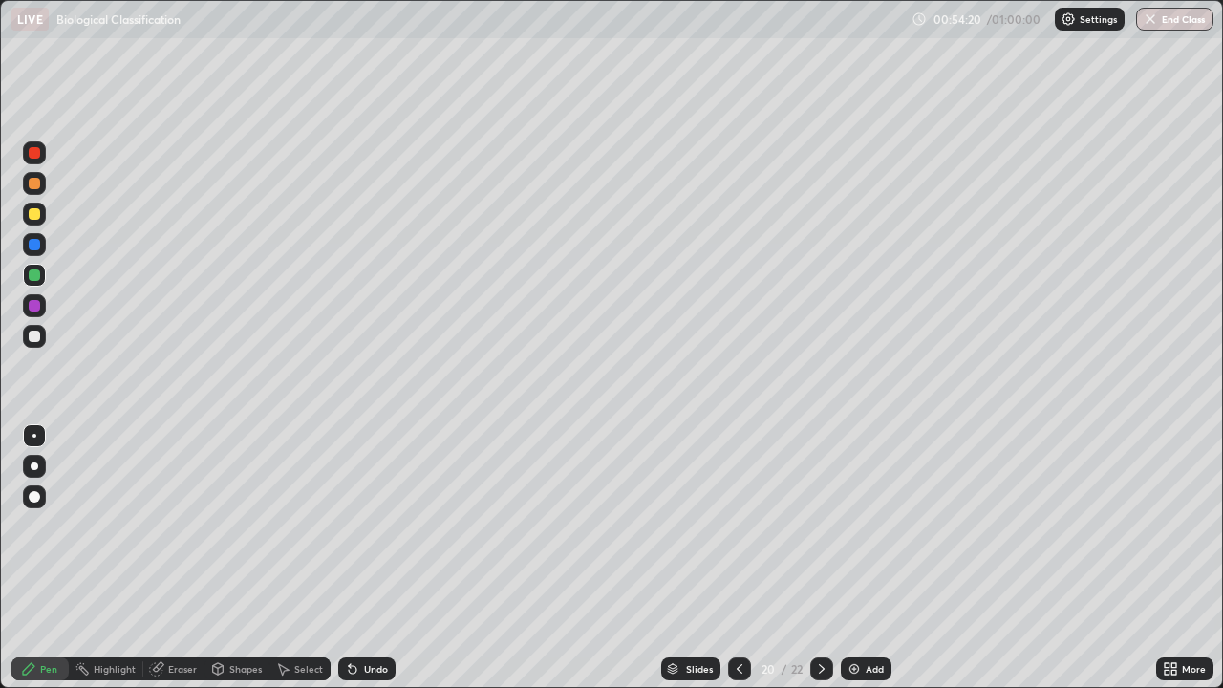
click at [688, 558] on div "Slides" at bounding box center [699, 669] width 27 height 10
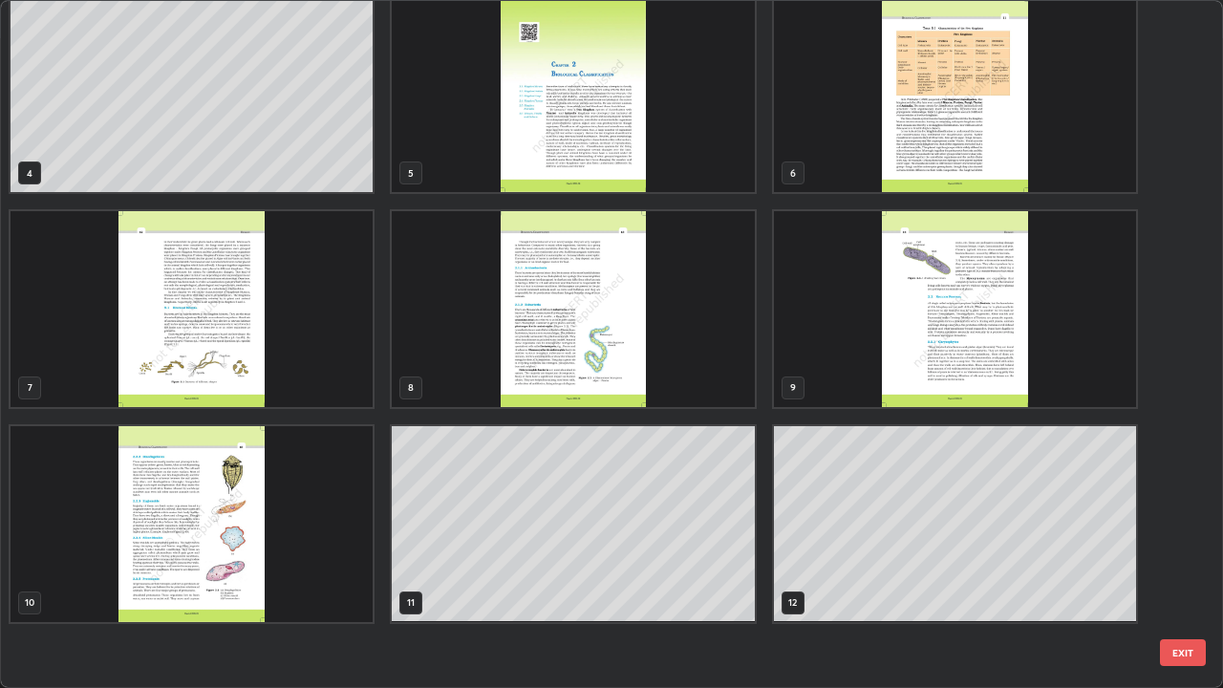
scroll to position [0, 0]
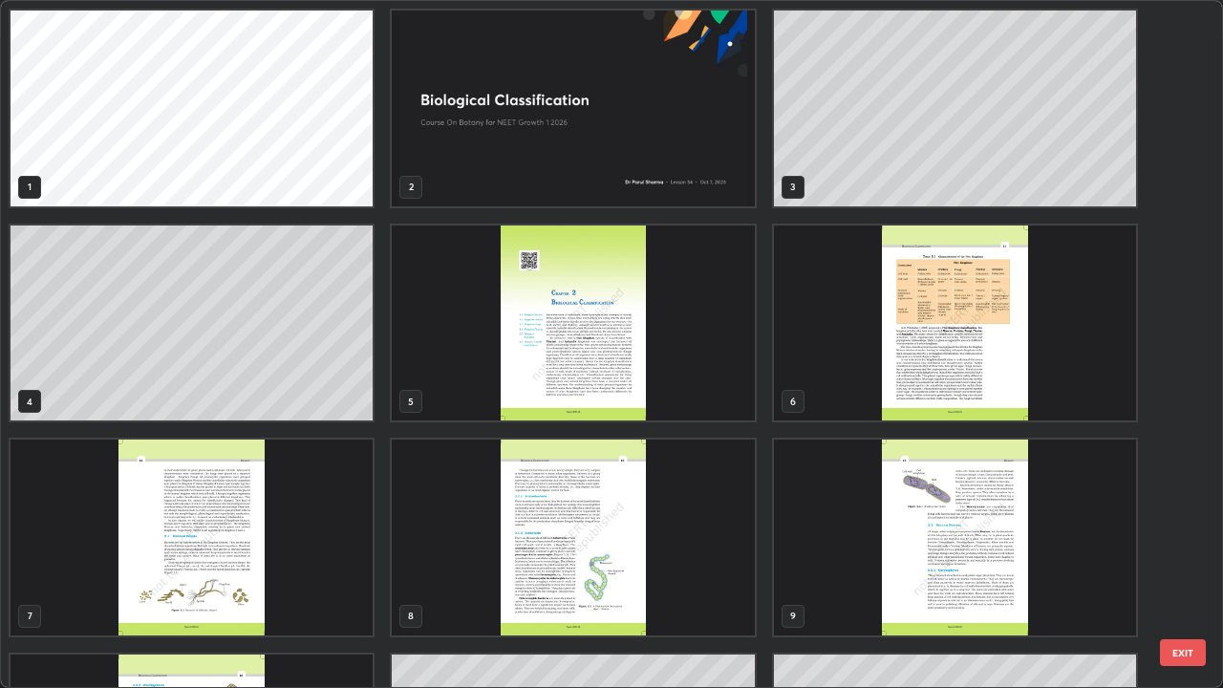
click at [1168, 558] on button "EXIT" at bounding box center [1183, 652] width 46 height 27
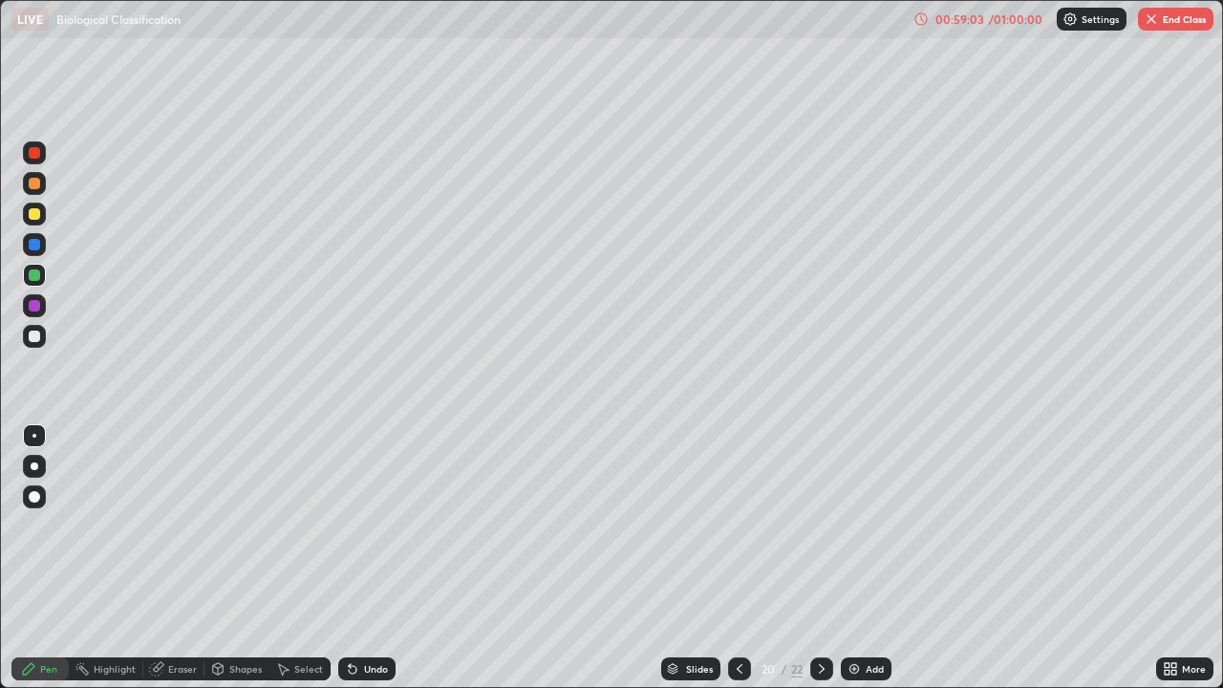
click at [1168, 558] on icon at bounding box center [1169, 668] width 15 height 15
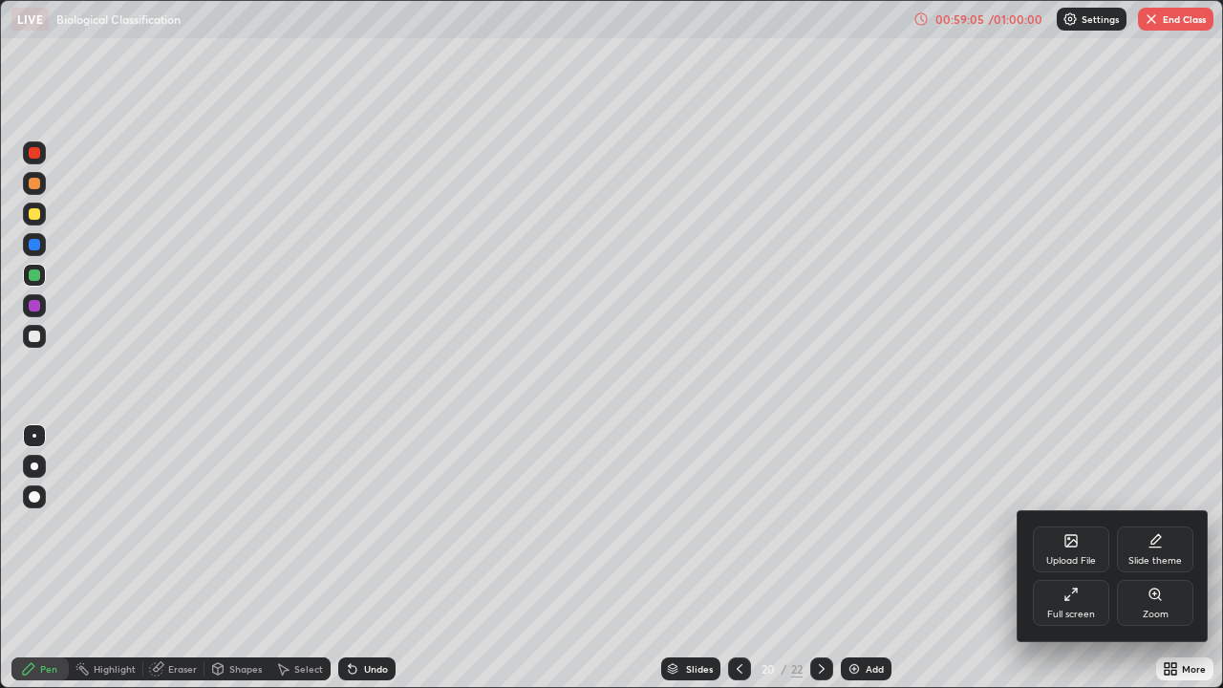
click at [964, 499] on div at bounding box center [611, 344] width 1223 height 688
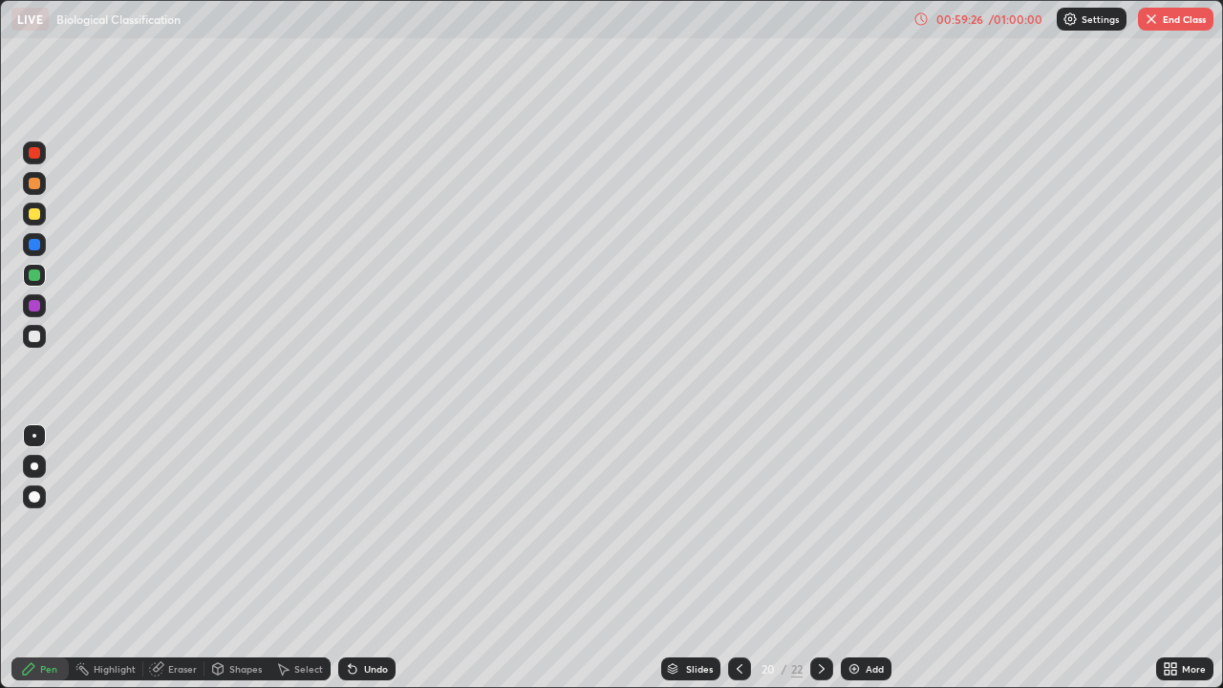
click at [681, 558] on div "Slides" at bounding box center [690, 668] width 59 height 23
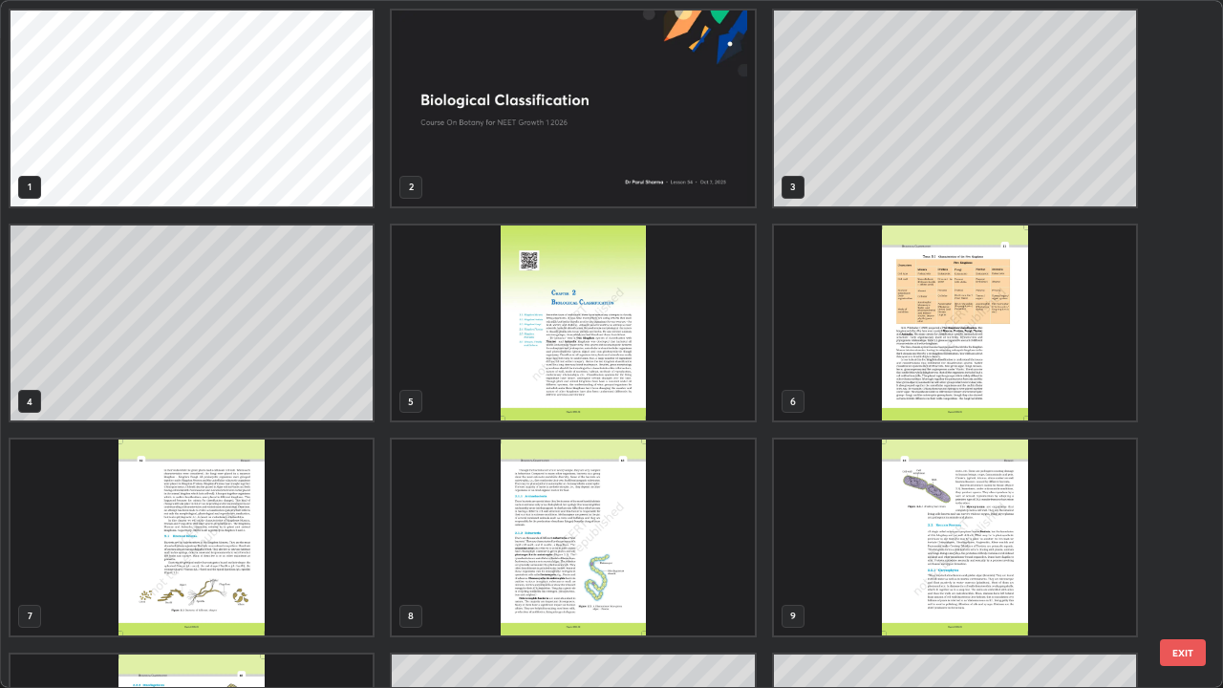
click at [1185, 558] on button "EXIT" at bounding box center [1183, 652] width 46 height 27
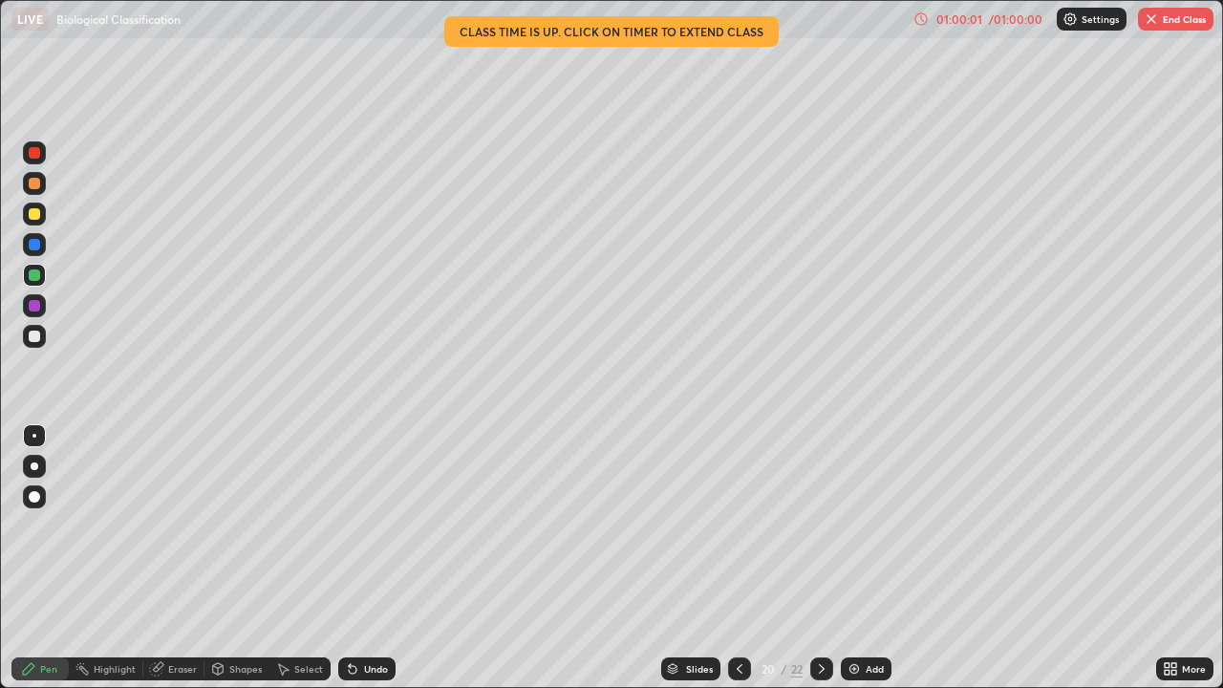
click at [1178, 15] on button "End Class" at bounding box center [1175, 19] width 75 height 23
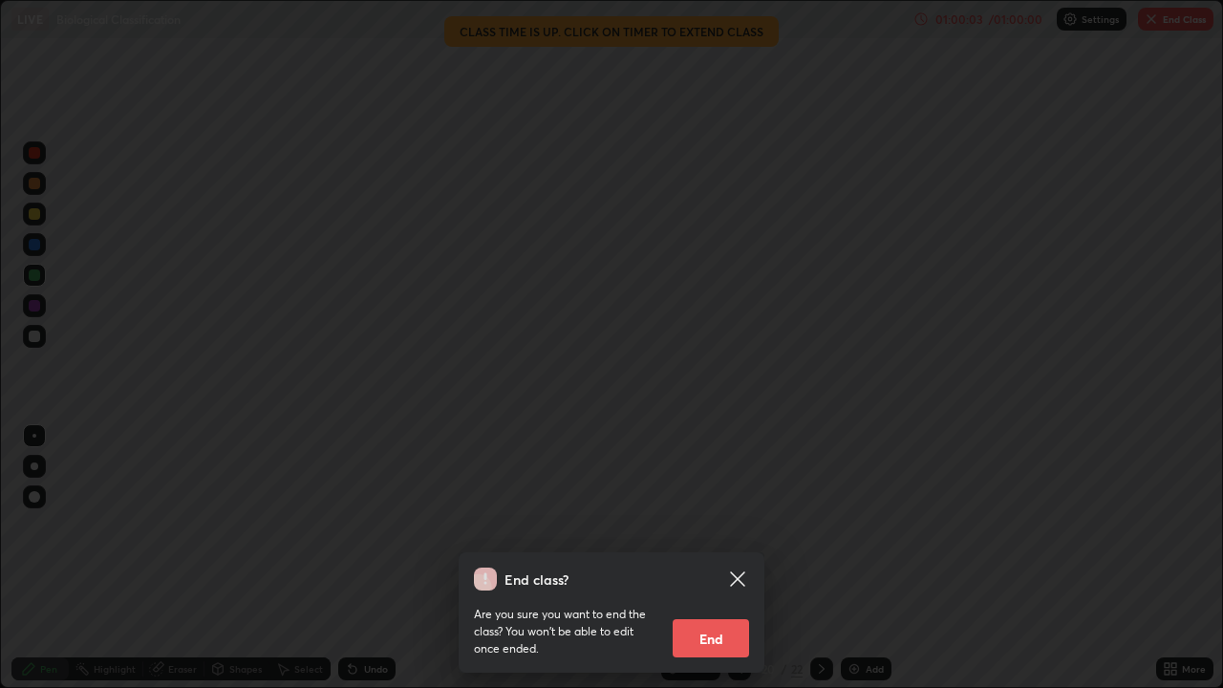
click at [712, 558] on button "End" at bounding box center [710, 638] width 76 height 38
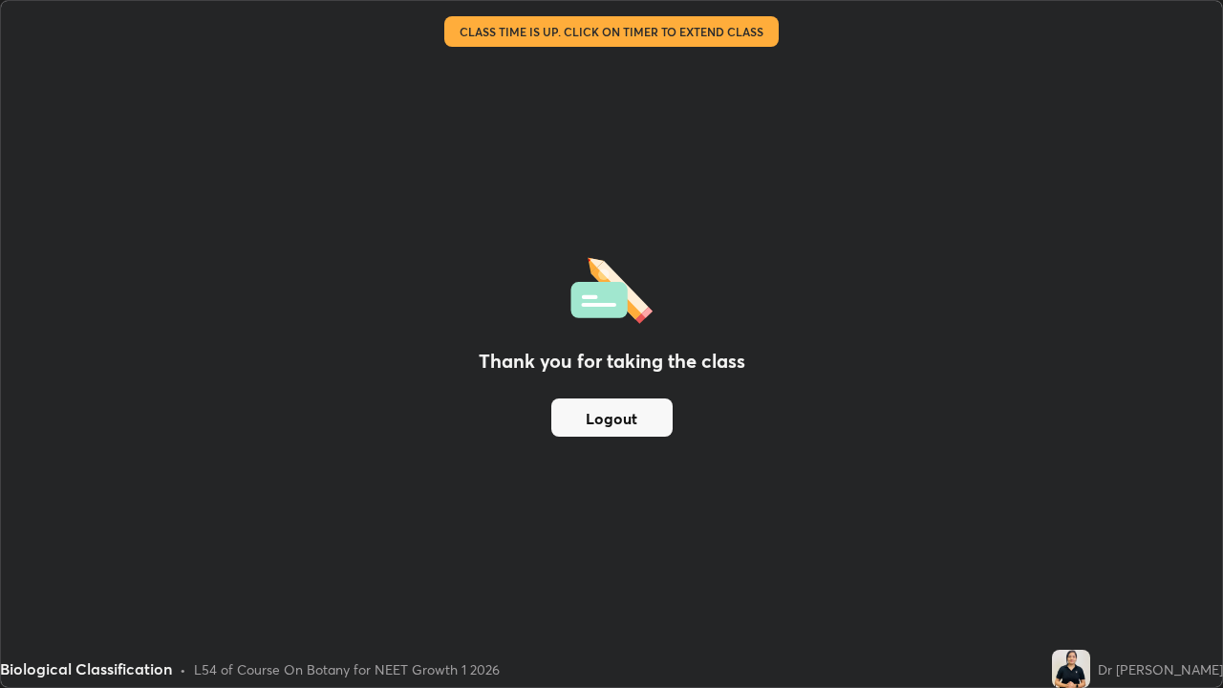
click at [810, 558] on div "Thank you for taking the class Logout" at bounding box center [611, 344] width 1221 height 686
click at [625, 422] on button "Logout" at bounding box center [611, 417] width 121 height 38
